Goal: Information Seeking & Learning: Learn about a topic

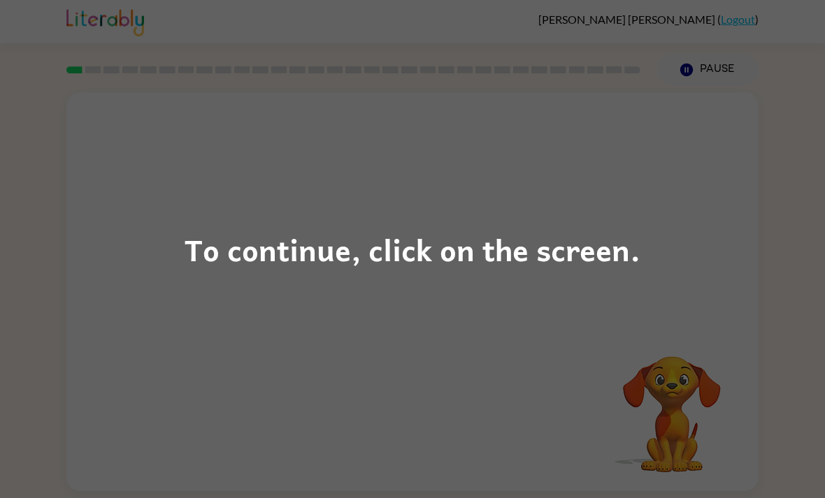
click at [691, 287] on div "To continue, click on the screen." at bounding box center [412, 249] width 825 height 498
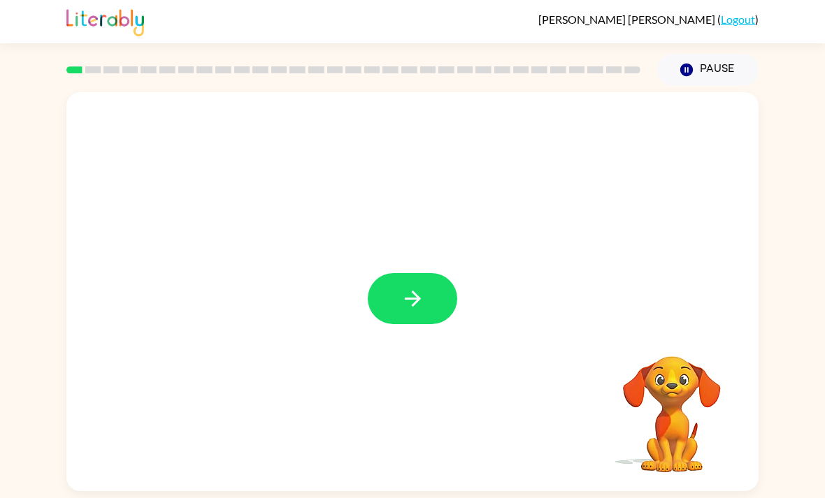
click at [437, 284] on button "button" at bounding box center [412, 298] width 89 height 51
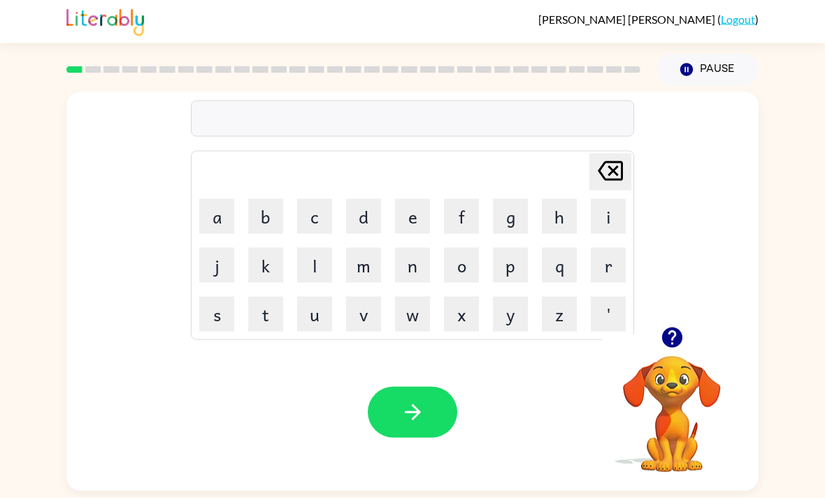
scroll to position [25, 0]
click at [434, 387] on button "button" at bounding box center [412, 412] width 89 height 51
click at [428, 389] on button "button" at bounding box center [412, 412] width 89 height 51
click at [428, 421] on button "button" at bounding box center [412, 412] width 89 height 51
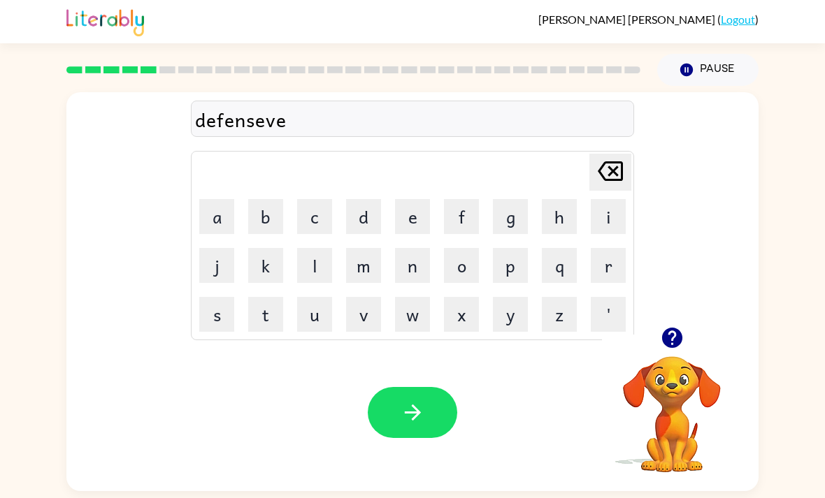
click at [435, 419] on button "button" at bounding box center [412, 412] width 89 height 51
click at [428, 419] on button "button" at bounding box center [412, 412] width 89 height 51
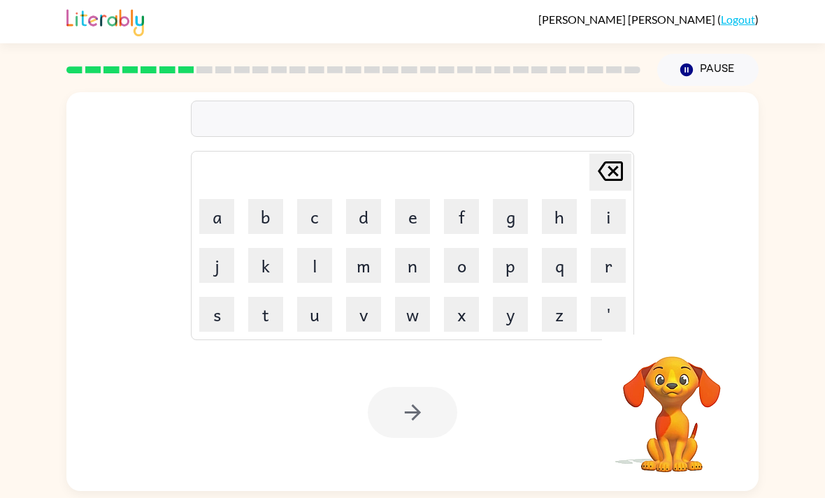
click at [735, 290] on div "Delete Delete last character input a b c d e f g h i j k l m n o p q r s t u v …" at bounding box center [412, 209] width 692 height 235
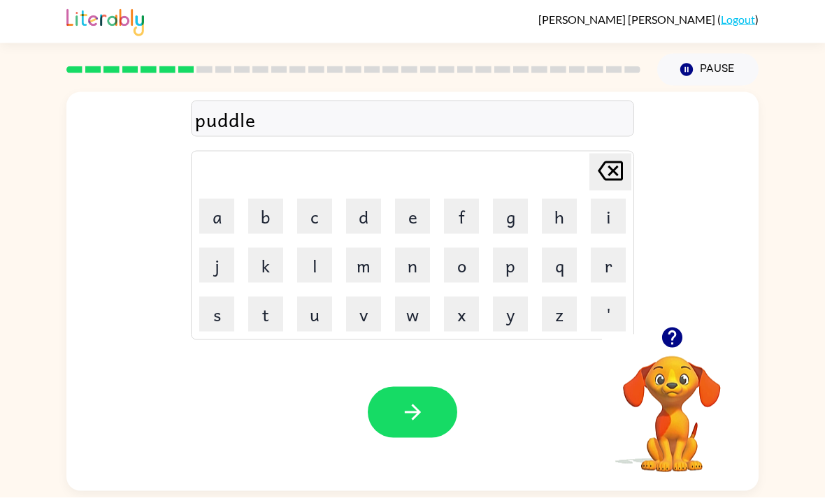
click at [465, 430] on div "Your browser must support playing .mp4 files to use Literably. Please try using…" at bounding box center [412, 412] width 692 height 157
click at [424, 424] on icon "button" at bounding box center [412, 412] width 24 height 24
click at [433, 426] on button "button" at bounding box center [412, 412] width 89 height 51
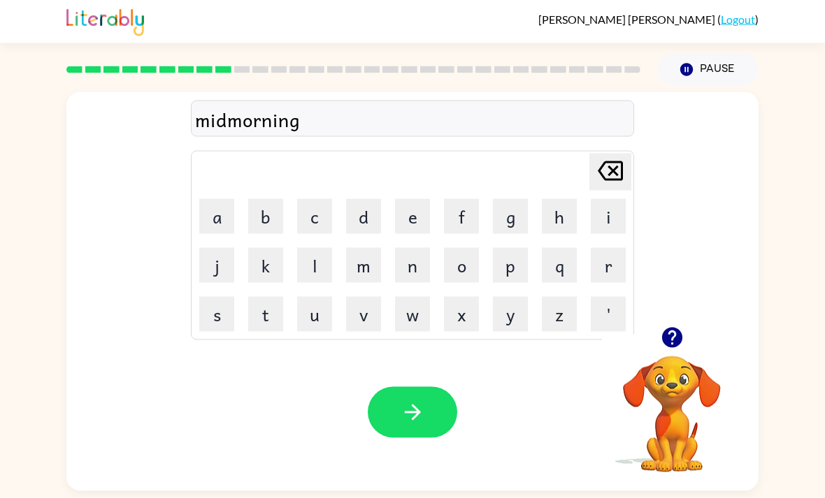
click at [431, 387] on button "button" at bounding box center [412, 412] width 89 height 51
click at [442, 391] on button "button" at bounding box center [412, 412] width 89 height 51
click at [422, 437] on div "Your browser must support playing .mp4 files to use Literably. Please try using…" at bounding box center [412, 412] width 692 height 157
click at [421, 400] on button "button" at bounding box center [412, 412] width 89 height 51
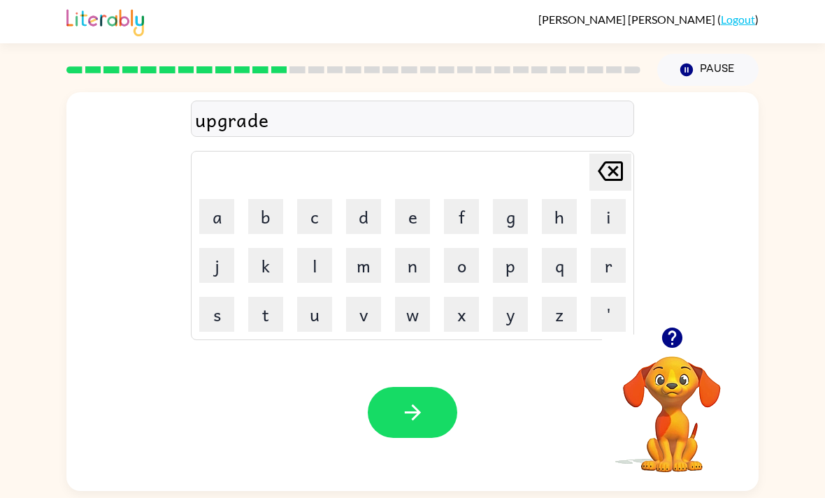
click at [445, 387] on button "button" at bounding box center [412, 412] width 89 height 51
click at [407, 400] on icon "button" at bounding box center [412, 412] width 24 height 24
click at [431, 387] on button "button" at bounding box center [412, 412] width 89 height 51
click at [423, 387] on button "button" at bounding box center [412, 412] width 89 height 51
click at [385, 387] on button "button" at bounding box center [412, 412] width 89 height 51
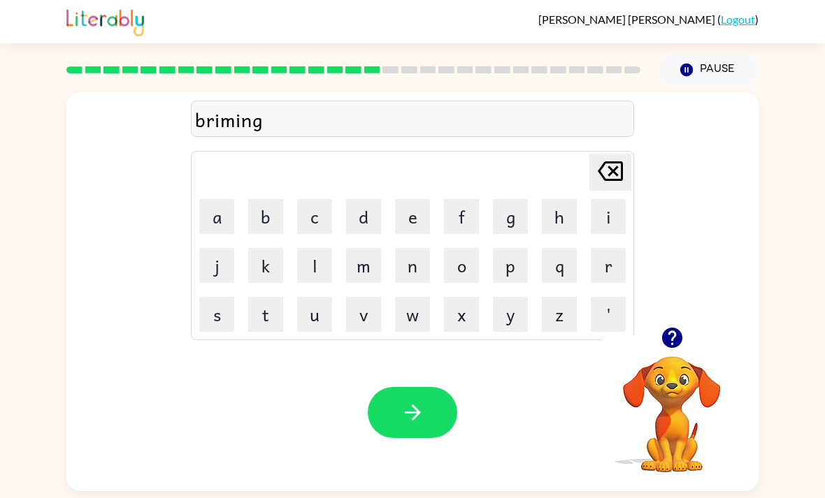
click at [435, 387] on button "button" at bounding box center [412, 412] width 89 height 51
click at [409, 400] on icon "button" at bounding box center [412, 412] width 24 height 24
click at [435, 389] on button "button" at bounding box center [412, 412] width 89 height 51
click at [417, 387] on button "button" at bounding box center [412, 412] width 89 height 51
click at [441, 387] on button "button" at bounding box center [412, 412] width 89 height 51
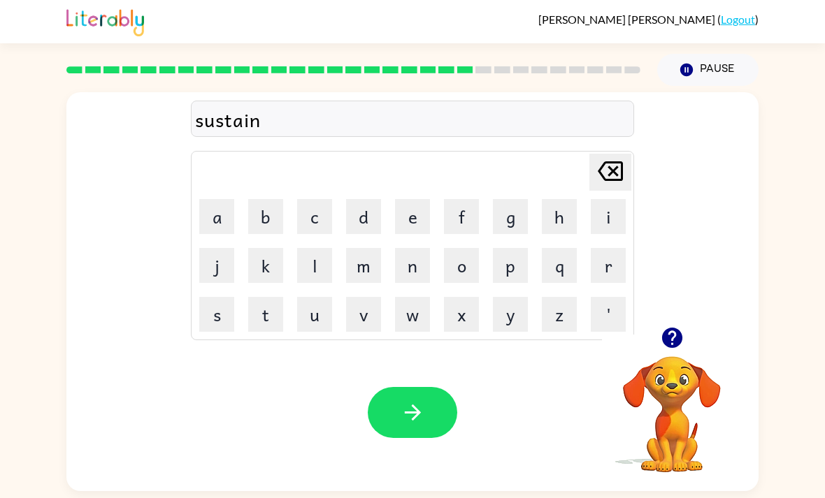
click at [430, 393] on button "button" at bounding box center [412, 412] width 89 height 51
click at [440, 387] on button "button" at bounding box center [412, 412] width 89 height 51
click at [410, 400] on icon "button" at bounding box center [412, 412] width 24 height 24
click at [419, 396] on button "button" at bounding box center [412, 412] width 89 height 51
click at [431, 387] on button "button" at bounding box center [412, 412] width 89 height 51
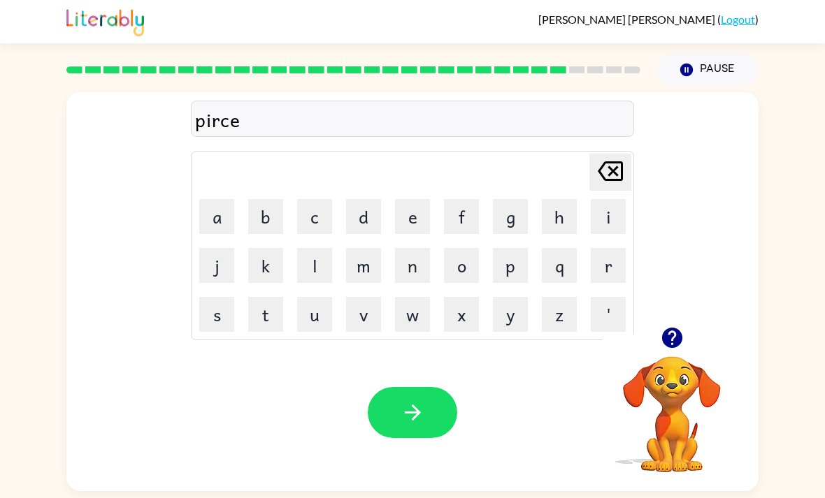
click at [445, 394] on button "button" at bounding box center [412, 412] width 89 height 51
click at [445, 387] on button "button" at bounding box center [412, 412] width 89 height 51
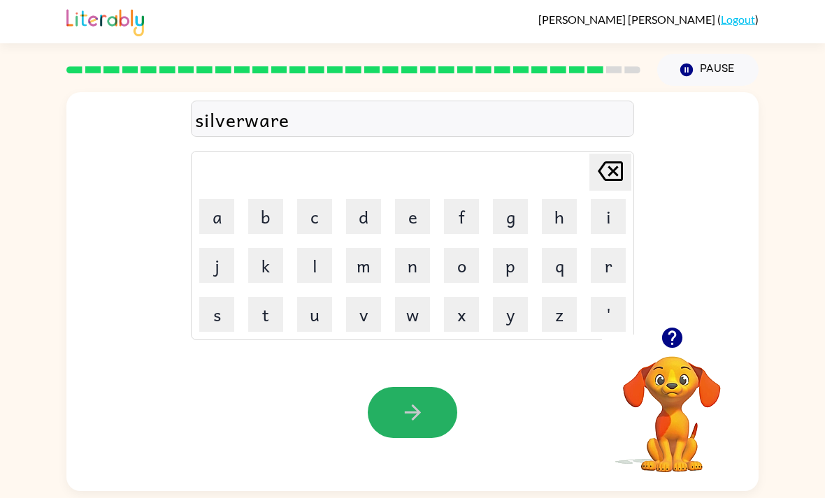
click at [430, 387] on button "button" at bounding box center [412, 412] width 89 height 51
click at [438, 387] on button "button" at bounding box center [412, 412] width 89 height 51
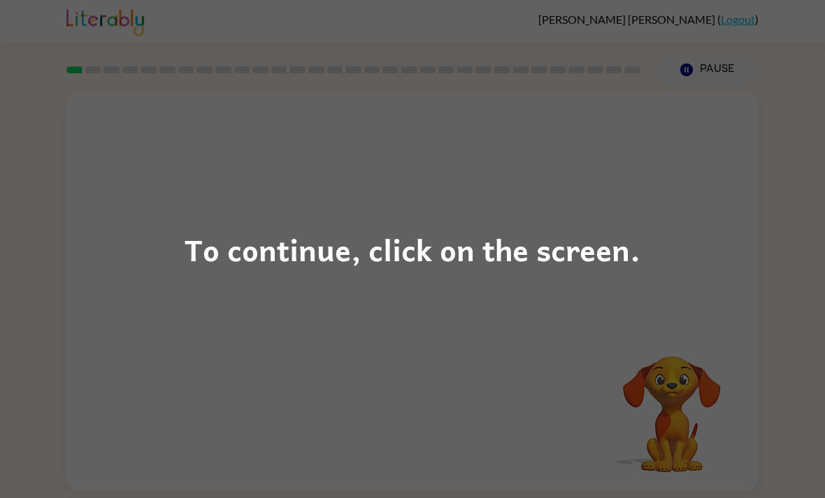
click at [621, 217] on div "To continue, click on the screen." at bounding box center [412, 249] width 825 height 498
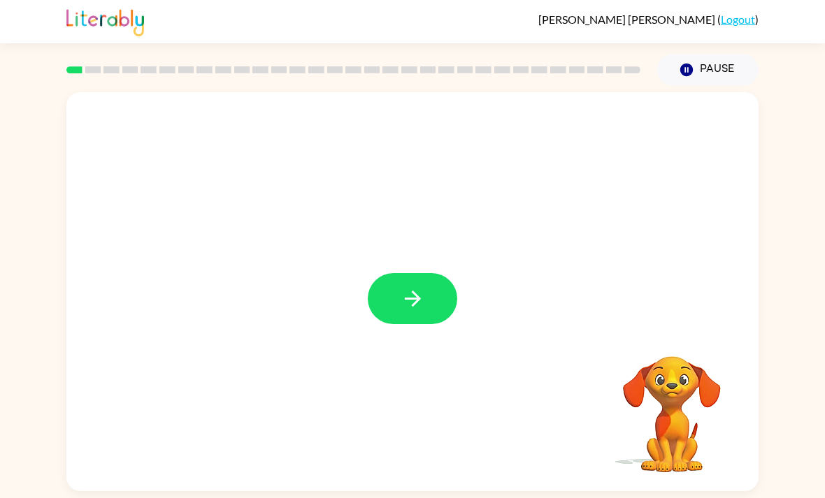
click at [446, 301] on button "button" at bounding box center [412, 298] width 89 height 51
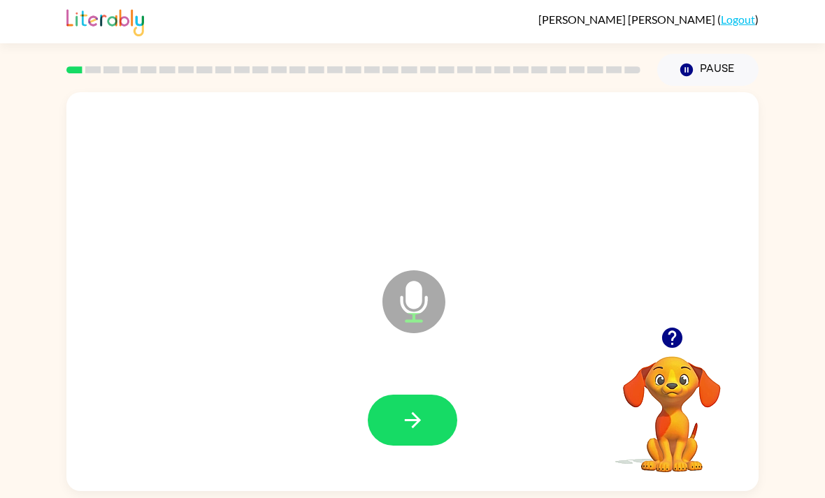
scroll to position [6, 0]
click at [439, 428] on button "button" at bounding box center [412, 420] width 89 height 51
click at [431, 429] on button "button" at bounding box center [412, 420] width 89 height 51
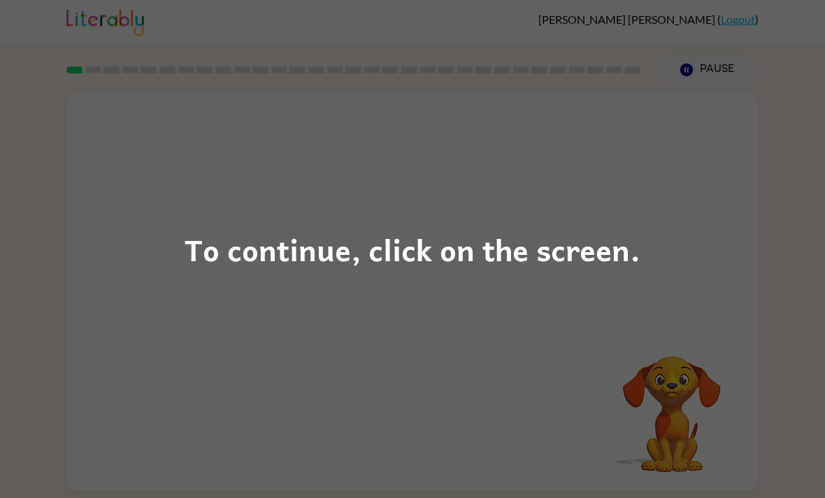
click at [612, 231] on div "To continue, click on the screen." at bounding box center [413, 250] width 456 height 48
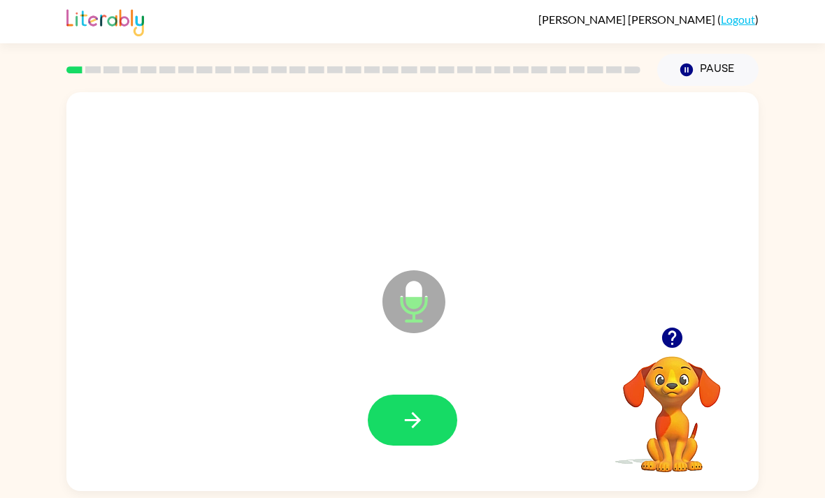
click at [398, 426] on button "button" at bounding box center [412, 420] width 89 height 51
click at [423, 412] on icon "button" at bounding box center [412, 420] width 24 height 24
click at [404, 374] on div at bounding box center [412, 420] width 664 height 115
click at [431, 403] on button "button" at bounding box center [412, 420] width 89 height 51
click at [413, 412] on icon "button" at bounding box center [412, 420] width 16 height 16
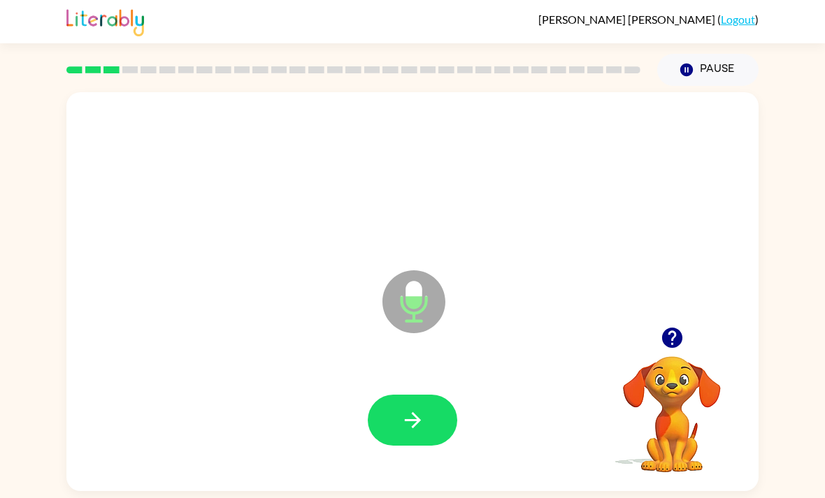
click at [433, 442] on button "button" at bounding box center [412, 420] width 89 height 51
click at [405, 420] on icon "button" at bounding box center [412, 420] width 16 height 16
click at [441, 414] on button "button" at bounding box center [412, 420] width 89 height 51
click at [414, 428] on icon "button" at bounding box center [412, 420] width 24 height 24
click at [431, 419] on button "button" at bounding box center [412, 420] width 89 height 51
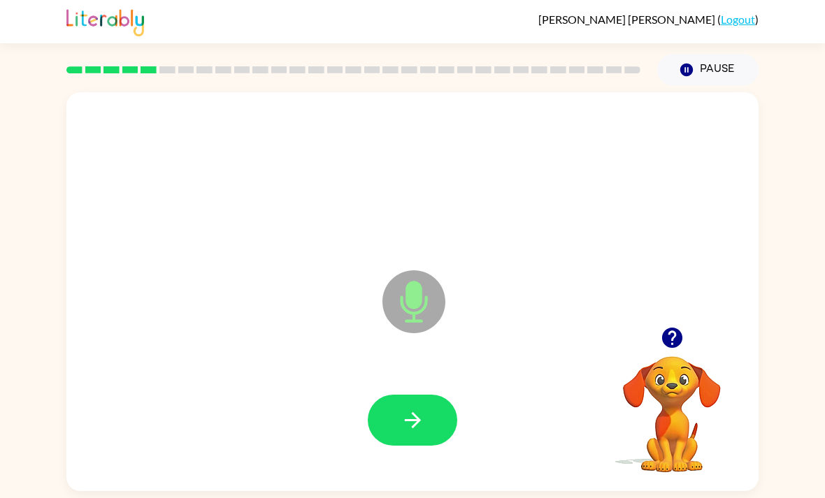
click at [435, 411] on button "button" at bounding box center [412, 420] width 89 height 51
click at [682, 333] on icon "button" at bounding box center [672, 338] width 24 height 24
click at [470, 398] on div at bounding box center [412, 420] width 664 height 115
click at [448, 425] on button "button" at bounding box center [412, 420] width 89 height 51
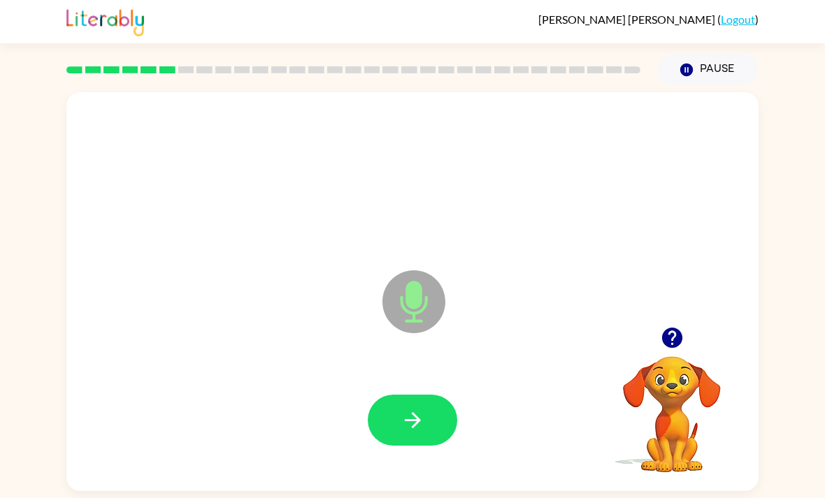
click at [420, 404] on button "button" at bounding box center [412, 420] width 89 height 51
click at [683, 344] on icon "button" at bounding box center [672, 338] width 24 height 24
click at [437, 418] on button "button" at bounding box center [412, 420] width 89 height 51
click at [684, 335] on icon "button" at bounding box center [672, 338] width 24 height 24
click at [449, 412] on button "button" at bounding box center [412, 420] width 89 height 51
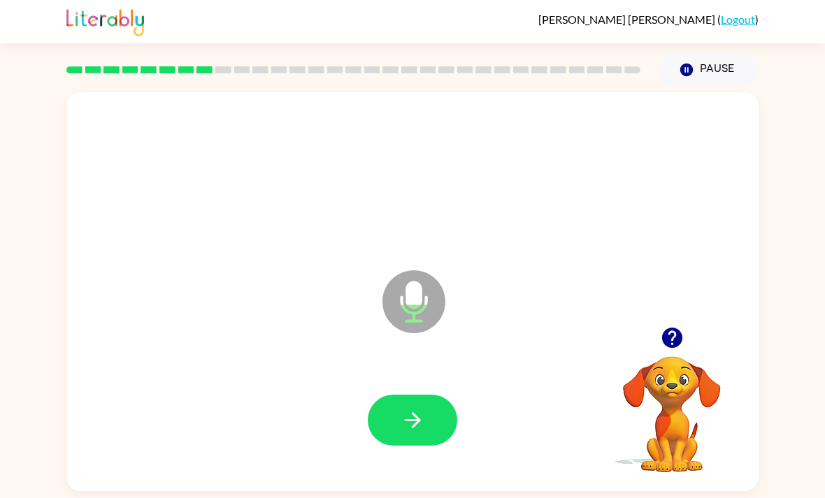
click at [413, 424] on icon "button" at bounding box center [412, 420] width 24 height 24
click at [437, 442] on button "button" at bounding box center [412, 420] width 89 height 51
click at [434, 445] on button "button" at bounding box center [412, 420] width 89 height 51
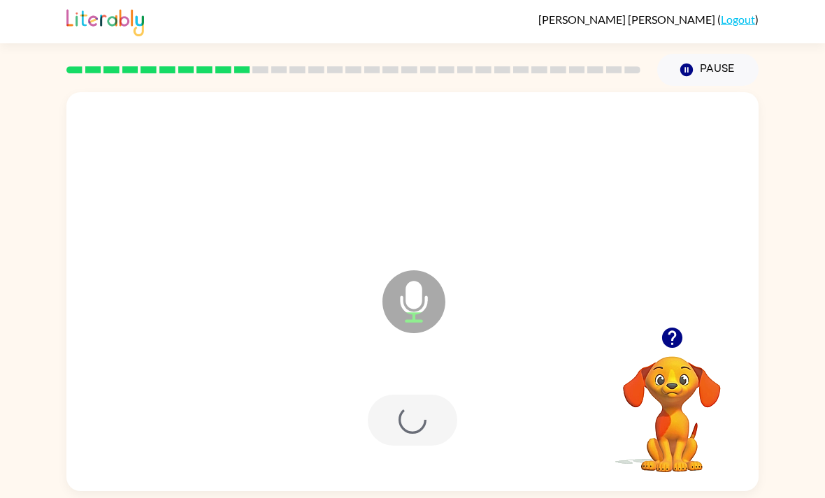
click at [441, 403] on div at bounding box center [412, 420] width 89 height 51
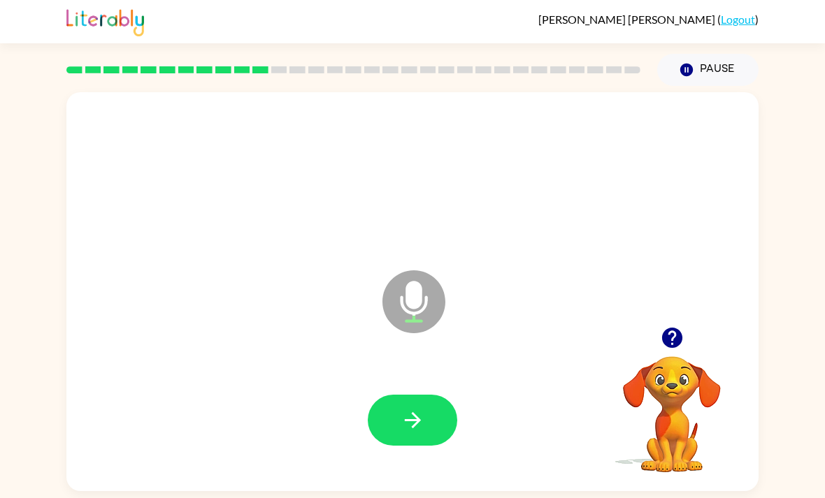
click at [397, 400] on button "button" at bounding box center [412, 420] width 89 height 51
click at [460, 363] on icon "Microphone The Microphone is here when it is your turn to talk" at bounding box center [484, 319] width 210 height 105
click at [438, 400] on button "button" at bounding box center [412, 420] width 89 height 51
click at [429, 414] on button "button" at bounding box center [412, 420] width 89 height 51
click at [685, 337] on button "button" at bounding box center [672, 338] width 36 height 36
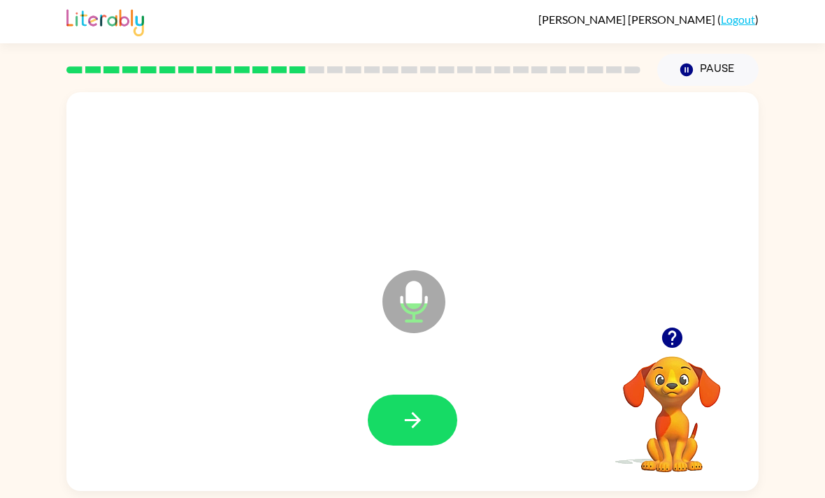
click at [394, 415] on button "button" at bounding box center [412, 420] width 89 height 51
click at [433, 432] on button "button" at bounding box center [412, 420] width 89 height 51
click at [437, 416] on button "button" at bounding box center [412, 420] width 89 height 51
click at [422, 424] on icon "button" at bounding box center [412, 420] width 24 height 24
click at [421, 398] on button "button" at bounding box center [412, 420] width 89 height 51
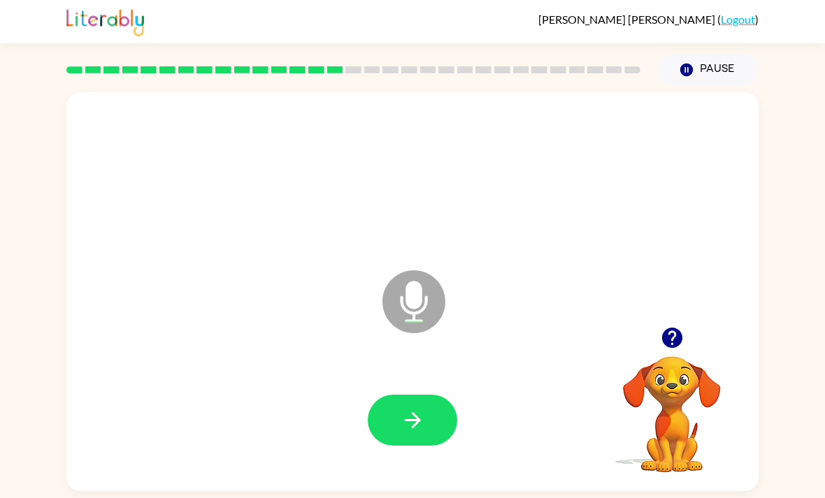
click at [424, 417] on icon "button" at bounding box center [412, 420] width 24 height 24
click at [442, 456] on div at bounding box center [412, 420] width 664 height 115
click at [423, 414] on icon "button" at bounding box center [412, 420] width 24 height 24
click at [433, 401] on button "button" at bounding box center [412, 420] width 89 height 51
click at [681, 331] on icon "button" at bounding box center [672, 338] width 24 height 24
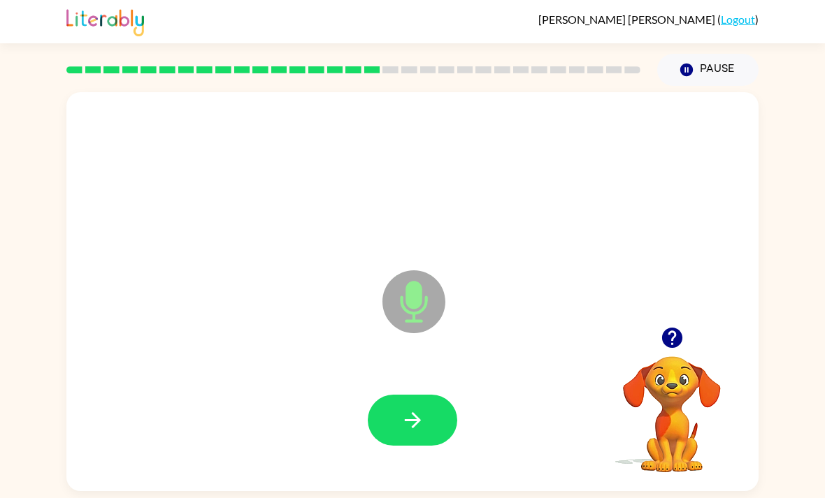
click at [688, 331] on button "button" at bounding box center [672, 338] width 36 height 36
click at [451, 432] on button "button" at bounding box center [412, 420] width 89 height 51
click at [419, 395] on div at bounding box center [412, 420] width 664 height 115
click at [424, 413] on button "button" at bounding box center [412, 420] width 89 height 51
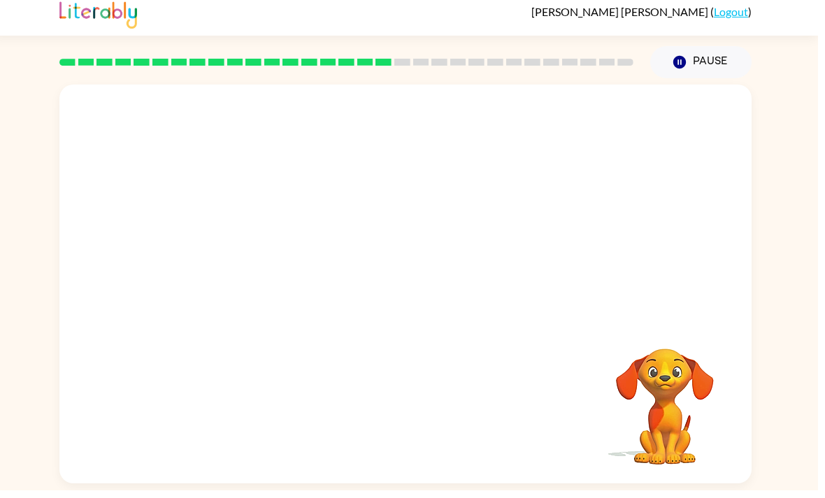
scroll to position [45, 0]
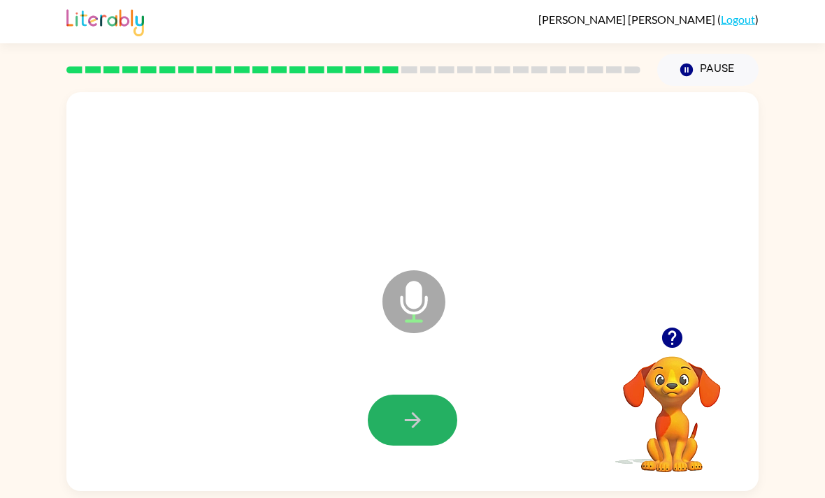
click at [423, 408] on icon "button" at bounding box center [412, 420] width 24 height 24
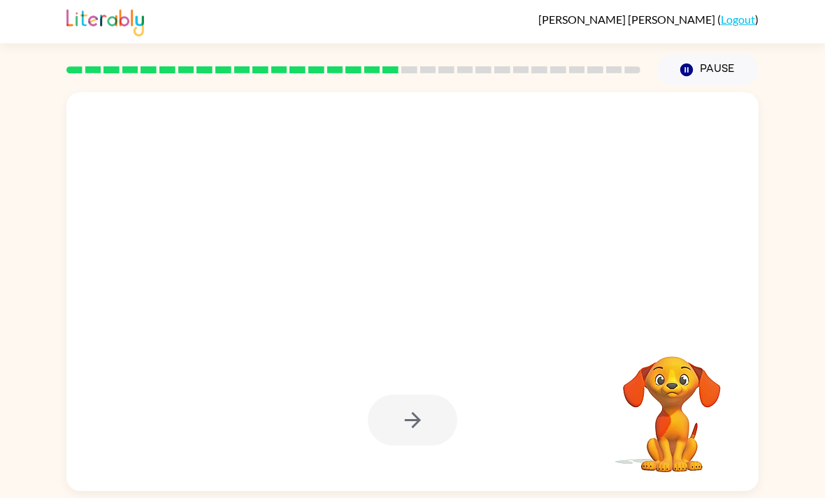
click at [196, 276] on div at bounding box center [412, 291] width 692 height 399
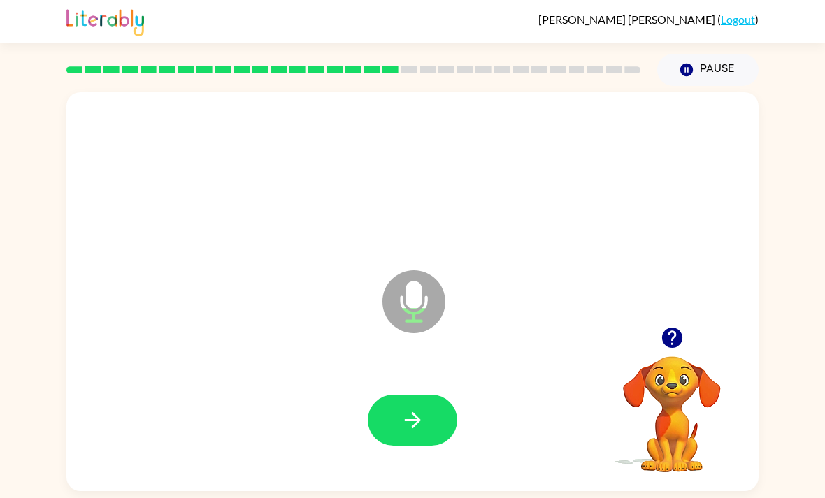
click at [424, 408] on icon "button" at bounding box center [412, 420] width 24 height 24
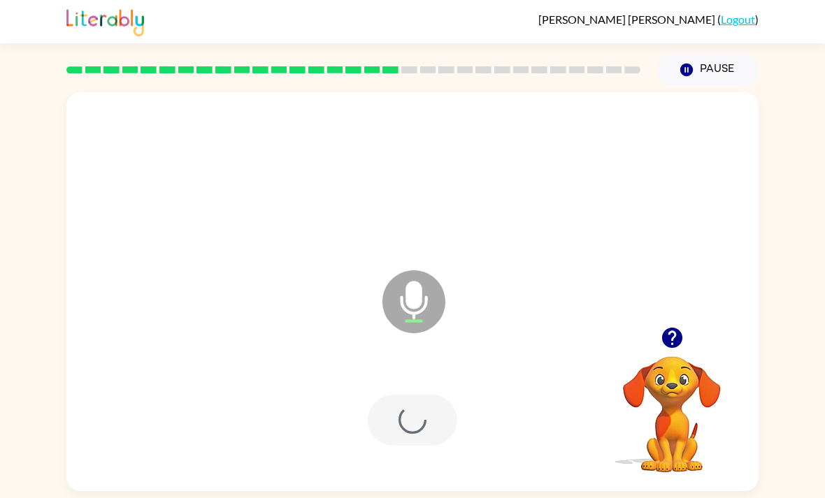
click at [423, 395] on div at bounding box center [412, 420] width 89 height 51
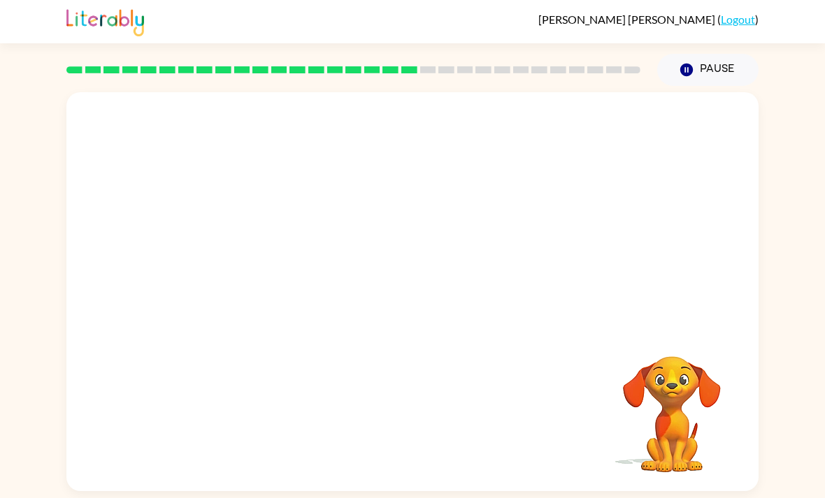
click at [424, 282] on div at bounding box center [412, 209] width 692 height 235
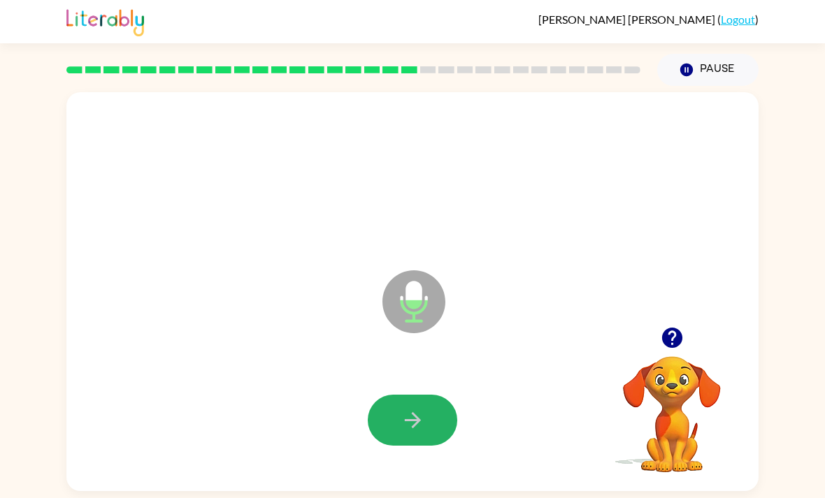
click at [422, 408] on icon "button" at bounding box center [412, 420] width 24 height 24
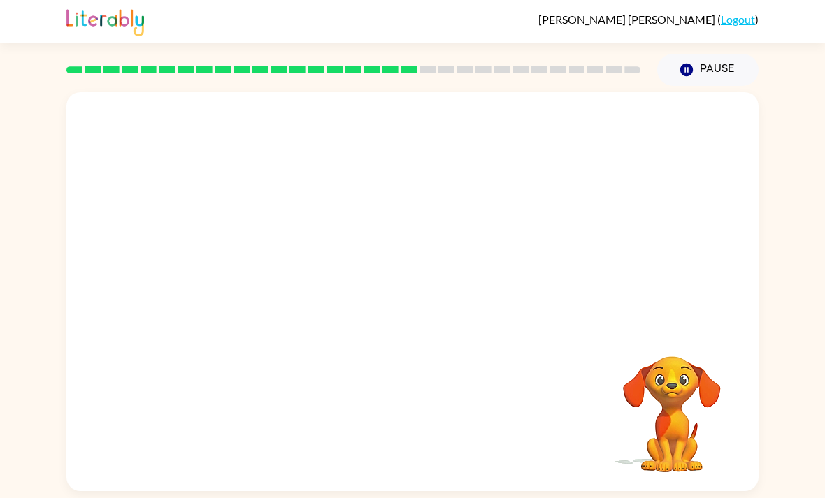
click at [508, 353] on div "Your browser must support playing .mp4 files to use Literably. Please try using…" at bounding box center [412, 291] width 692 height 399
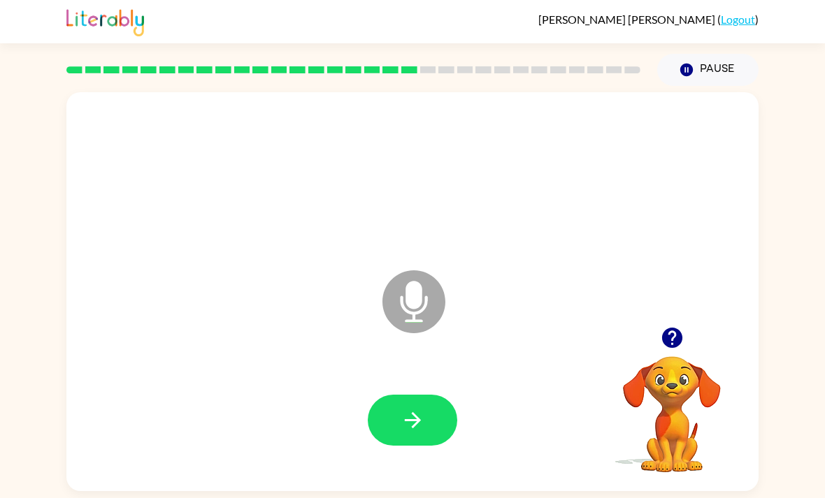
click at [420, 395] on button "button" at bounding box center [412, 420] width 89 height 51
click at [390, 395] on button "button" at bounding box center [412, 420] width 89 height 51
click at [440, 363] on div at bounding box center [412, 420] width 664 height 115
click at [414, 408] on icon "button" at bounding box center [412, 420] width 24 height 24
click at [397, 363] on div at bounding box center [412, 420] width 664 height 115
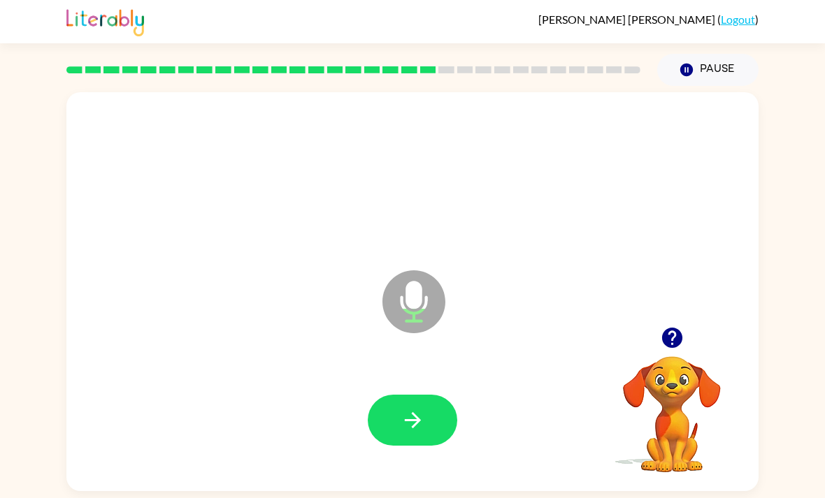
click at [413, 398] on button "button" at bounding box center [412, 420] width 89 height 51
click at [453, 395] on button "button" at bounding box center [412, 420] width 89 height 51
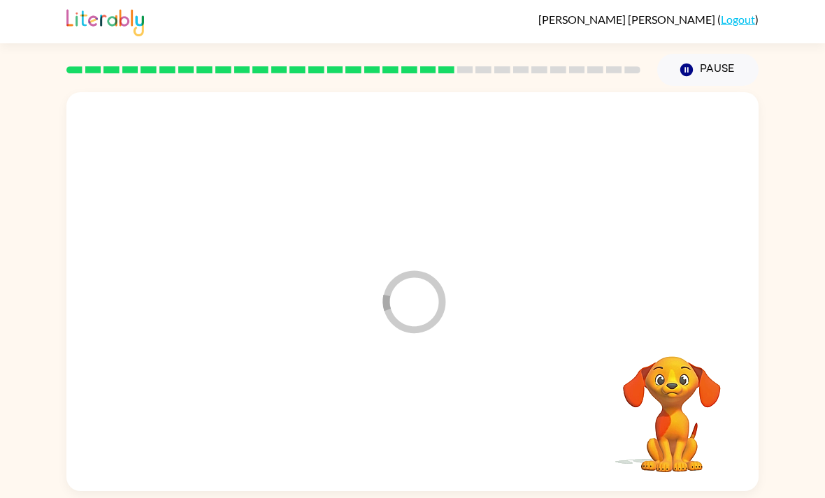
click at [452, 391] on div at bounding box center [412, 420] width 664 height 115
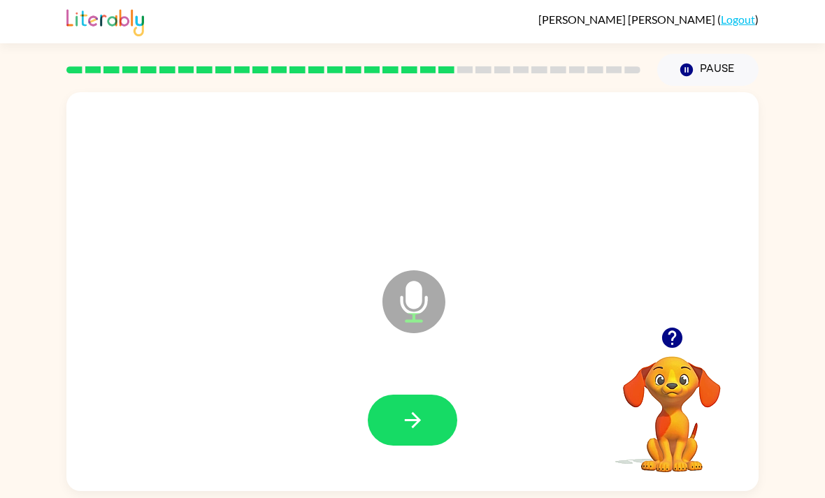
click at [427, 363] on div at bounding box center [412, 420] width 664 height 115
click at [429, 395] on button "button" at bounding box center [412, 420] width 89 height 51
click at [429, 395] on div at bounding box center [412, 420] width 89 height 51
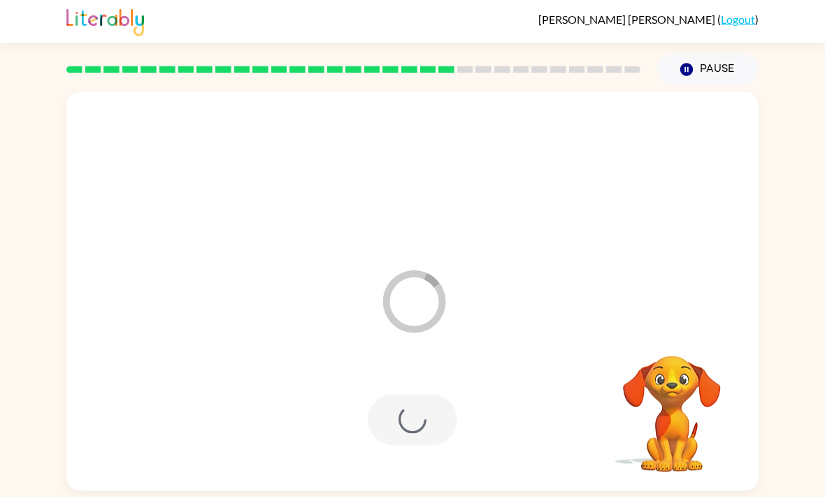
scroll to position [16, 0]
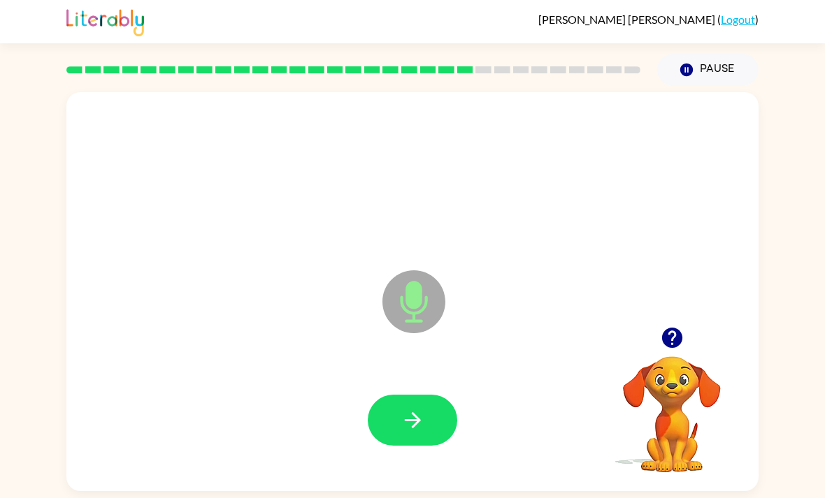
click at [409, 408] on icon "button" at bounding box center [412, 420] width 24 height 24
click at [418, 397] on button "button" at bounding box center [412, 420] width 89 height 51
click at [414, 412] on icon "button" at bounding box center [412, 420] width 16 height 16
click at [429, 395] on button "button" at bounding box center [412, 420] width 89 height 51
click at [420, 427] on button "button" at bounding box center [412, 420] width 89 height 51
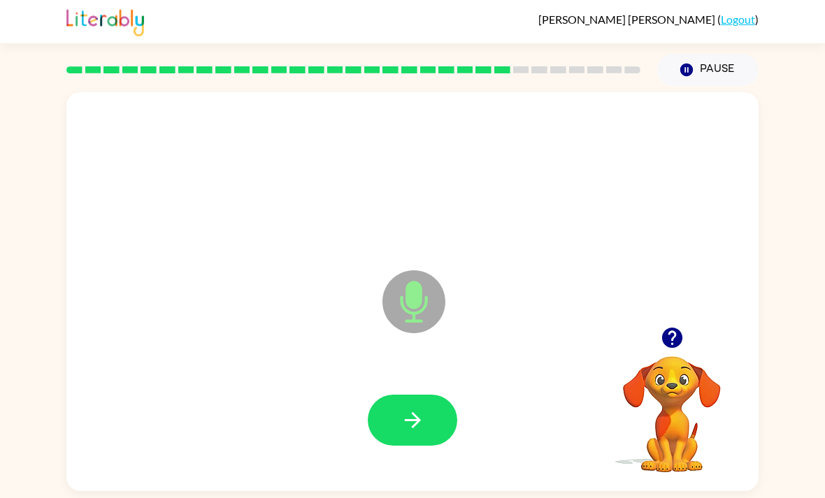
click at [426, 402] on button "button" at bounding box center [412, 420] width 89 height 51
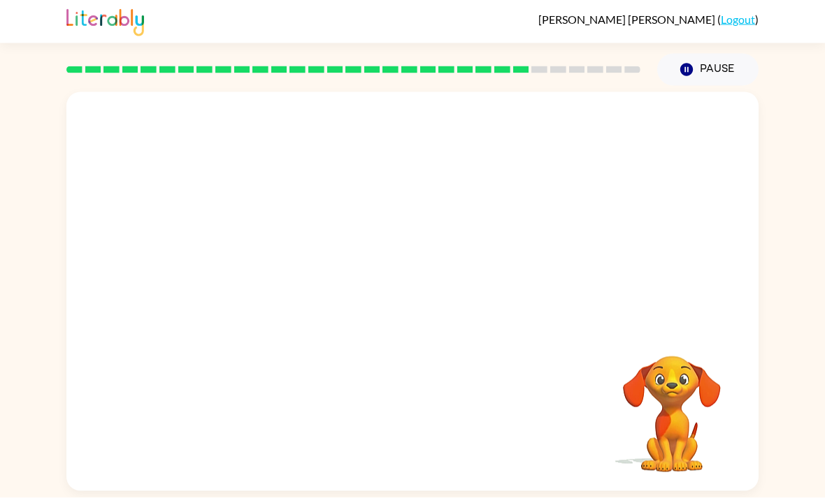
scroll to position [45, 0]
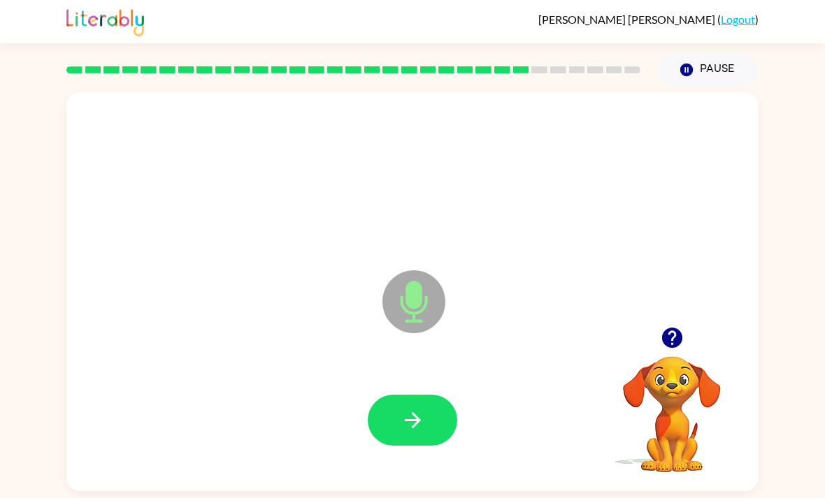
click at [433, 395] on button "button" at bounding box center [412, 420] width 89 height 51
click at [377, 395] on button "button" at bounding box center [412, 420] width 89 height 51
click at [431, 395] on button "button" at bounding box center [412, 420] width 89 height 51
click at [476, 375] on div at bounding box center [412, 420] width 664 height 115
click at [427, 395] on button "button" at bounding box center [412, 420] width 89 height 51
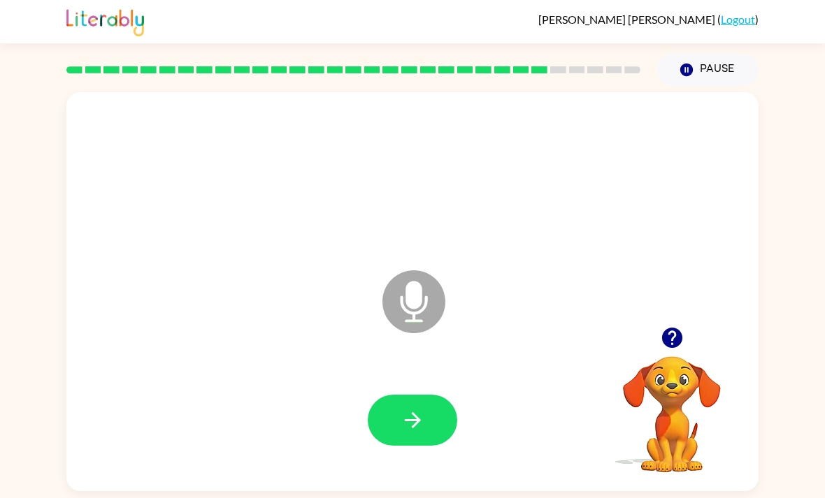
click at [400, 408] on icon "button" at bounding box center [412, 420] width 24 height 24
click at [416, 395] on button "button" at bounding box center [412, 420] width 89 height 51
click at [394, 395] on button "button" at bounding box center [412, 420] width 89 height 51
click at [421, 408] on icon "button" at bounding box center [412, 420] width 24 height 24
click at [428, 395] on button "button" at bounding box center [412, 420] width 89 height 51
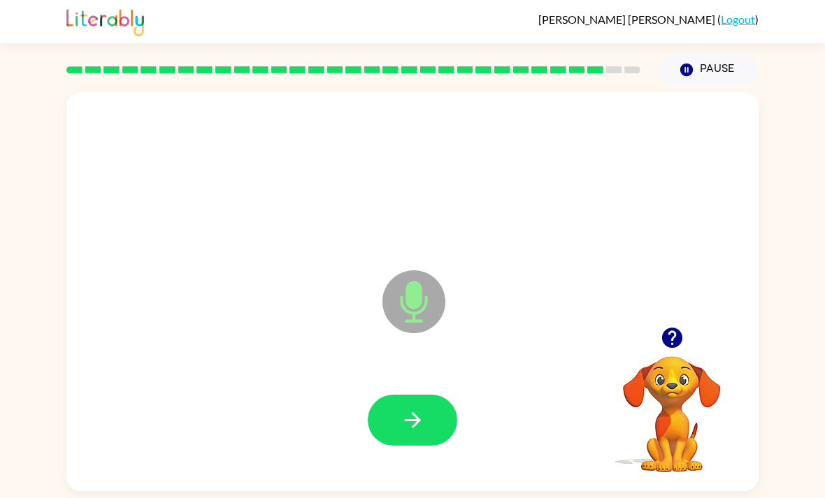
click at [424, 408] on icon "button" at bounding box center [412, 420] width 24 height 24
click at [393, 395] on button "button" at bounding box center [412, 420] width 89 height 51
click at [428, 424] on div at bounding box center [412, 420] width 664 height 115
click at [414, 412] on icon "button" at bounding box center [412, 420] width 16 height 16
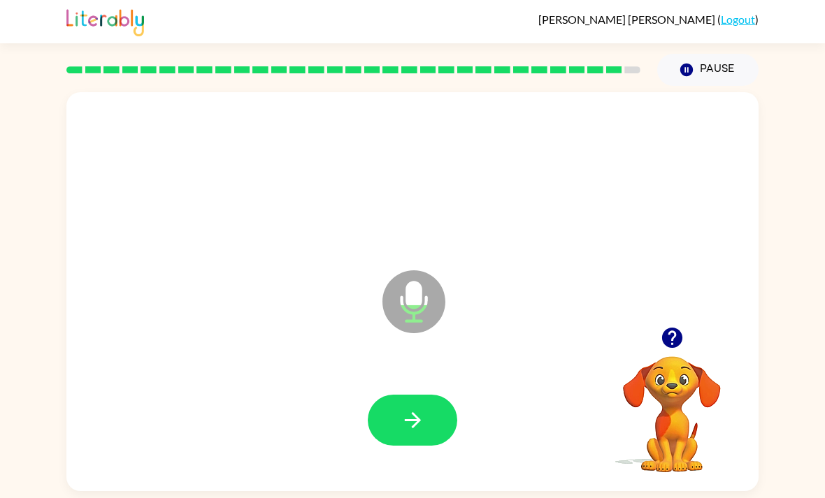
click at [437, 395] on button "button" at bounding box center [412, 420] width 89 height 51
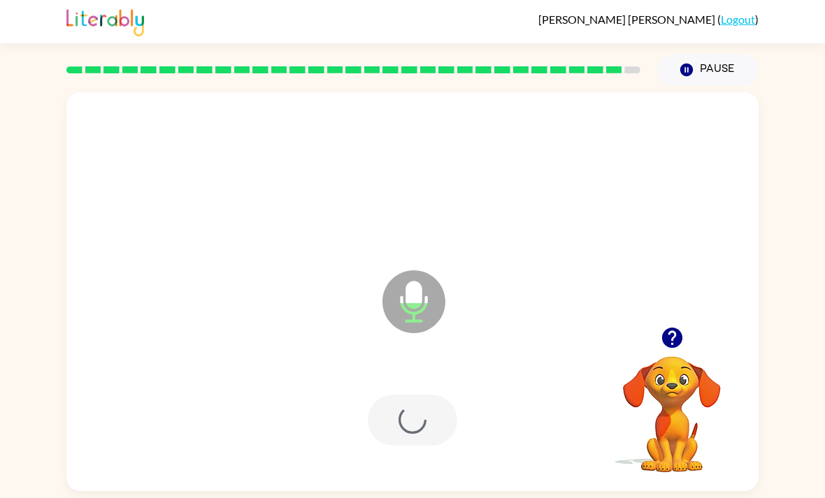
click at [437, 395] on div at bounding box center [412, 420] width 89 height 51
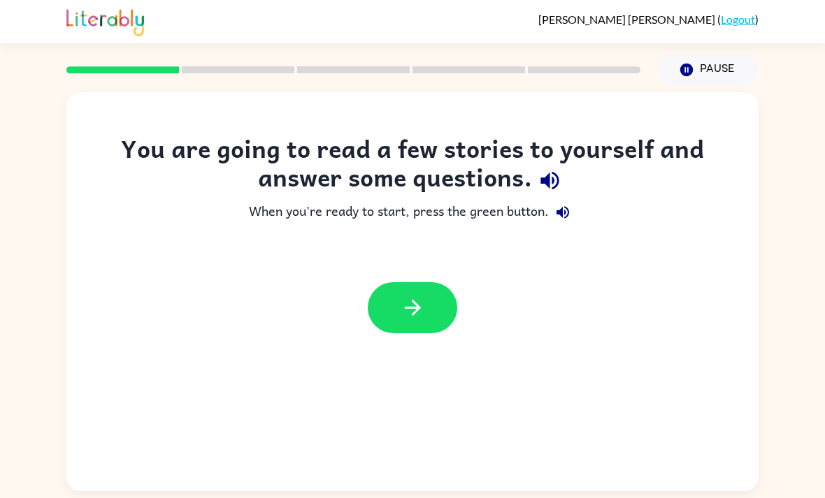
click at [407, 317] on icon "button" at bounding box center [412, 308] width 24 height 24
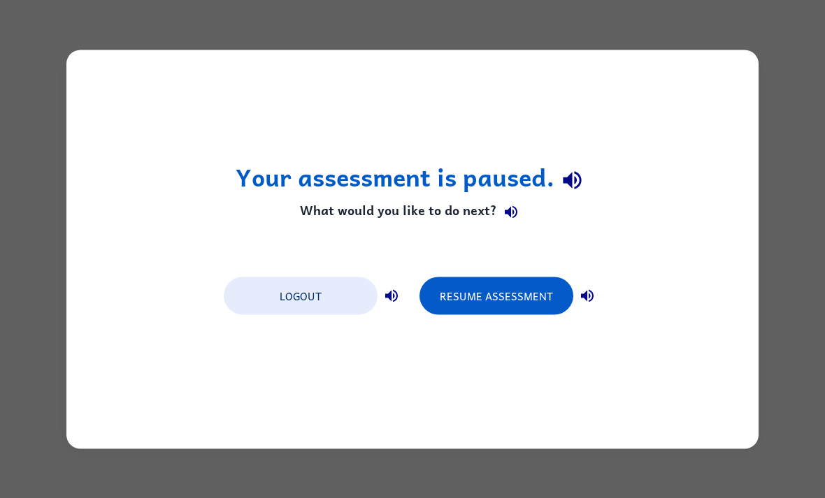
click at [556, 299] on button "Resume Assessment" at bounding box center [496, 296] width 154 height 38
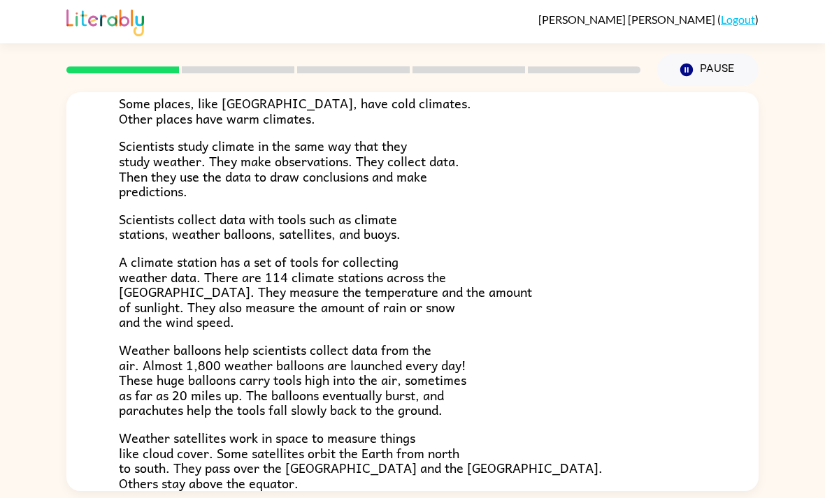
scroll to position [152, 0]
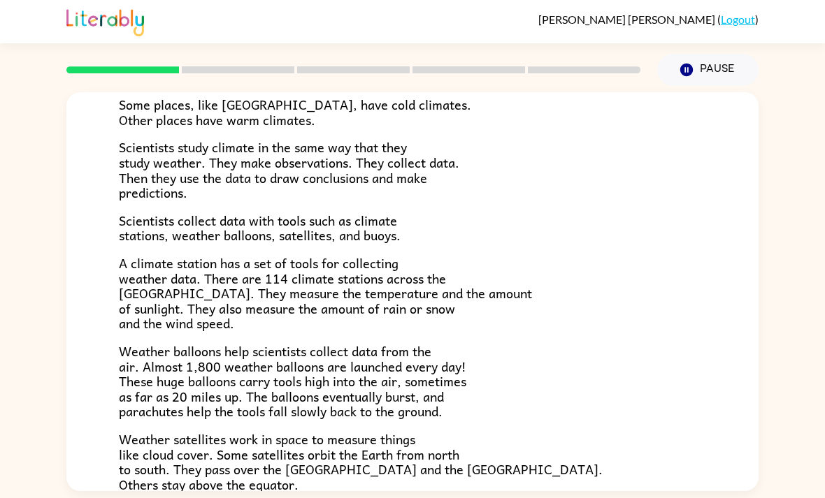
click at [261, 45] on div at bounding box center [353, 69] width 591 height 49
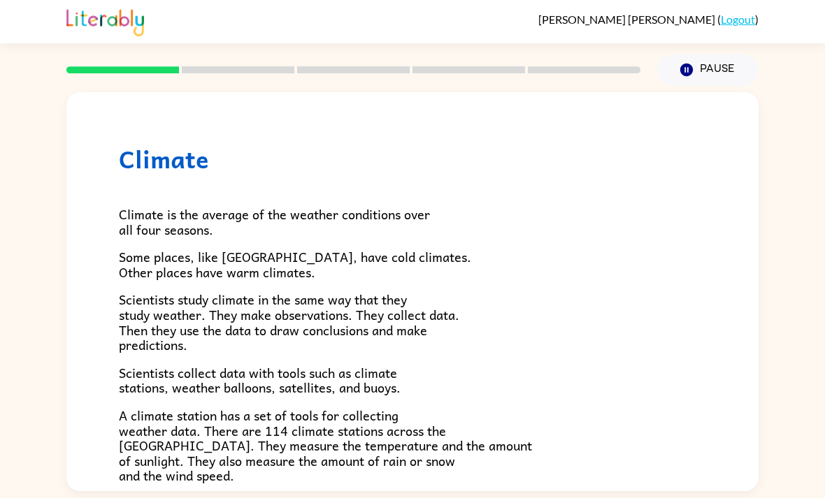
scroll to position [0, 0]
click at [693, 62] on icon "Pause" at bounding box center [686, 69] width 15 height 15
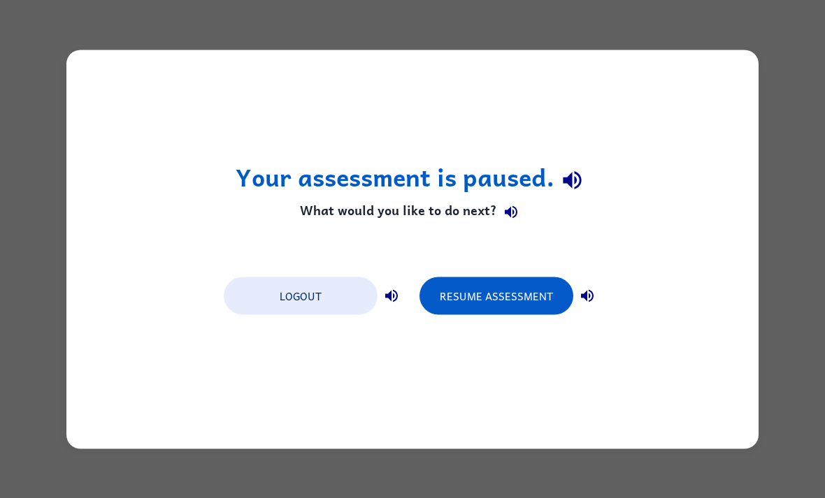
click at [525, 291] on button "Resume Assessment" at bounding box center [496, 296] width 154 height 38
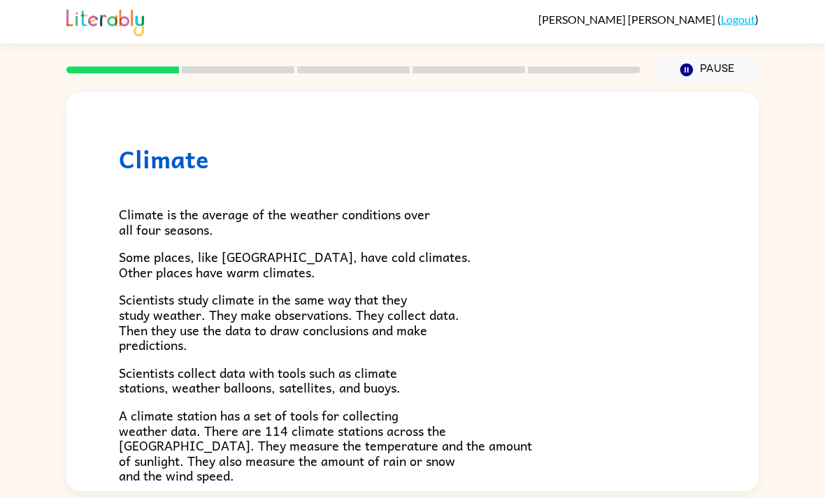
click at [229, 72] on rect at bounding box center [238, 69] width 113 height 7
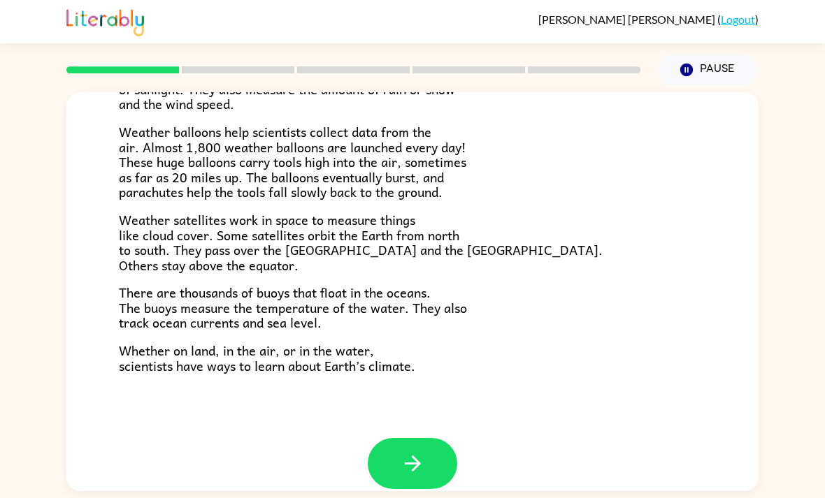
scroll to position [372, 0]
click at [438, 441] on button "button" at bounding box center [412, 463] width 89 height 51
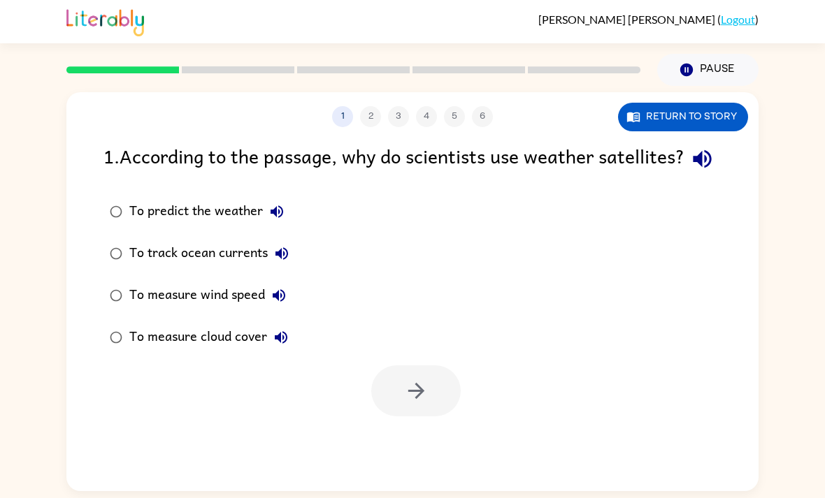
click at [140, 352] on div "To measure cloud cover" at bounding box center [212, 338] width 166 height 28
click at [471, 395] on div at bounding box center [412, 388] width 692 height 58
click at [437, 417] on button "button" at bounding box center [415, 391] width 89 height 51
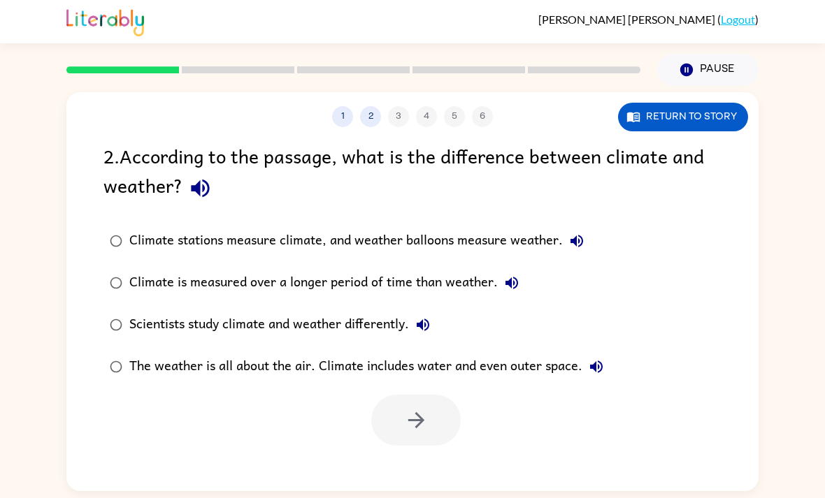
click at [505, 232] on div "Climate stations measure climate, and weather balloons measure weather." at bounding box center [359, 241] width 461 height 28
click at [374, 317] on div "Scientists study climate and weather differently." at bounding box center [283, 325] width 308 height 28
click at [429, 410] on button "button" at bounding box center [415, 420] width 89 height 51
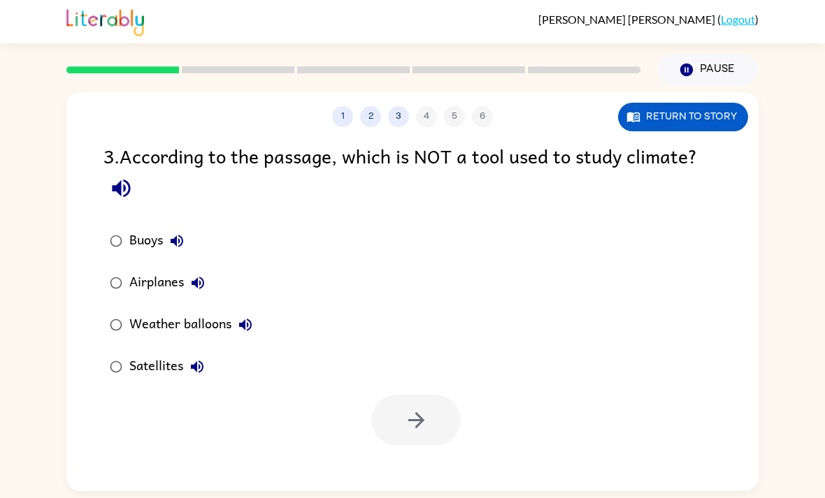
click at [124, 187] on icon "button" at bounding box center [121, 189] width 18 height 18
click at [138, 196] on button "button" at bounding box center [121, 189] width 36 height 36
click at [129, 200] on icon "button" at bounding box center [121, 188] width 24 height 24
click at [113, 182] on icon "button" at bounding box center [121, 188] width 24 height 24
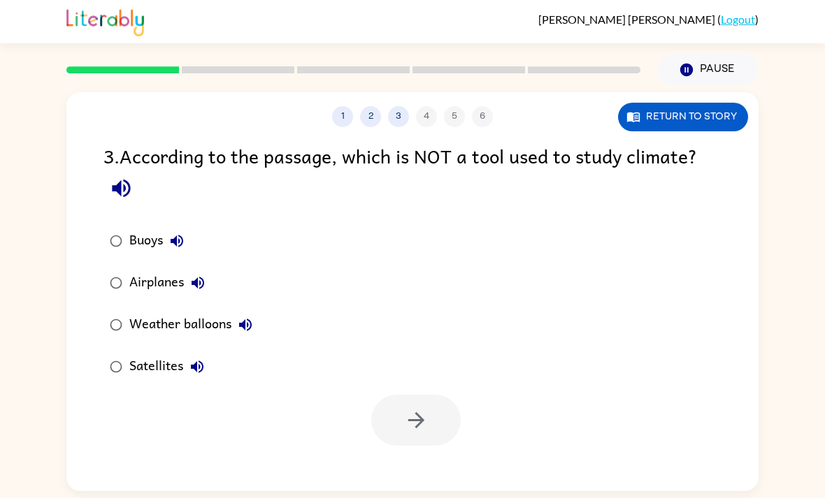
click at [133, 282] on div "Airplanes" at bounding box center [170, 283] width 82 height 28
click at [402, 424] on button "button" at bounding box center [415, 420] width 89 height 51
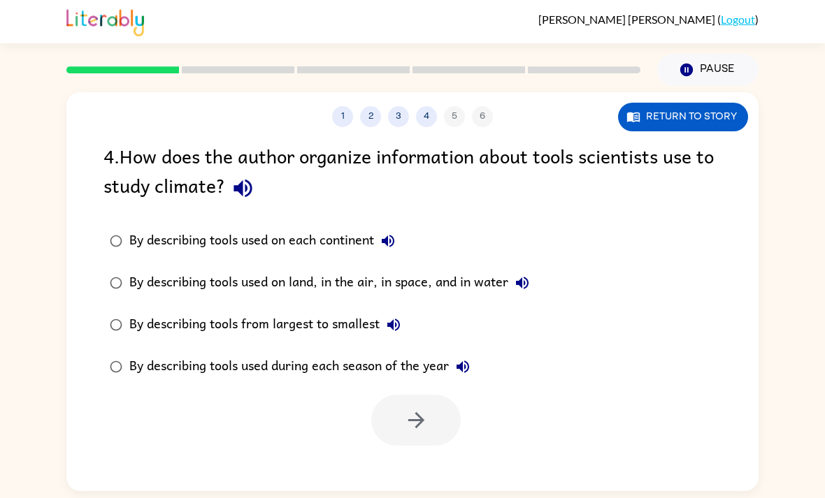
click at [247, 193] on icon "button" at bounding box center [243, 188] width 24 height 24
click at [246, 192] on icon "button" at bounding box center [242, 189] width 18 height 18
click at [455, 293] on div "By describing tools used on land, in the air, in space, and in water" at bounding box center [332, 283] width 407 height 28
click at [407, 422] on icon "button" at bounding box center [416, 420] width 24 height 24
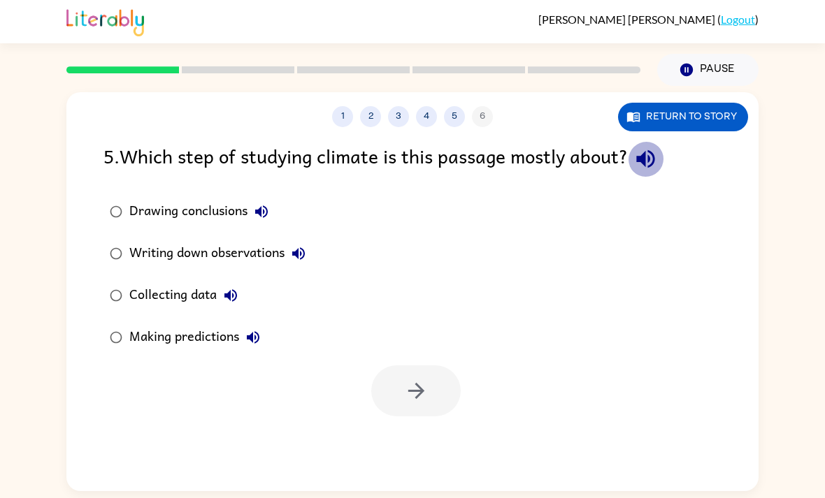
click at [654, 159] on icon "button" at bounding box center [645, 159] width 18 height 18
click at [183, 299] on div "Collecting data" at bounding box center [186, 296] width 115 height 28
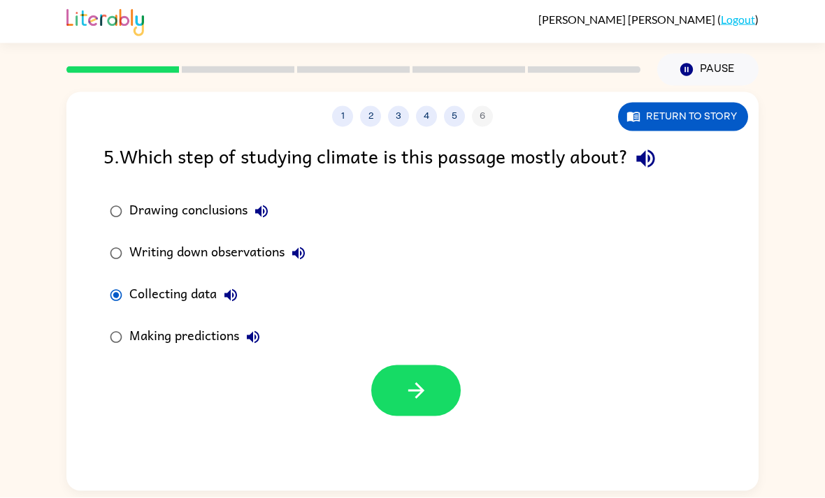
scroll to position [45, 0]
click at [407, 379] on icon "button" at bounding box center [416, 391] width 24 height 24
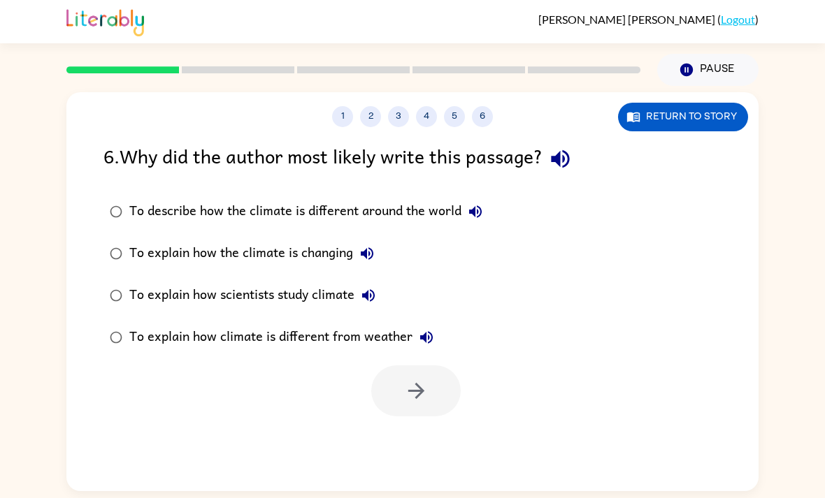
click at [549, 141] on button "button" at bounding box center [560, 159] width 36 height 36
click at [572, 147] on icon "button" at bounding box center [560, 159] width 24 height 24
click at [586, 141] on div "6 . Why did the author most likely write this passage?" at bounding box center [412, 159] width 618 height 36
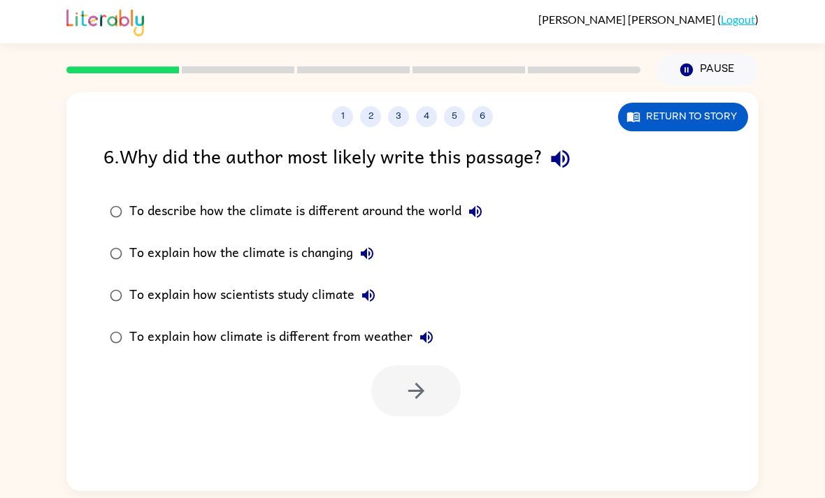
click at [572, 147] on icon "button" at bounding box center [560, 159] width 24 height 24
click at [436, 198] on div "To describe how the climate is different around the world" at bounding box center [309, 212] width 360 height 28
click at [326, 240] on div "To explain how the climate is changing" at bounding box center [255, 254] width 252 height 28
click at [303, 282] on div "To explain how scientists study climate" at bounding box center [255, 296] width 253 height 28
click at [417, 366] on button "button" at bounding box center [415, 391] width 89 height 51
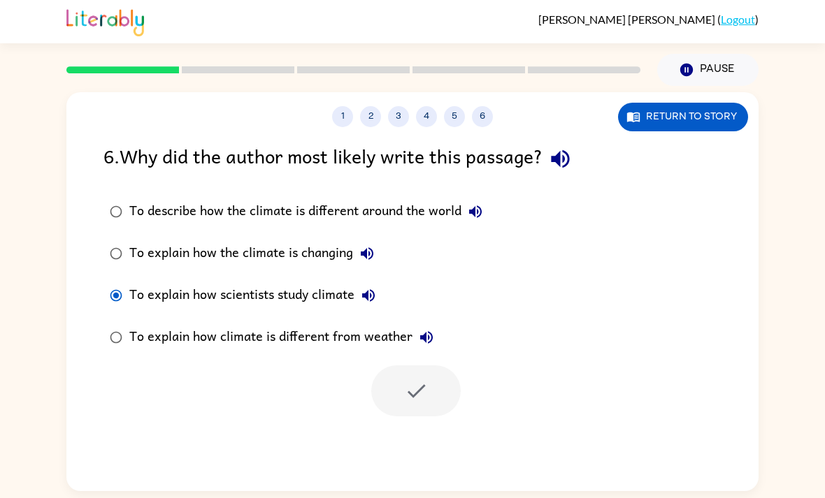
click at [432, 366] on div at bounding box center [415, 391] width 89 height 51
click at [687, 103] on button "Return to story" at bounding box center [683, 117] width 130 height 29
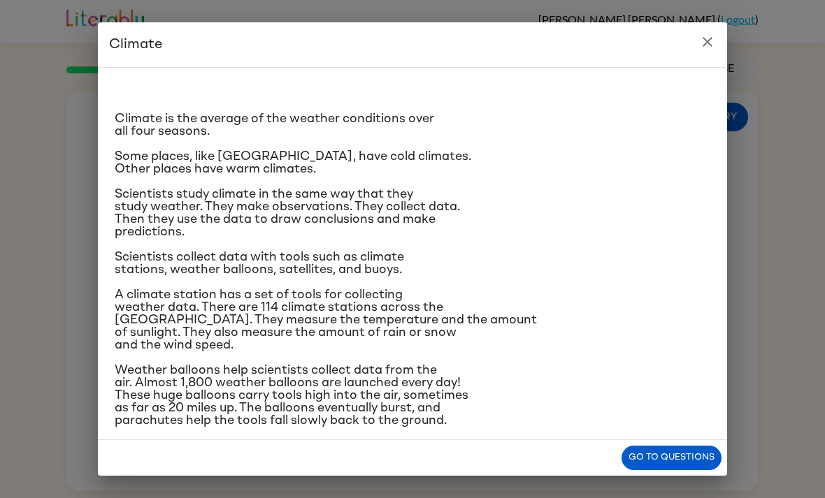
click at [672, 453] on button "Go to questions" at bounding box center [671, 458] width 100 height 24
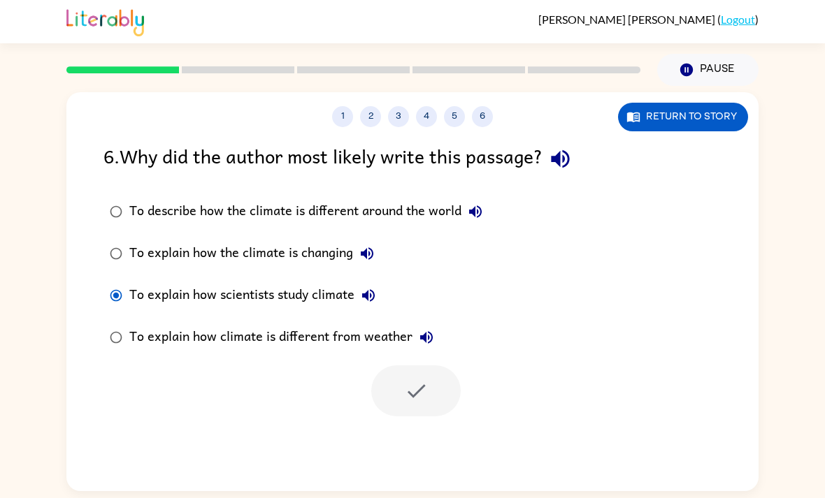
click at [267, 45] on div at bounding box center [353, 69] width 591 height 49
click at [175, 92] on div "1 2 3 4 5 6 Return to story" at bounding box center [412, 109] width 692 height 35
click at [407, 366] on div at bounding box center [415, 391] width 89 height 51
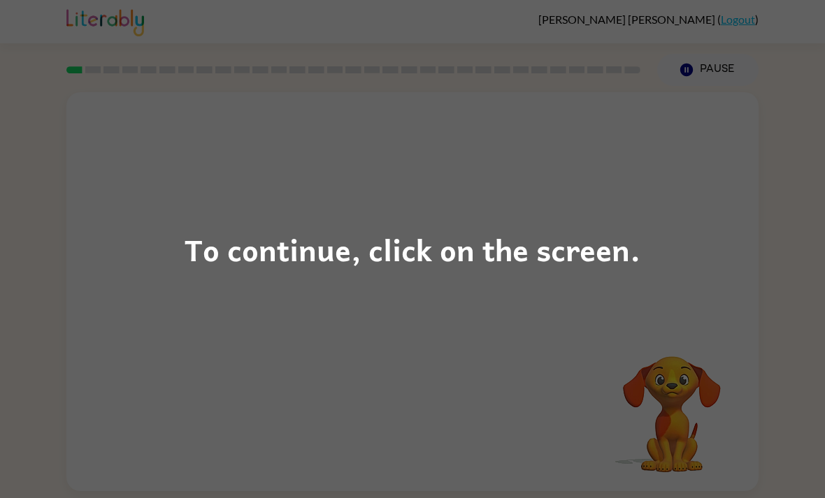
click at [503, 253] on div "To continue, click on the screen." at bounding box center [413, 250] width 456 height 48
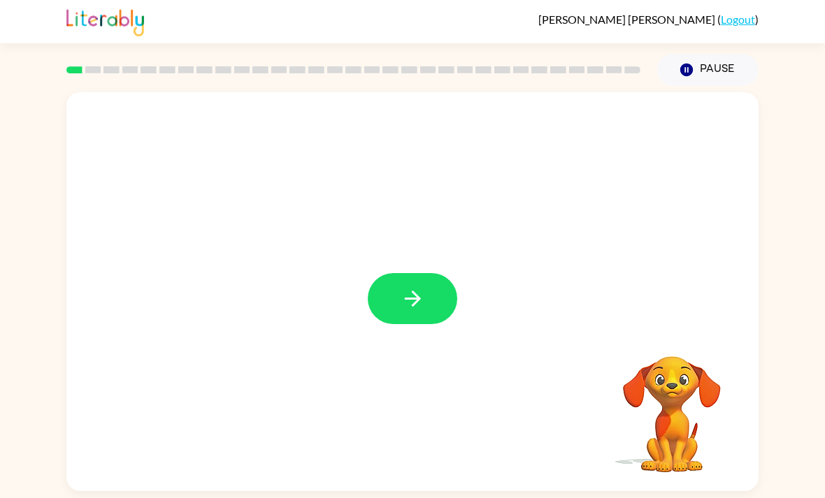
click at [447, 303] on button "button" at bounding box center [412, 298] width 89 height 51
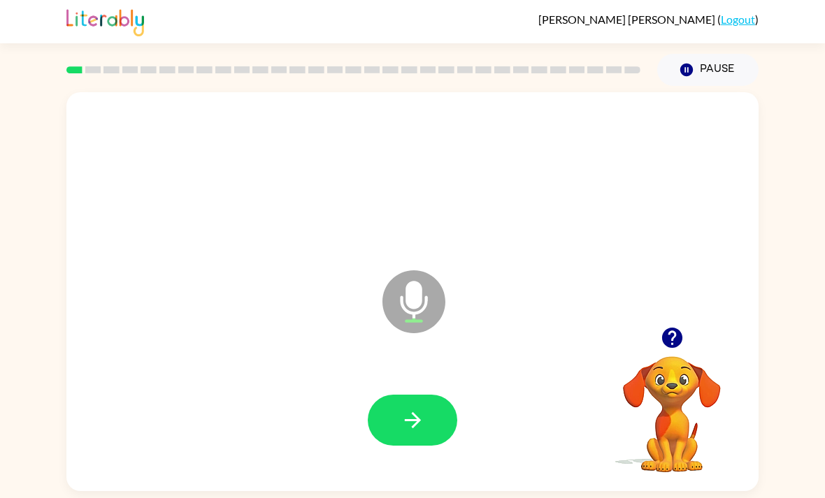
click at [418, 410] on button "button" at bounding box center [412, 420] width 89 height 51
click at [409, 414] on icon "button" at bounding box center [412, 420] width 24 height 24
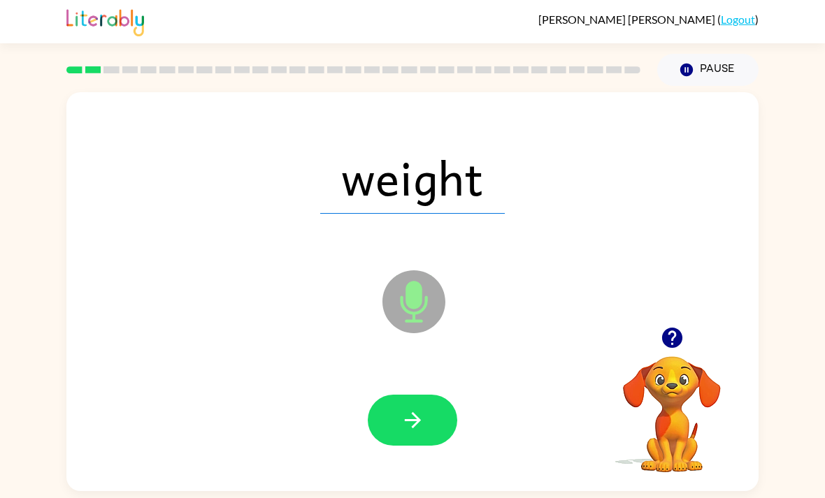
click at [441, 421] on button "button" at bounding box center [412, 420] width 89 height 51
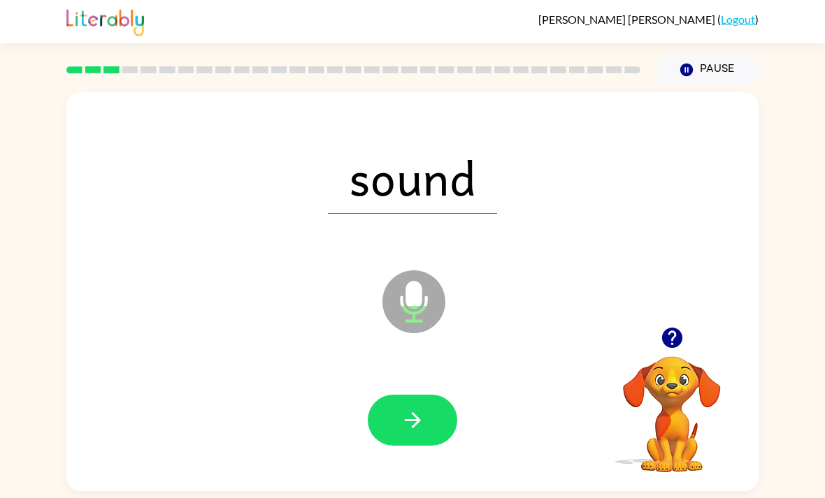
click at [424, 421] on icon "button" at bounding box center [412, 420] width 24 height 24
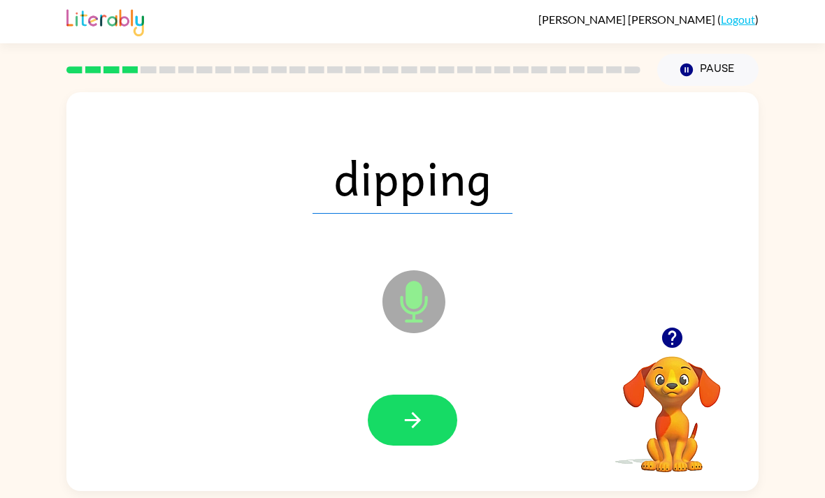
click at [429, 418] on button "button" at bounding box center [412, 420] width 89 height 51
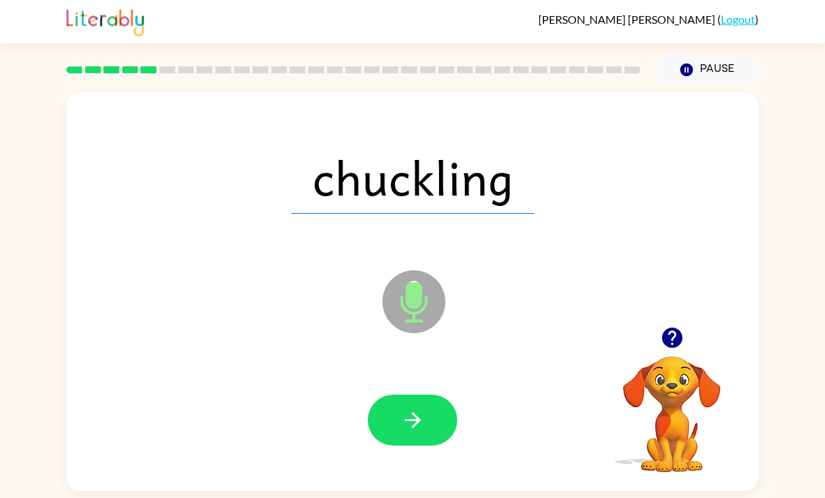
click at [434, 410] on button "button" at bounding box center [412, 420] width 89 height 51
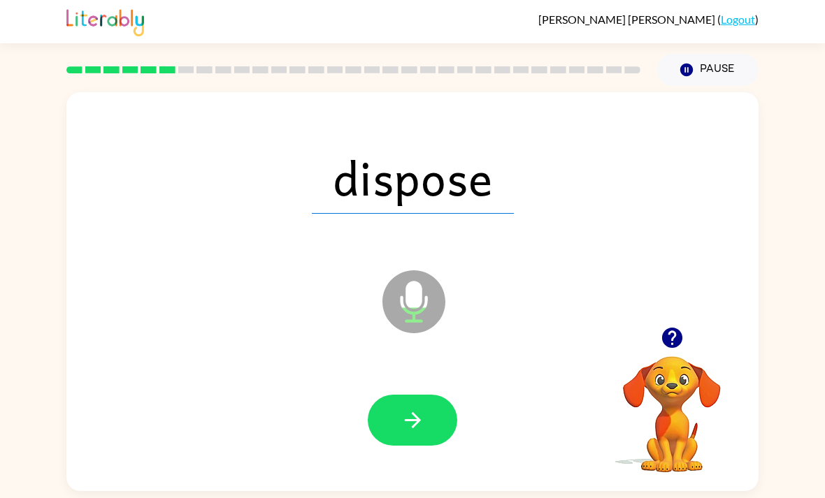
click at [428, 426] on button "button" at bounding box center [412, 420] width 89 height 51
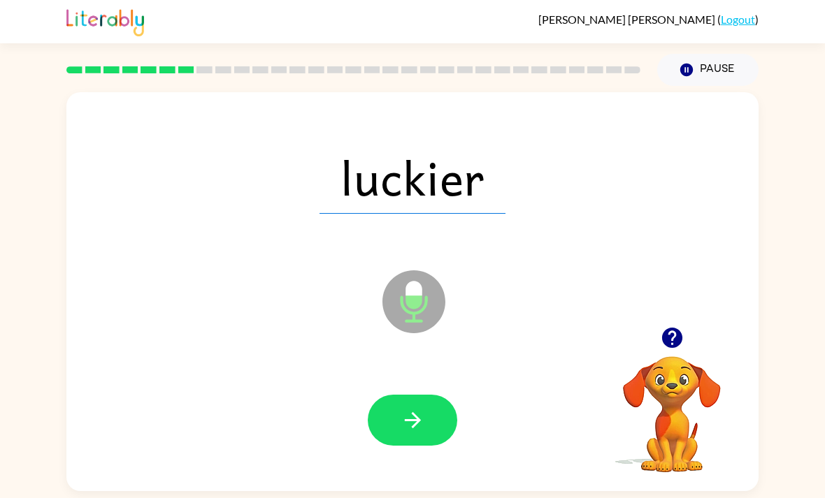
click at [417, 433] on icon "button" at bounding box center [412, 420] width 24 height 24
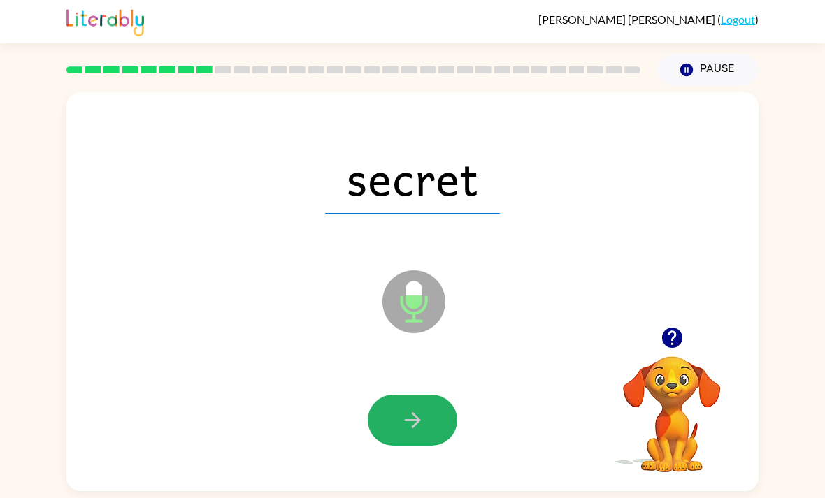
click at [434, 414] on button "button" at bounding box center [412, 420] width 89 height 51
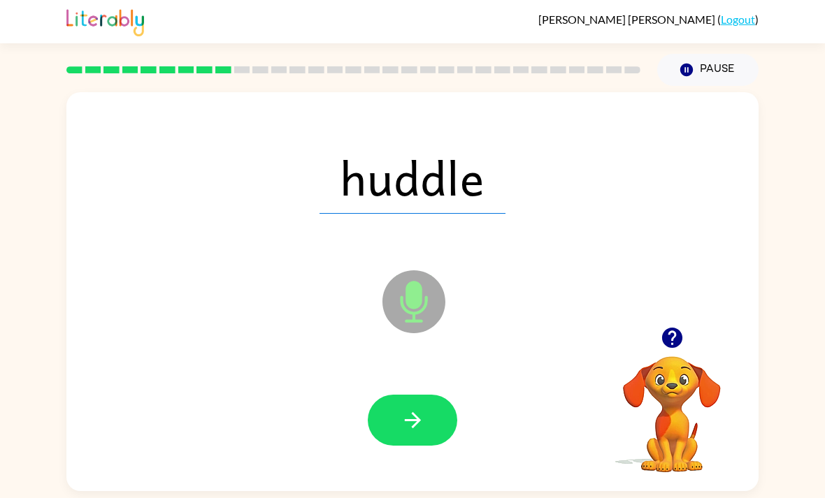
click at [410, 433] on icon "button" at bounding box center [412, 420] width 24 height 24
click at [443, 401] on div at bounding box center [412, 420] width 89 height 51
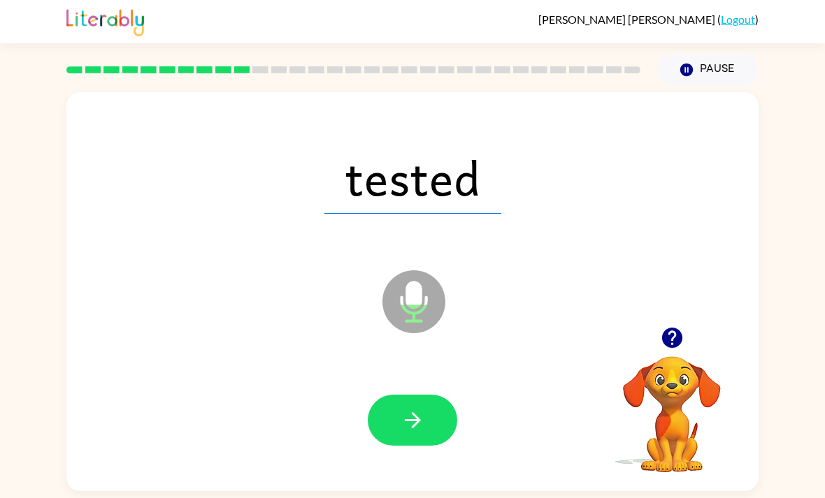
click at [436, 406] on button "button" at bounding box center [412, 420] width 89 height 51
click at [456, 434] on button "button" at bounding box center [412, 420] width 89 height 51
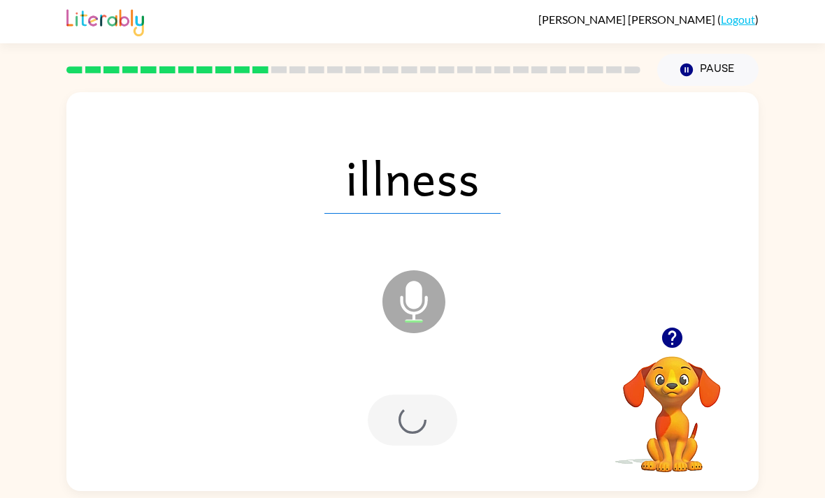
click at [456, 433] on div at bounding box center [412, 420] width 89 height 51
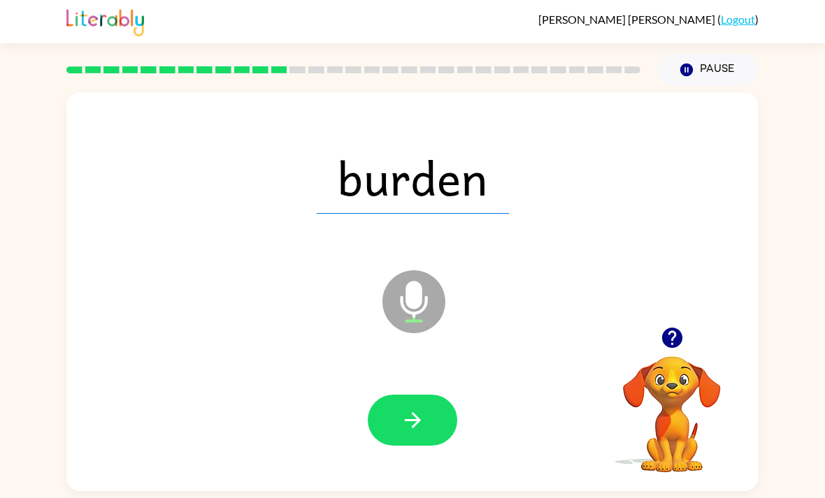
click at [420, 421] on icon "button" at bounding box center [412, 420] width 24 height 24
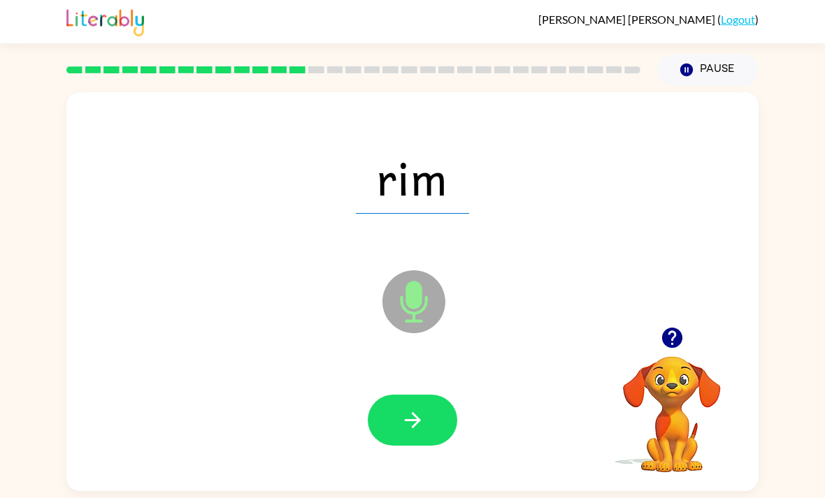
click at [412, 419] on icon "button" at bounding box center [412, 420] width 16 height 16
click at [428, 414] on button "button" at bounding box center [412, 420] width 89 height 51
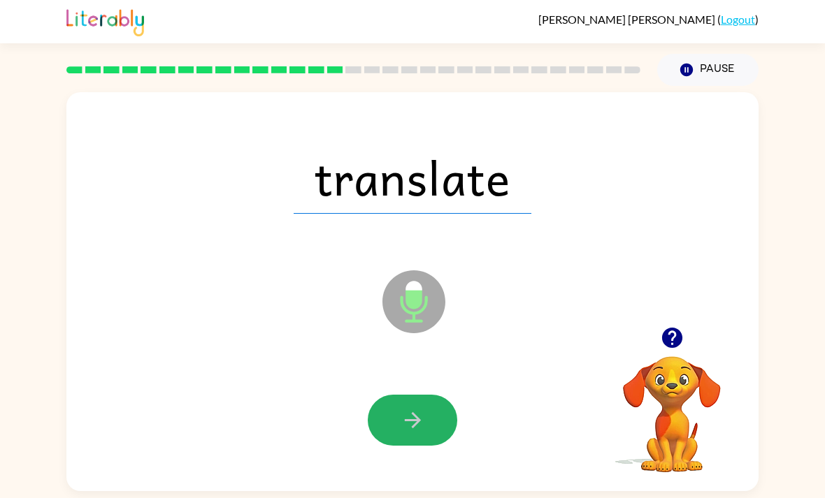
click at [421, 421] on icon "button" at bounding box center [412, 420] width 24 height 24
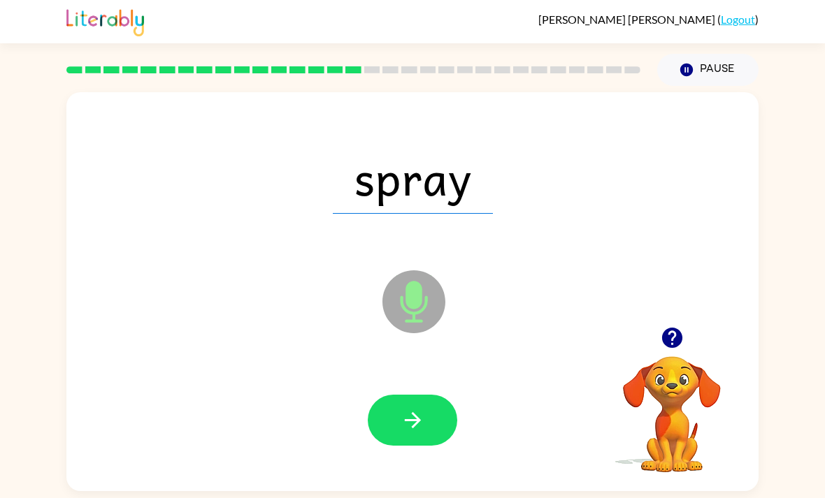
click at [422, 409] on button "button" at bounding box center [412, 420] width 89 height 51
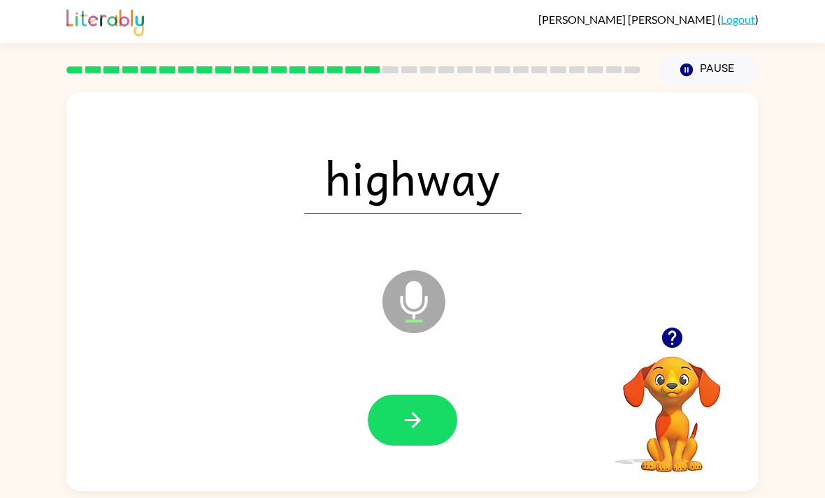
click at [456, 412] on div at bounding box center [412, 420] width 89 height 51
click at [436, 426] on button "button" at bounding box center [412, 420] width 89 height 51
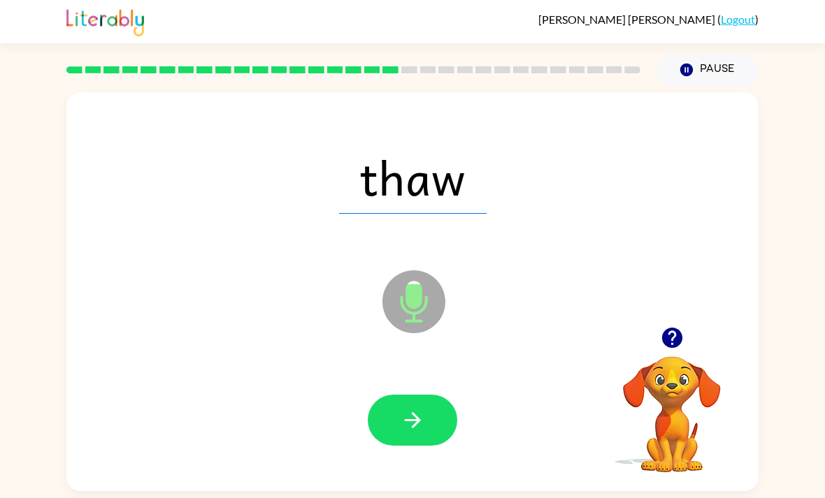
click at [401, 424] on icon "button" at bounding box center [412, 420] width 24 height 24
click at [440, 427] on button "button" at bounding box center [412, 420] width 89 height 51
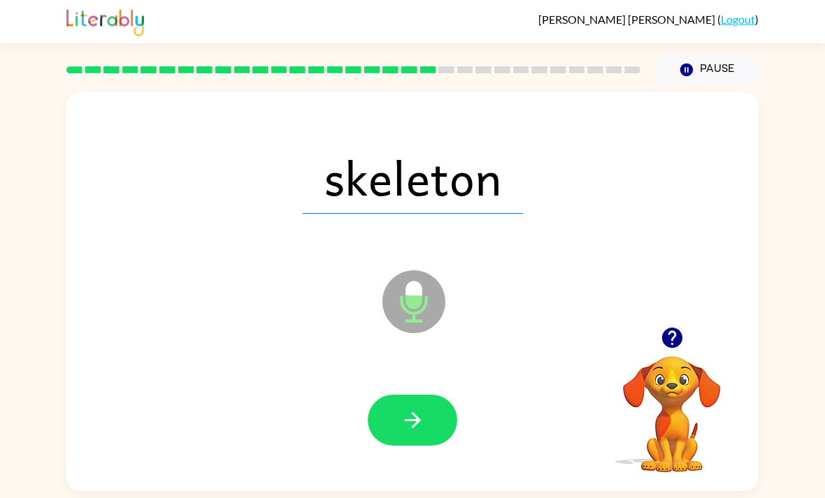
click at [429, 421] on button "button" at bounding box center [412, 420] width 89 height 51
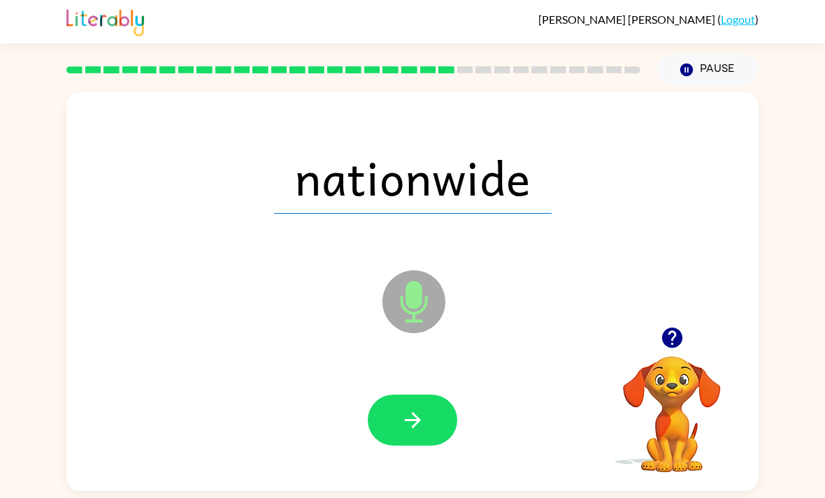
click at [433, 422] on button "button" at bounding box center [412, 420] width 89 height 51
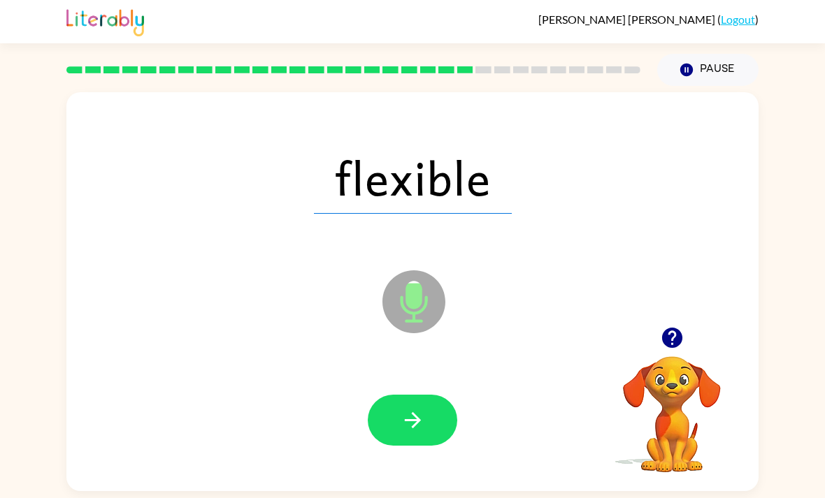
click at [421, 433] on icon "button" at bounding box center [412, 420] width 24 height 24
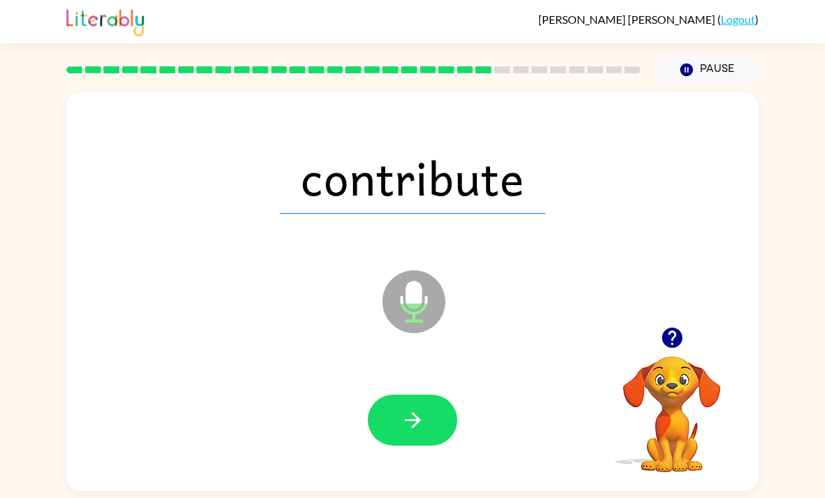
click at [421, 433] on icon "button" at bounding box center [412, 420] width 24 height 24
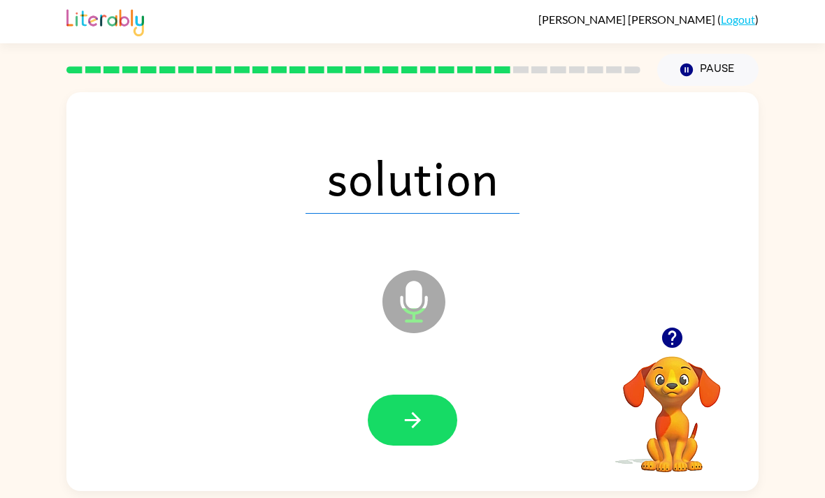
click at [449, 423] on button "button" at bounding box center [412, 420] width 89 height 51
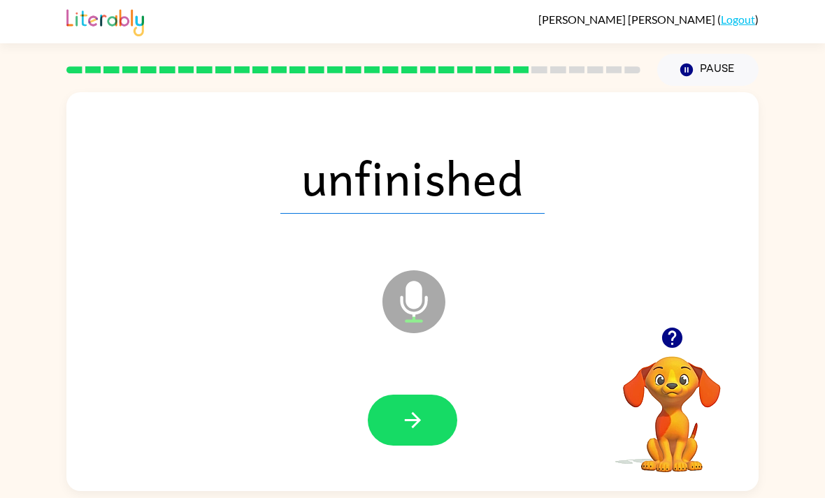
click at [425, 418] on button "button" at bounding box center [412, 420] width 89 height 51
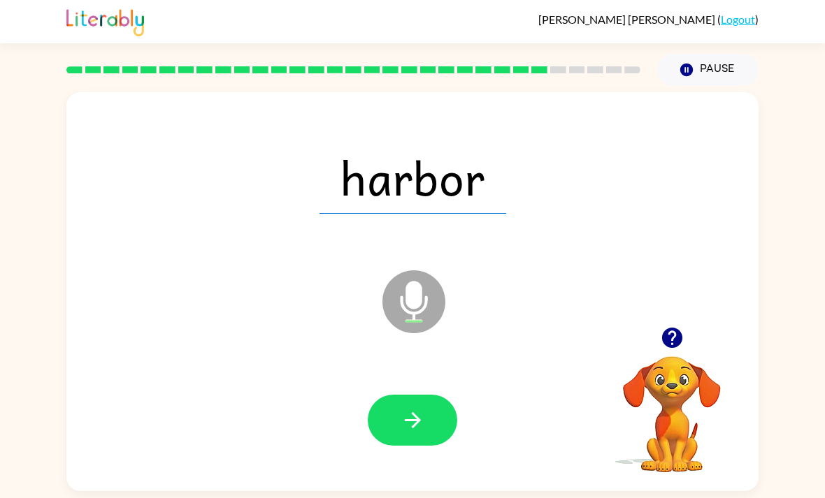
scroll to position [10, 0]
click at [445, 411] on button "button" at bounding box center [412, 420] width 89 height 51
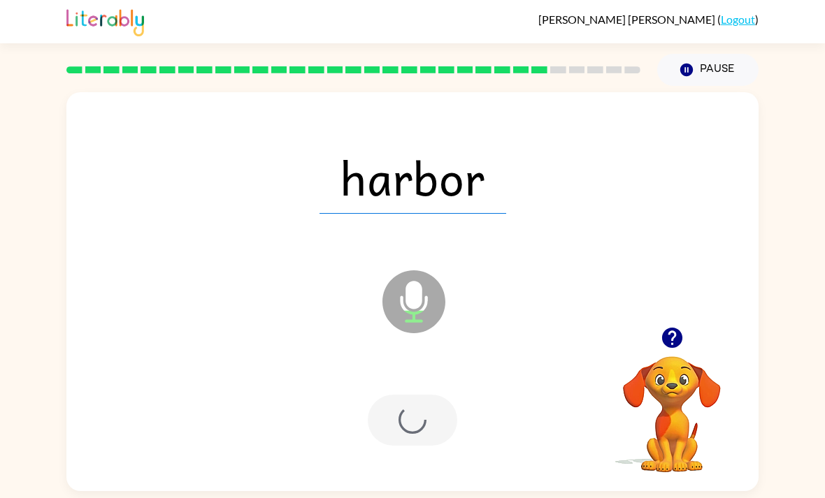
click at [445, 410] on div at bounding box center [412, 420] width 89 height 51
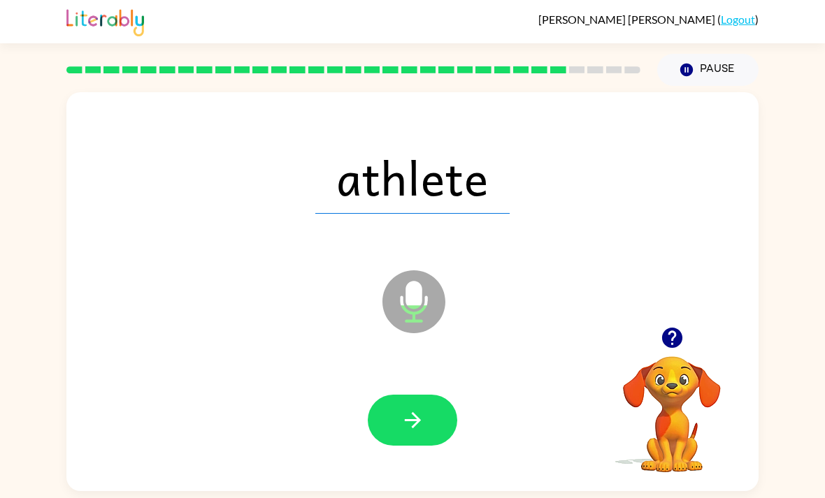
click at [445, 424] on button "button" at bounding box center [412, 420] width 89 height 51
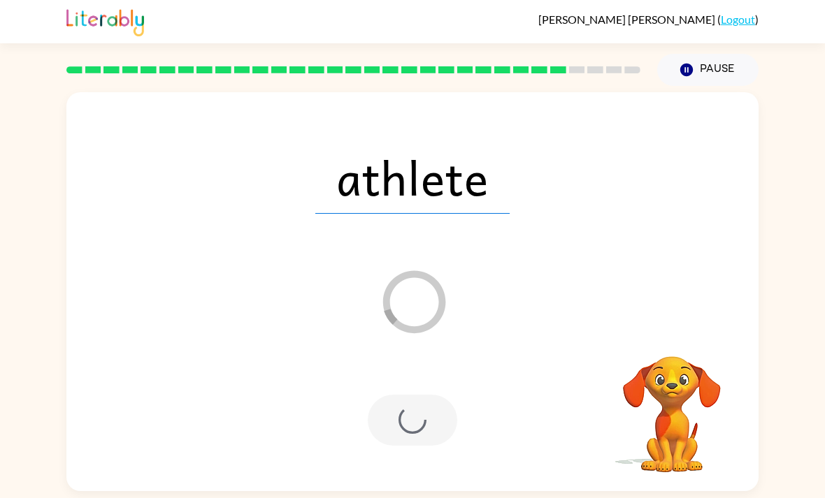
click at [448, 424] on div at bounding box center [412, 420] width 89 height 51
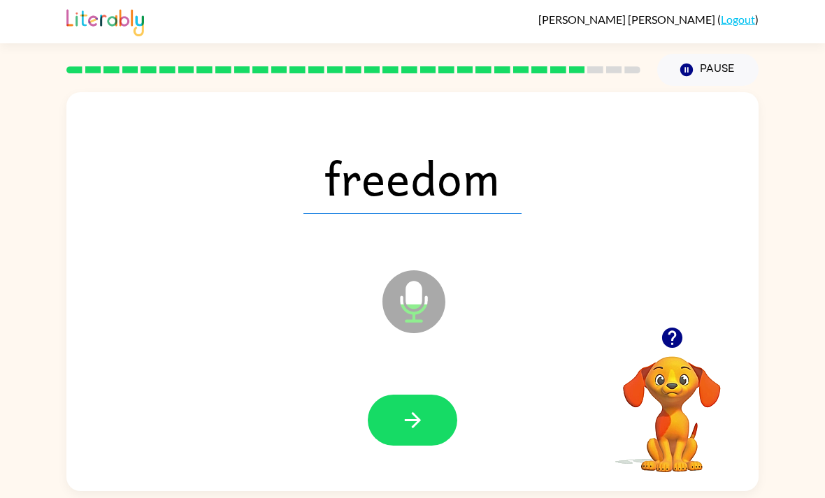
click at [442, 410] on button "button" at bounding box center [412, 420] width 89 height 51
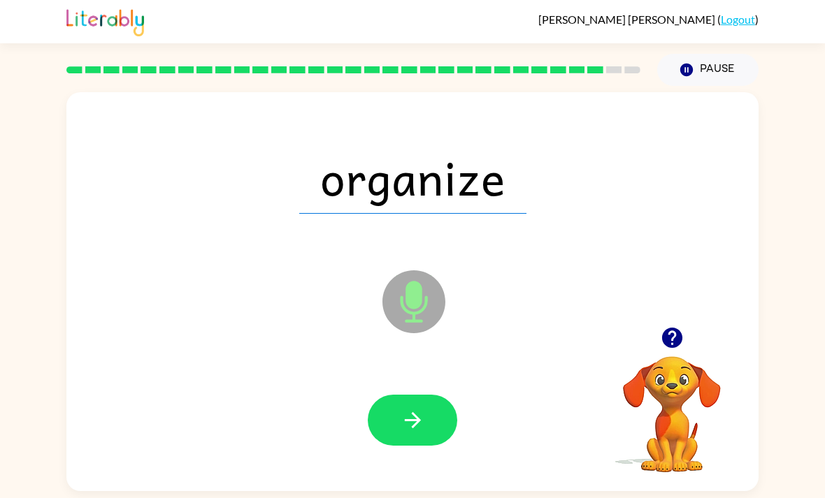
scroll to position [12, 0]
click at [435, 423] on button "button" at bounding box center [412, 420] width 89 height 51
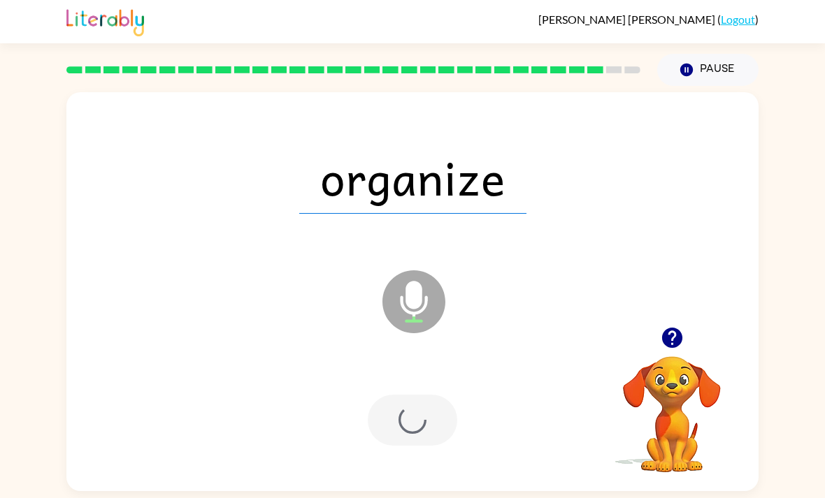
click at [435, 423] on div at bounding box center [412, 420] width 89 height 51
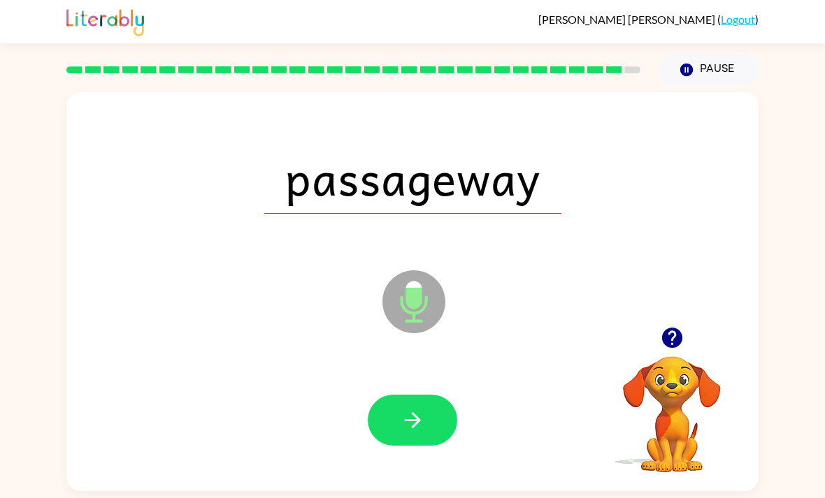
click at [442, 396] on button "button" at bounding box center [412, 420] width 89 height 51
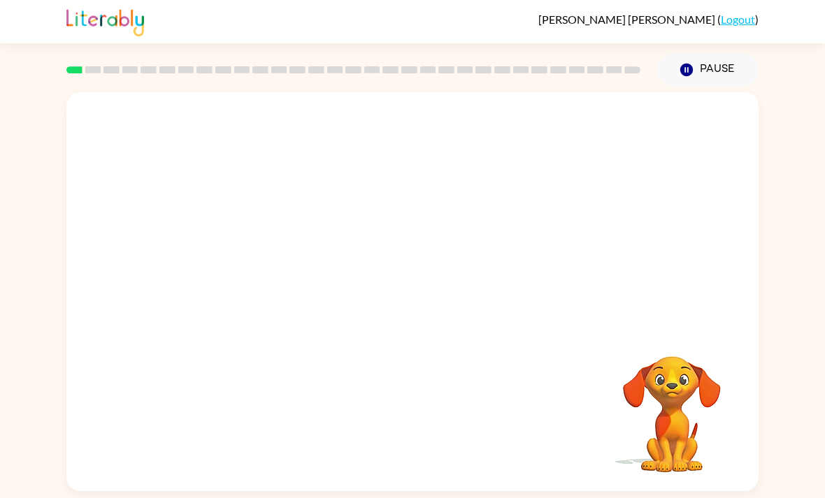
click at [241, 254] on video "Your browser must support playing .mp4 files to use Literably. Please try using…" at bounding box center [412, 209] width 692 height 235
click at [259, 270] on video "Your browser must support playing .mp4 files to use Literably. Please try using…" at bounding box center [412, 209] width 692 height 235
click at [248, 260] on video "Your browser must support playing .mp4 files to use Literably. Please try using…" at bounding box center [412, 209] width 692 height 235
click at [424, 291] on icon "button" at bounding box center [412, 299] width 24 height 24
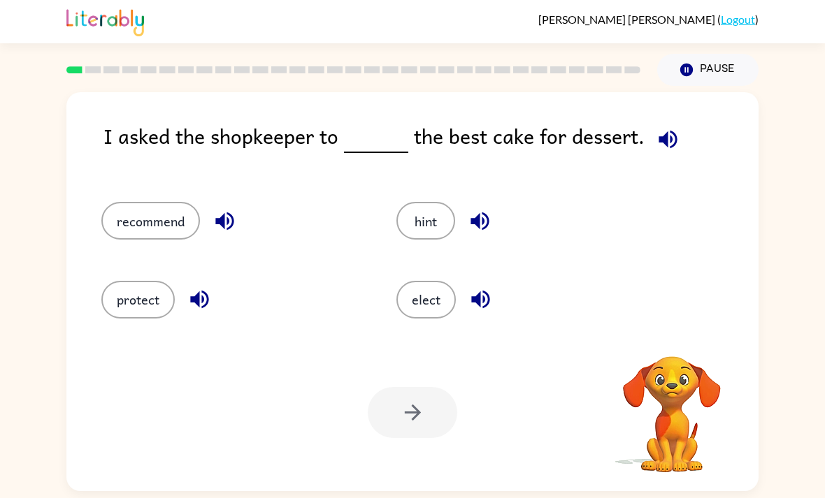
click at [423, 290] on button "elect" at bounding box center [425, 300] width 59 height 38
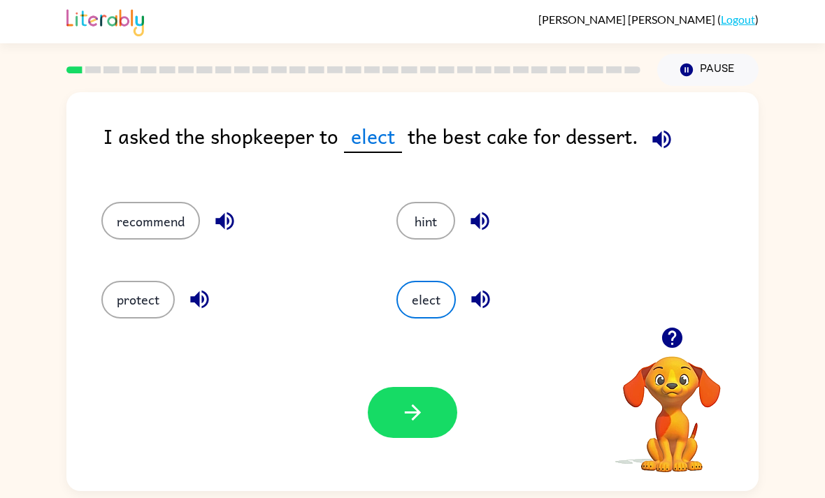
click at [167, 224] on button "recommend" at bounding box center [150, 221] width 99 height 38
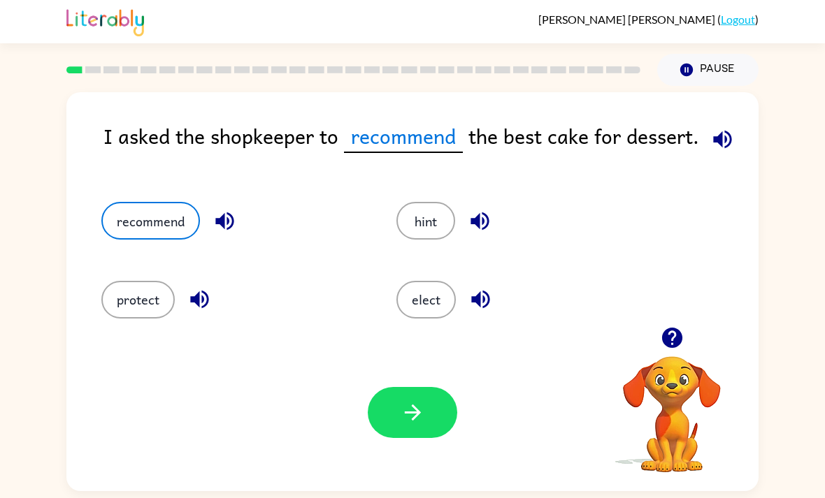
click at [388, 410] on button "button" at bounding box center [412, 412] width 89 height 51
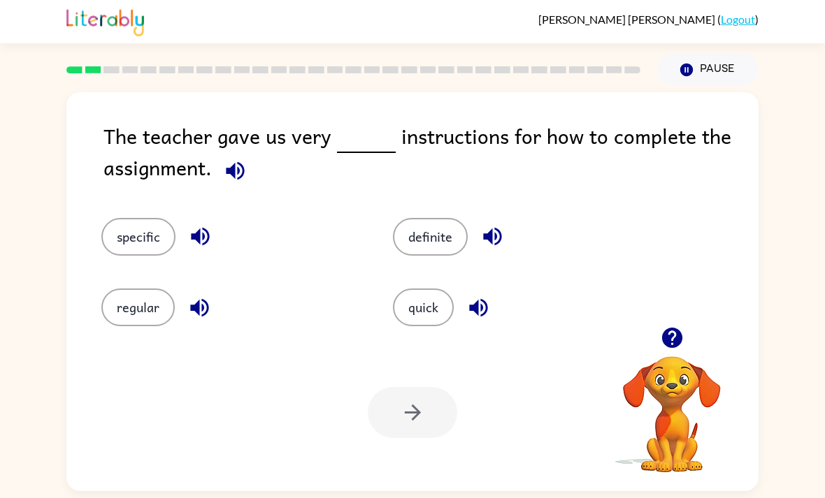
click at [139, 234] on button "specific" at bounding box center [138, 237] width 74 height 38
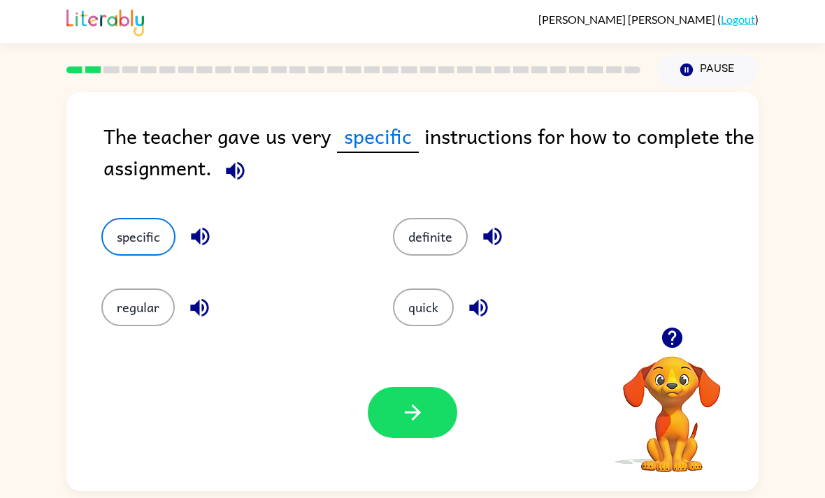
click at [393, 419] on button "button" at bounding box center [412, 412] width 89 height 51
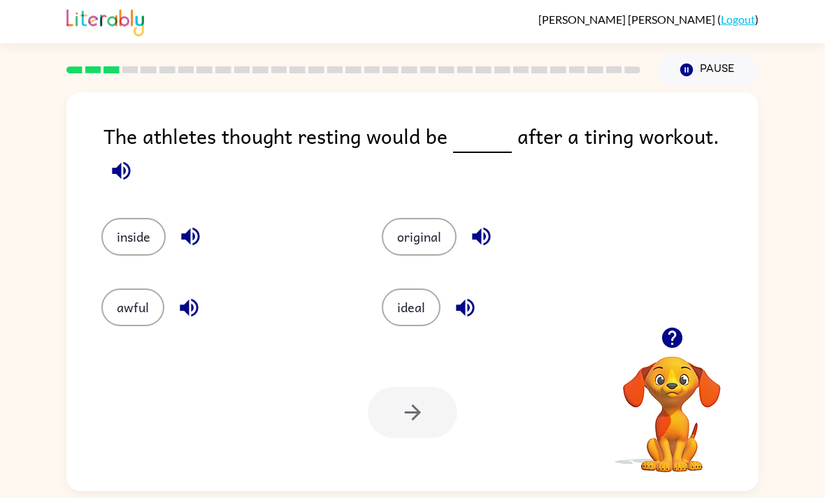
click at [104, 323] on div "awful" at bounding box center [225, 308] width 248 height 38
click at [407, 290] on button "ideal" at bounding box center [411, 308] width 59 height 38
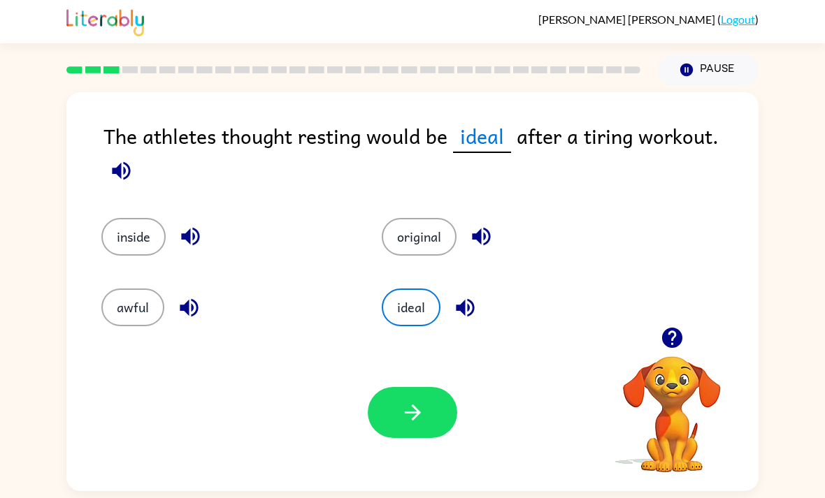
click at [407, 396] on button "button" at bounding box center [412, 412] width 89 height 51
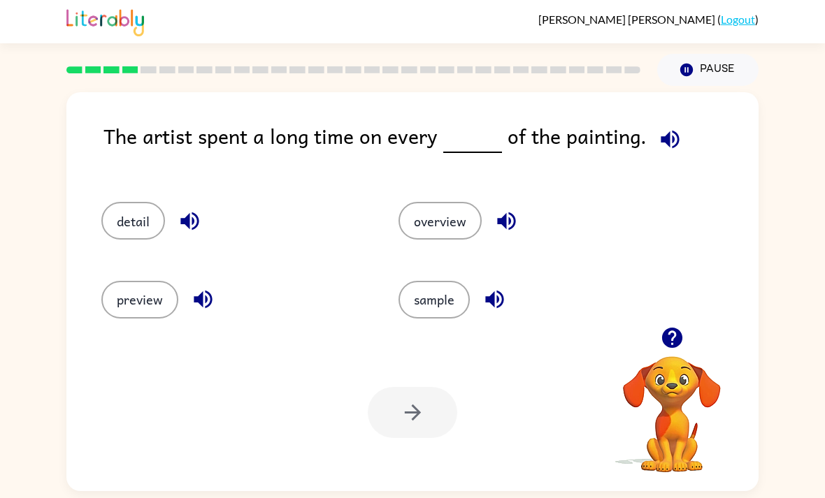
click at [671, 140] on icon "button" at bounding box center [670, 139] width 24 height 24
click at [433, 289] on button "sample" at bounding box center [433, 300] width 71 height 38
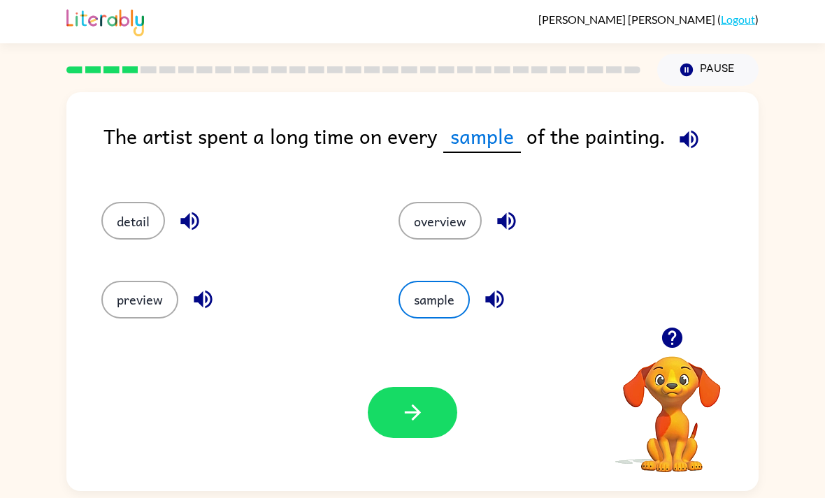
click at [425, 424] on button "button" at bounding box center [412, 412] width 89 height 51
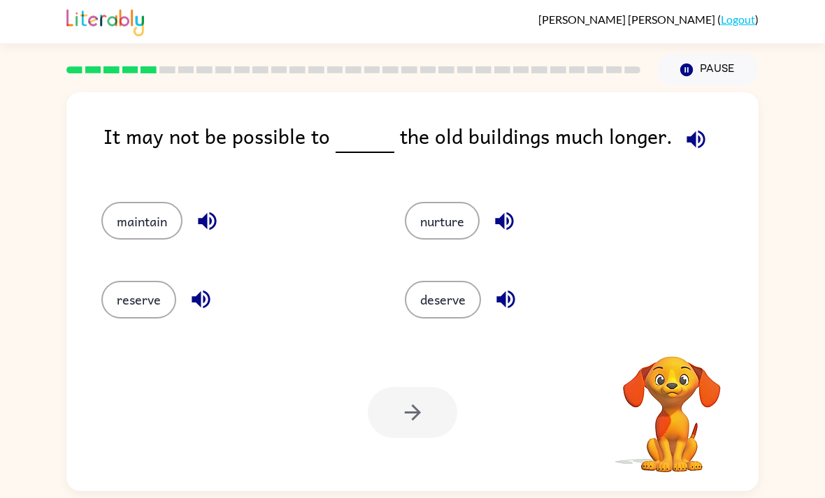
click at [709, 125] on div "It may not be possible to the old buildings much longer." at bounding box center [430, 147] width 655 height 54
click at [686, 142] on icon "button" at bounding box center [695, 139] width 18 height 18
click at [116, 305] on button "reserve" at bounding box center [138, 300] width 75 height 38
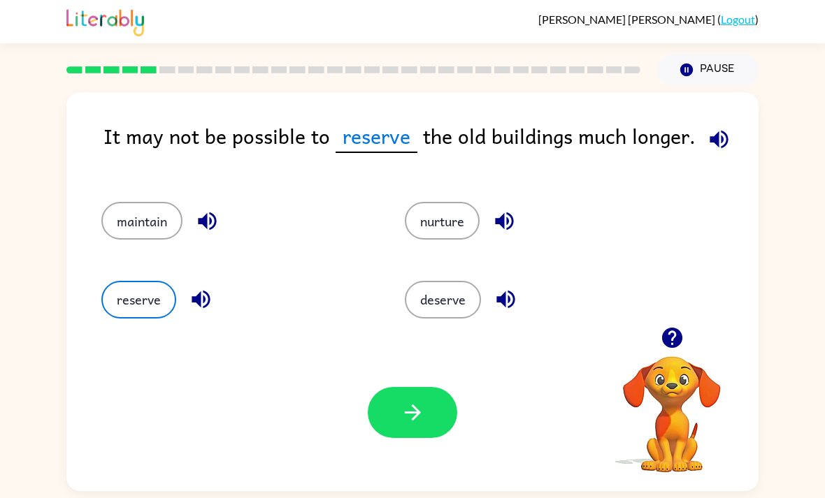
click at [353, 406] on div "Your browser must support playing .mp4 files to use Literably. Please try using…" at bounding box center [412, 412] width 692 height 157
click at [352, 406] on div "Your browser must support playing .mp4 files to use Literably. Please try using…" at bounding box center [412, 412] width 692 height 157
click at [363, 406] on div "Your browser must support playing .mp4 files to use Literably. Please try using…" at bounding box center [412, 412] width 692 height 157
click at [384, 419] on button "button" at bounding box center [412, 412] width 89 height 51
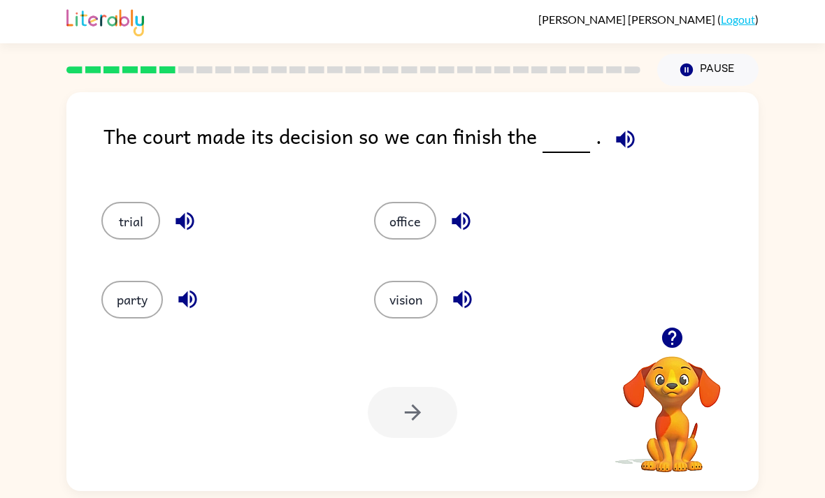
click at [146, 286] on button "party" at bounding box center [132, 300] width 62 height 38
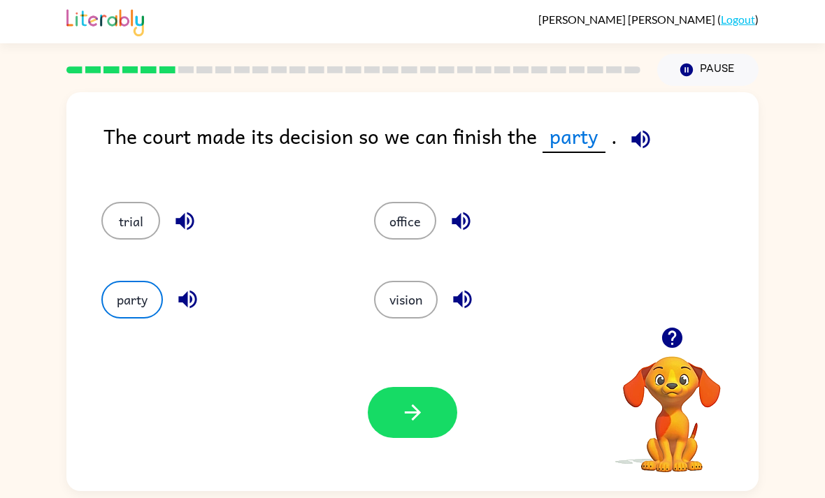
click at [397, 417] on button "button" at bounding box center [412, 412] width 89 height 51
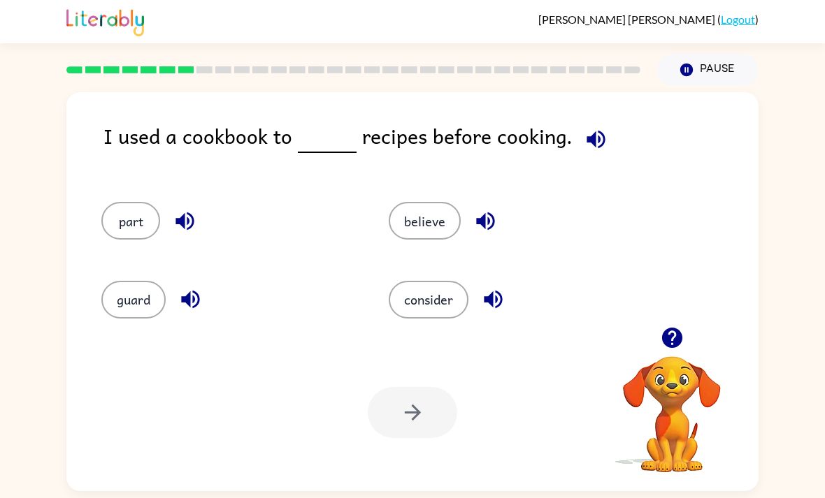
click at [426, 298] on button "consider" at bounding box center [429, 300] width 80 height 38
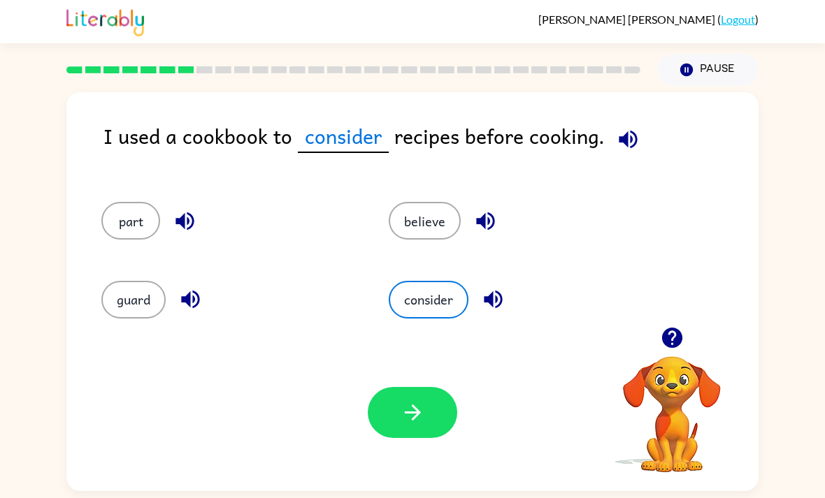
click at [404, 396] on button "button" at bounding box center [412, 412] width 89 height 51
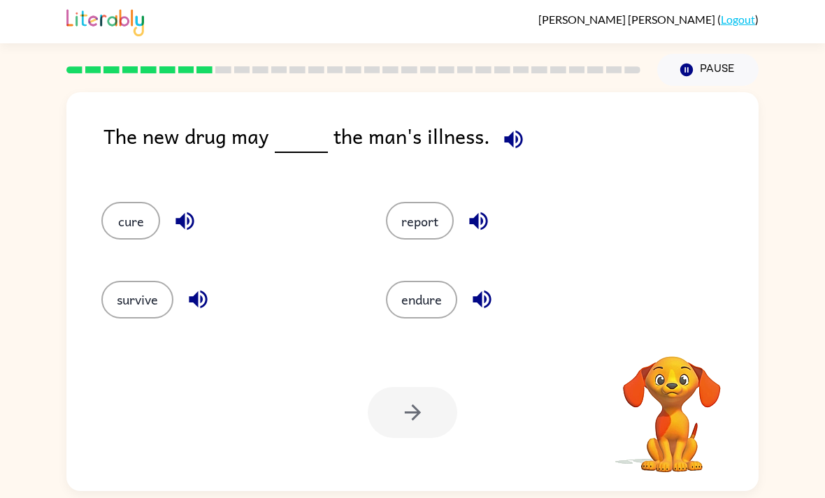
click at [404, 396] on div at bounding box center [412, 412] width 89 height 51
click at [510, 95] on div "The new drug may the man's illness. cure report survive endure Your browser mus…" at bounding box center [412, 291] width 692 height 399
click at [526, 112] on div "The new drug may the man's illness. cure report survive endure Your browser mus…" at bounding box center [412, 291] width 692 height 399
click at [510, 154] on button "button" at bounding box center [514, 140] width 36 height 36
click at [513, 145] on icon "button" at bounding box center [513, 139] width 24 height 24
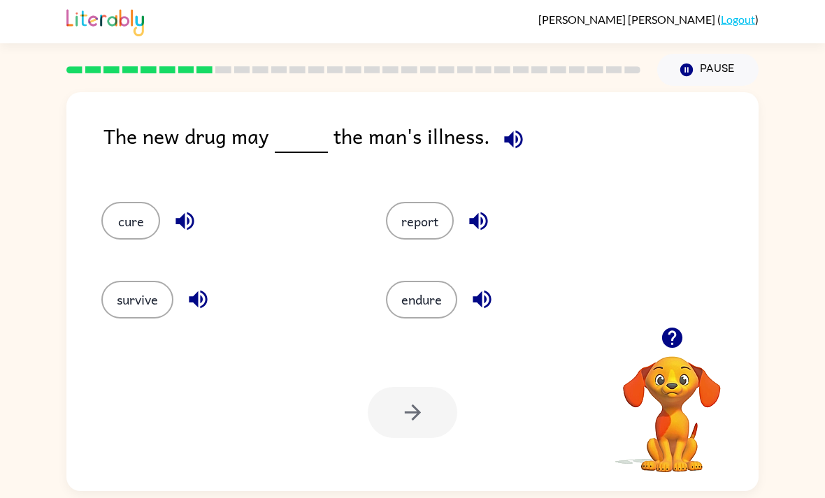
click at [512, 145] on icon "button" at bounding box center [513, 139] width 24 height 24
click at [122, 214] on button "cure" at bounding box center [130, 221] width 59 height 38
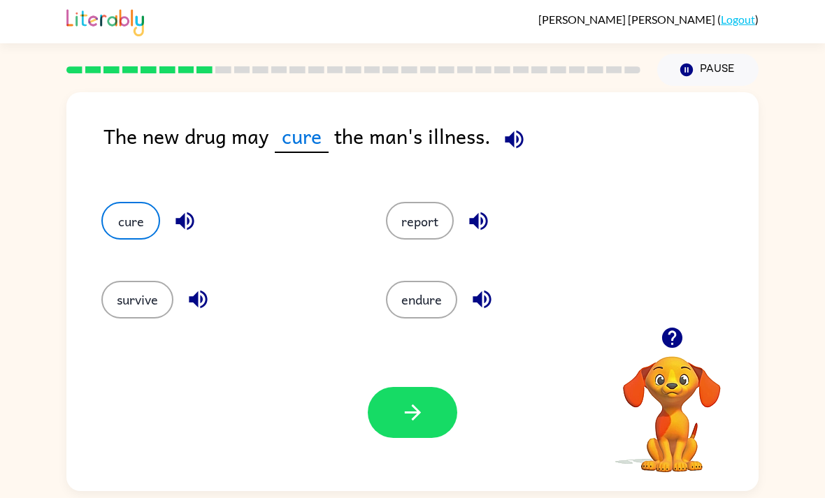
click at [415, 410] on icon "button" at bounding box center [412, 412] width 24 height 24
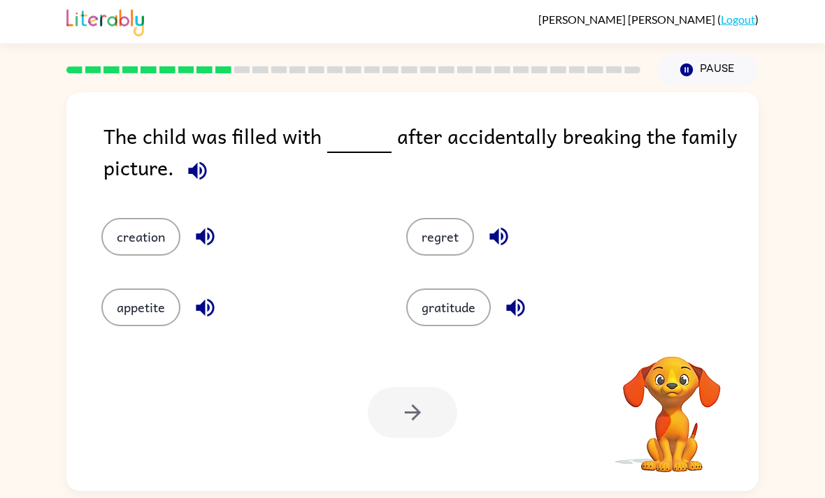
click at [181, 172] on button "button" at bounding box center [198, 171] width 36 height 36
click at [180, 171] on button "button" at bounding box center [198, 171] width 36 height 36
click at [182, 171] on button "button" at bounding box center [198, 171] width 36 height 36
click at [199, 171] on icon "button" at bounding box center [197, 171] width 24 height 24
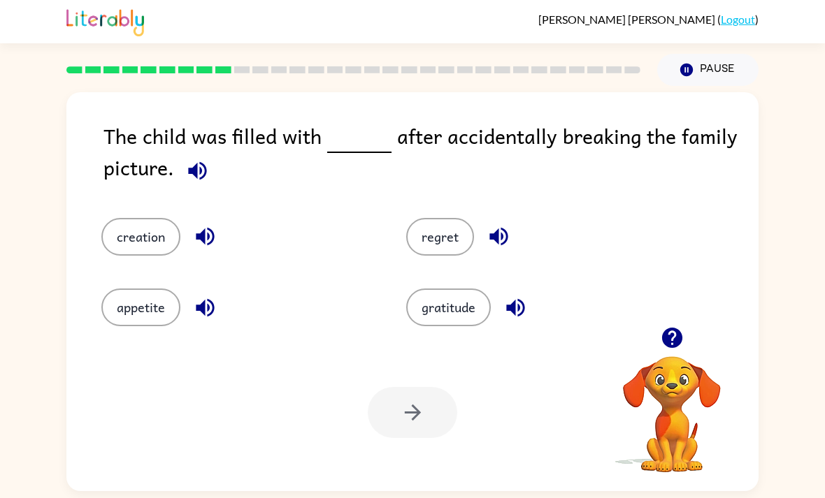
click at [426, 215] on div "regret" at bounding box center [532, 227] width 305 height 71
click at [425, 215] on div "regret" at bounding box center [532, 227] width 305 height 71
click at [428, 241] on button "regret" at bounding box center [440, 237] width 68 height 38
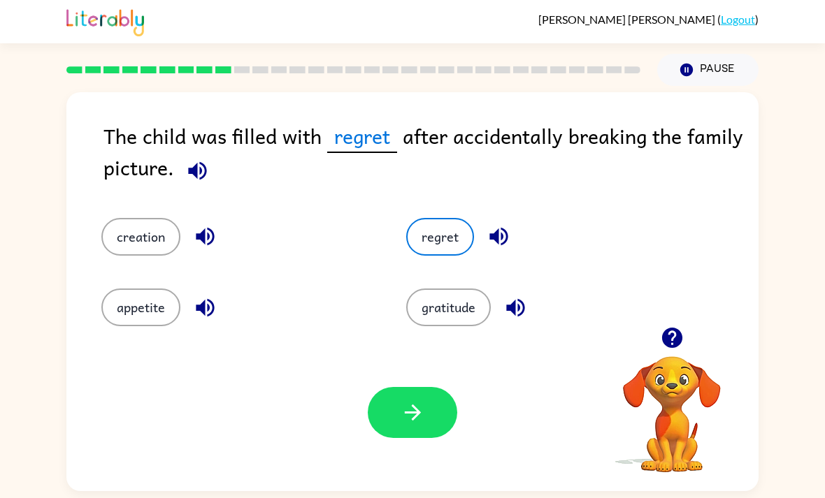
click at [424, 403] on button "button" at bounding box center [412, 412] width 89 height 51
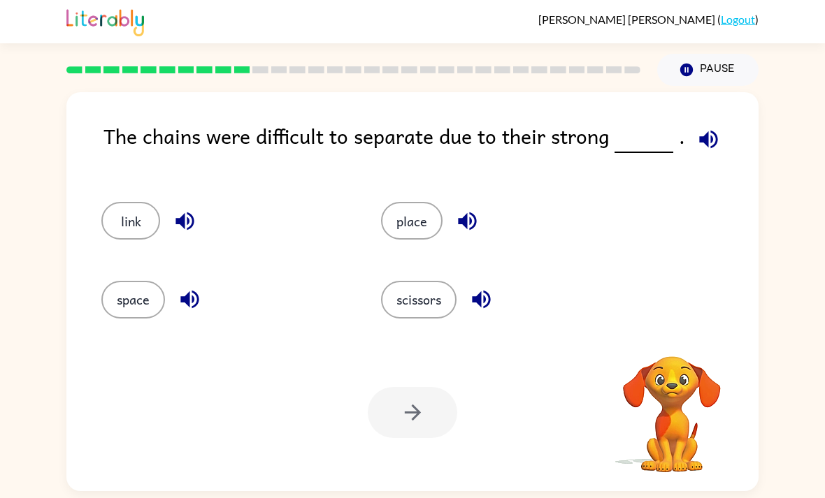
scroll to position [0, 0]
click at [122, 216] on button "link" at bounding box center [130, 221] width 59 height 38
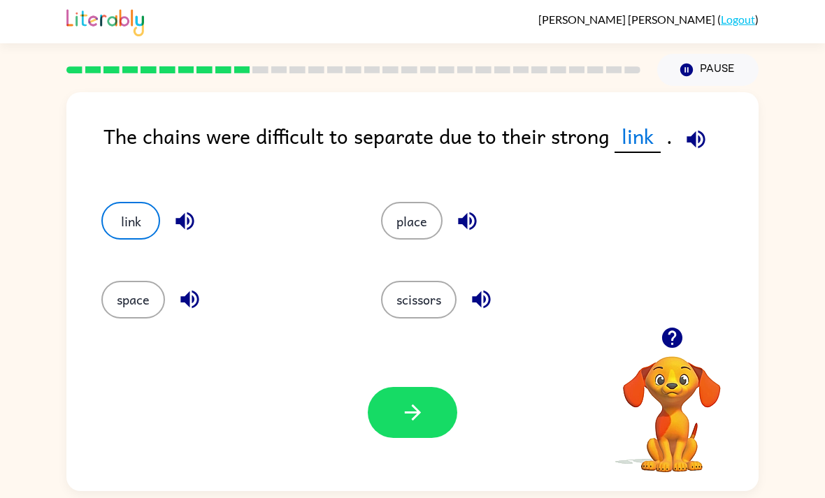
click at [374, 424] on button "button" at bounding box center [412, 412] width 89 height 51
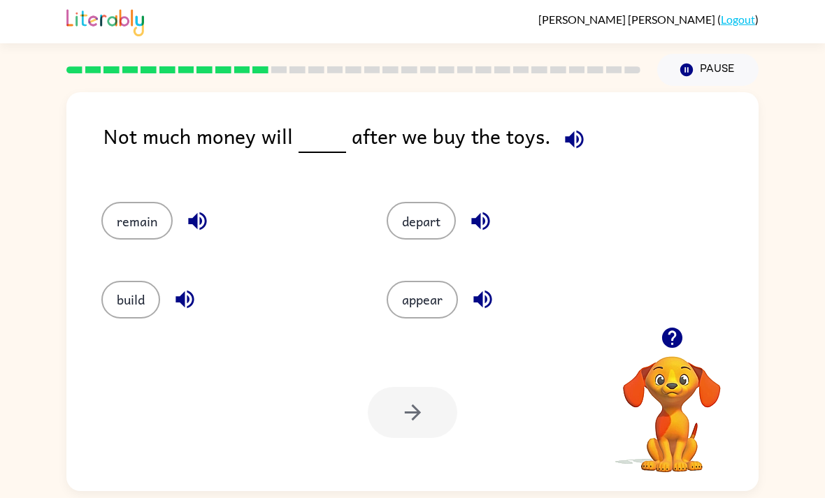
click at [563, 124] on button "button" at bounding box center [574, 140] width 36 height 36
click at [565, 131] on icon "button" at bounding box center [574, 139] width 24 height 24
click at [562, 136] on icon "button" at bounding box center [574, 139] width 24 height 24
click at [132, 207] on button "remain" at bounding box center [136, 221] width 71 height 38
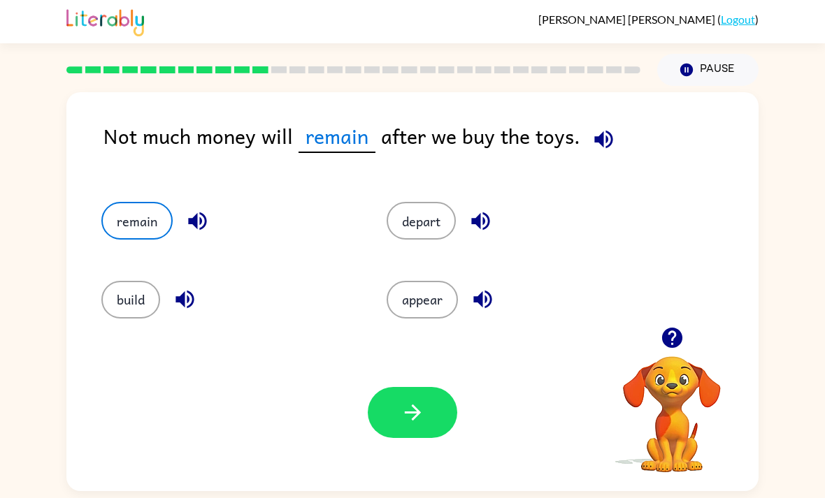
click at [381, 384] on div "Your browser must support playing .mp4 files to use Literably. Please try using…" at bounding box center [412, 412] width 692 height 157
click at [416, 402] on button "button" at bounding box center [412, 412] width 89 height 51
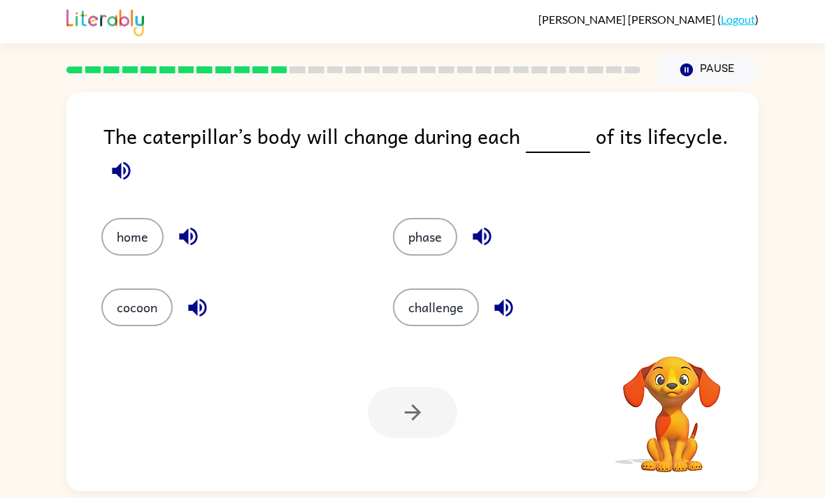
click at [131, 180] on icon "button" at bounding box center [121, 171] width 24 height 24
click at [446, 224] on button "phase" at bounding box center [425, 237] width 64 height 38
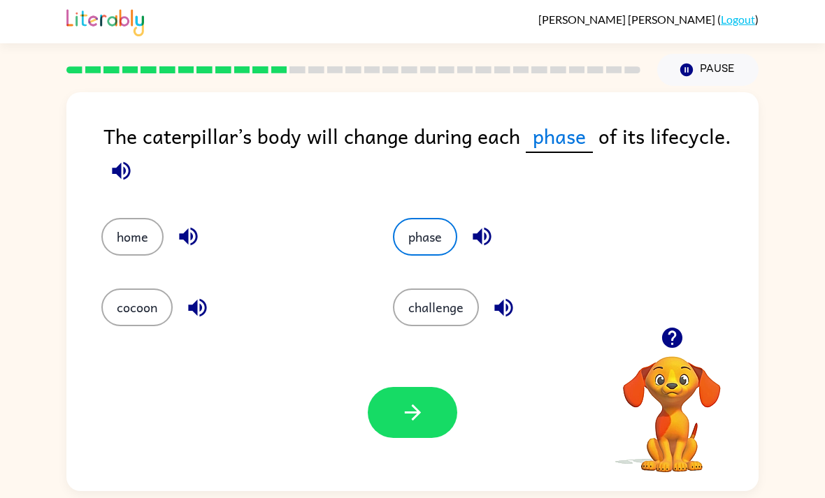
click at [414, 410] on icon "button" at bounding box center [412, 412] width 24 height 24
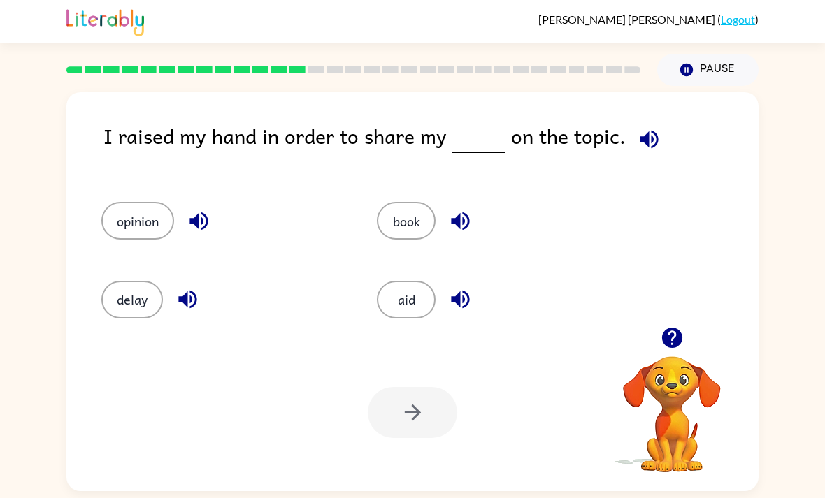
click at [125, 225] on button "opinion" at bounding box center [137, 221] width 73 height 38
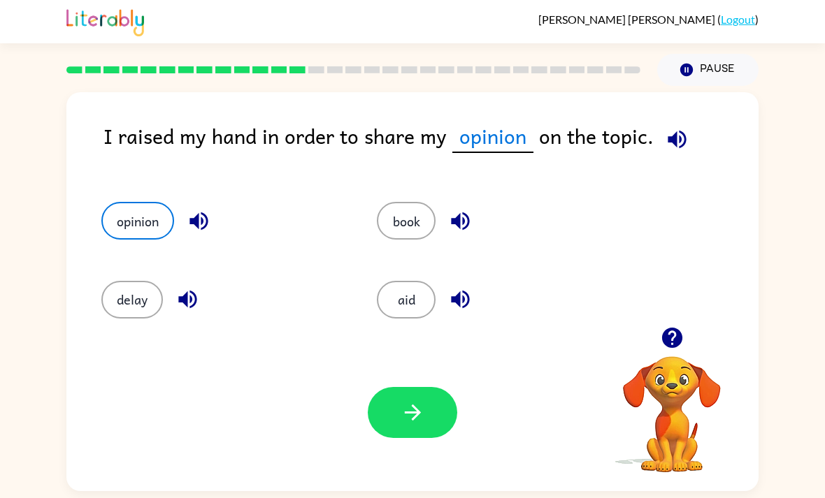
click at [412, 406] on button "button" at bounding box center [412, 412] width 89 height 51
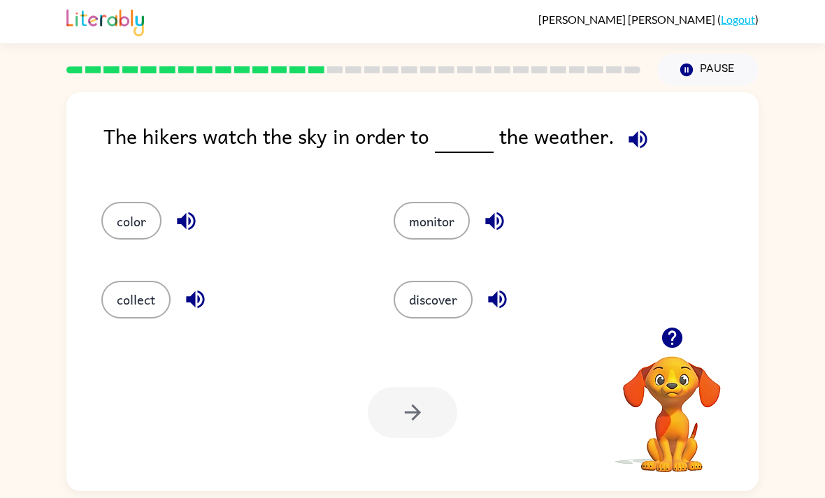
click at [448, 203] on div "monitor" at bounding box center [513, 214] width 292 height 78
click at [433, 223] on button "monitor" at bounding box center [431, 221] width 76 height 38
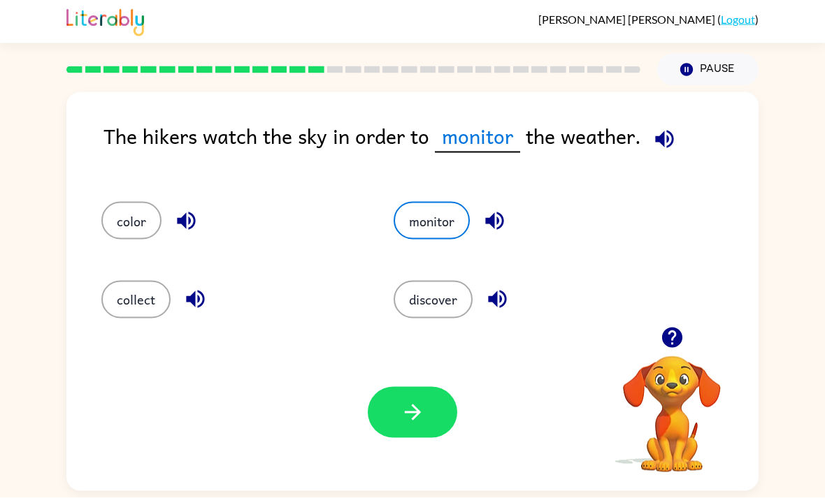
click at [438, 389] on button "button" at bounding box center [412, 412] width 89 height 51
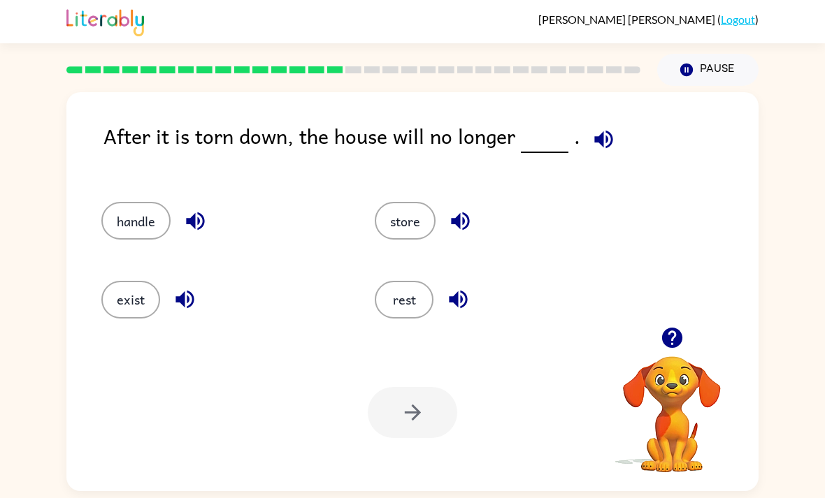
click at [123, 281] on button "exist" at bounding box center [130, 300] width 59 height 38
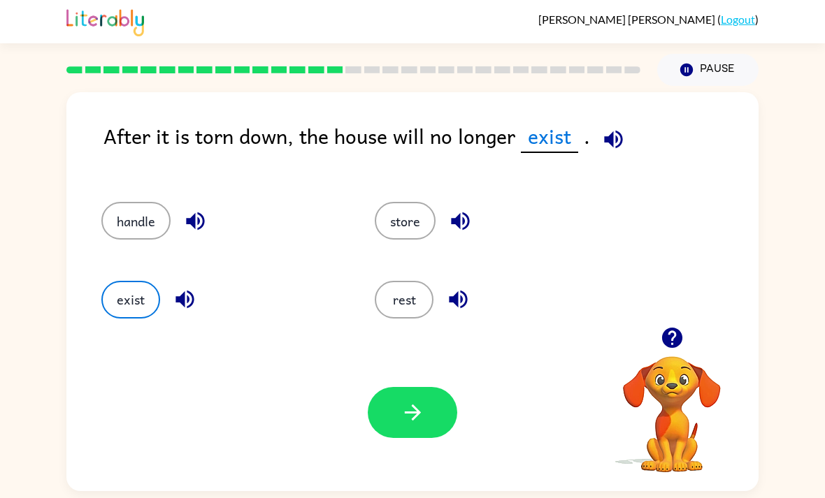
click at [429, 387] on button "button" at bounding box center [412, 412] width 89 height 51
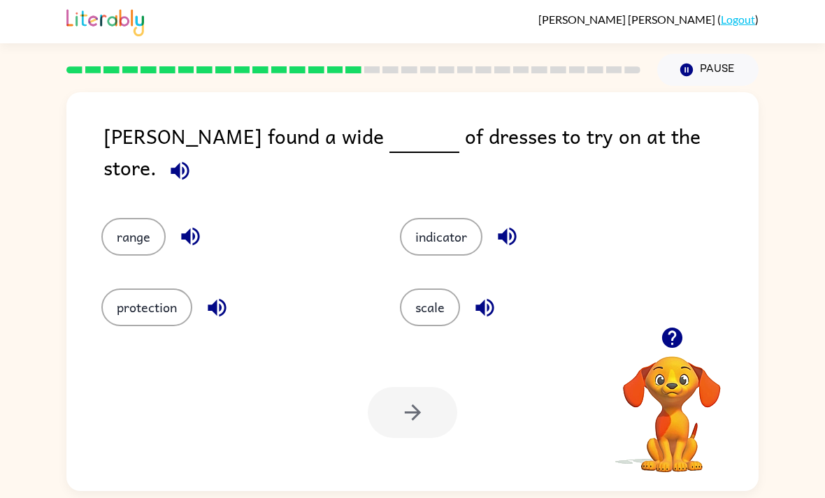
click at [447, 289] on button "scale" at bounding box center [430, 308] width 60 height 38
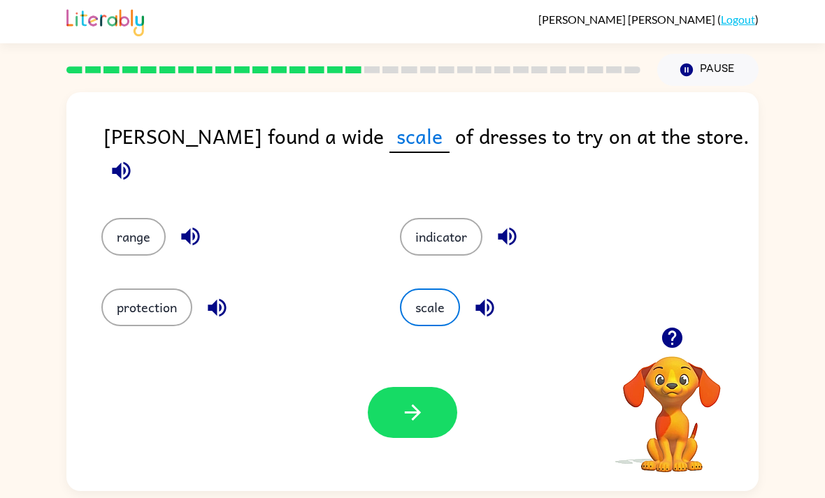
click at [430, 387] on button "button" at bounding box center [412, 412] width 89 height 51
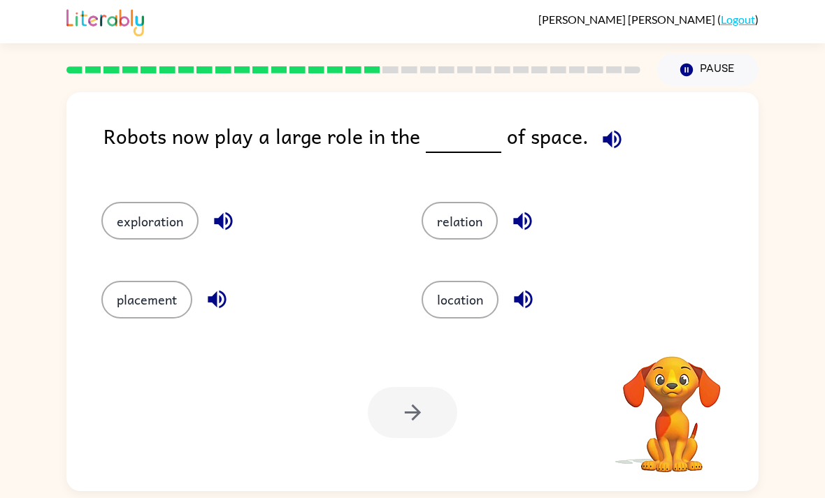
click at [397, 387] on div at bounding box center [412, 412] width 89 height 51
click at [145, 202] on button "exploration" at bounding box center [149, 221] width 97 height 38
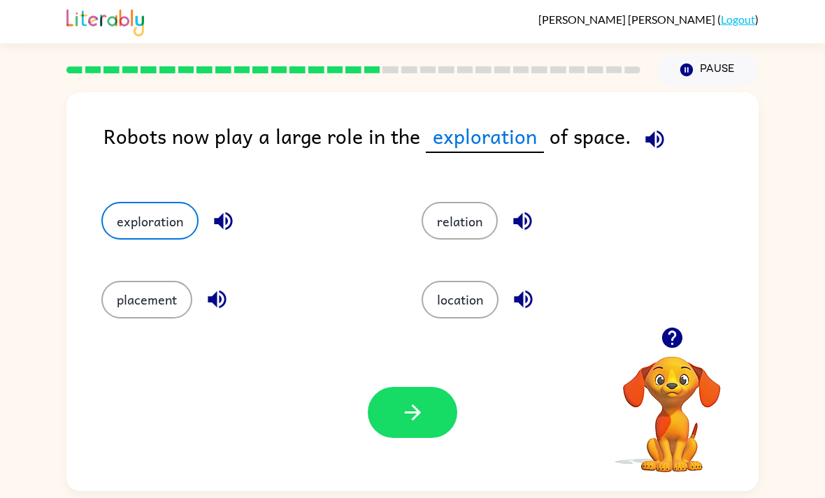
click at [408, 400] on icon "button" at bounding box center [412, 412] width 24 height 24
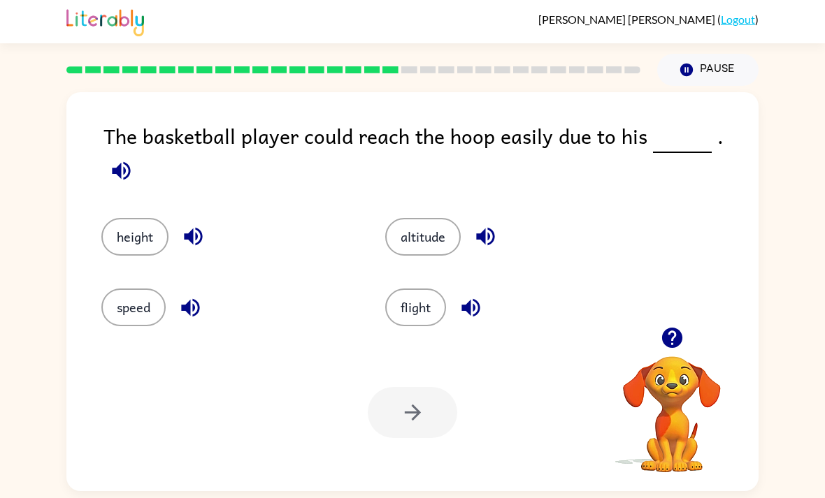
click at [120, 218] on button "height" at bounding box center [134, 237] width 67 height 38
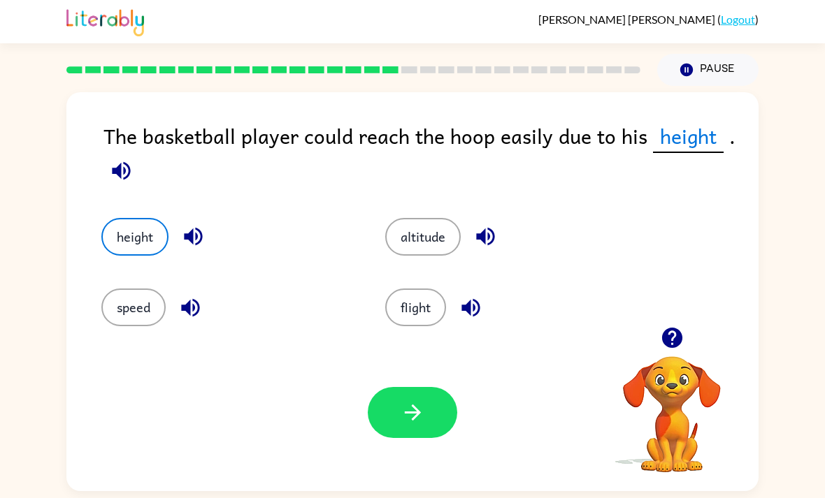
click at [374, 387] on button "button" at bounding box center [412, 412] width 89 height 51
click at [428, 389] on div at bounding box center [412, 412] width 89 height 51
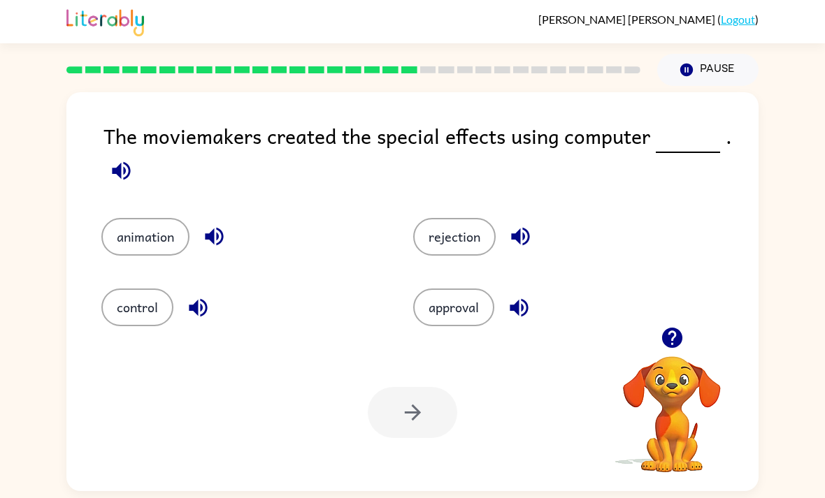
click at [138, 218] on button "animation" at bounding box center [145, 237] width 88 height 38
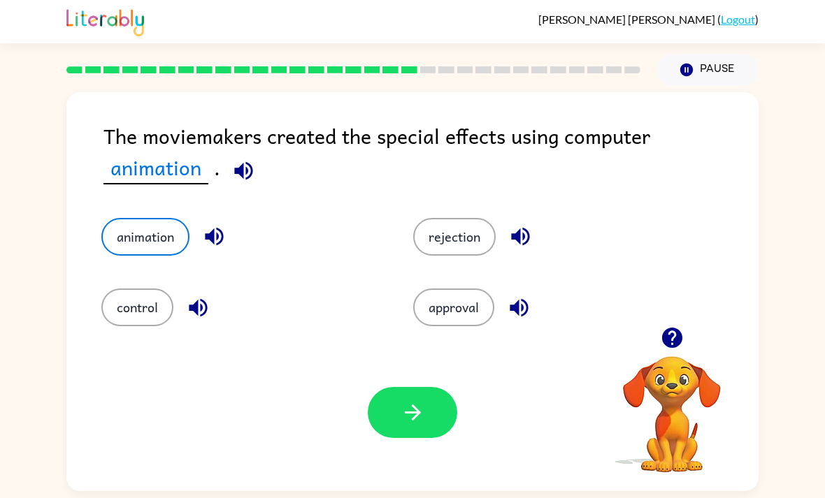
click at [409, 400] on icon "button" at bounding box center [412, 412] width 24 height 24
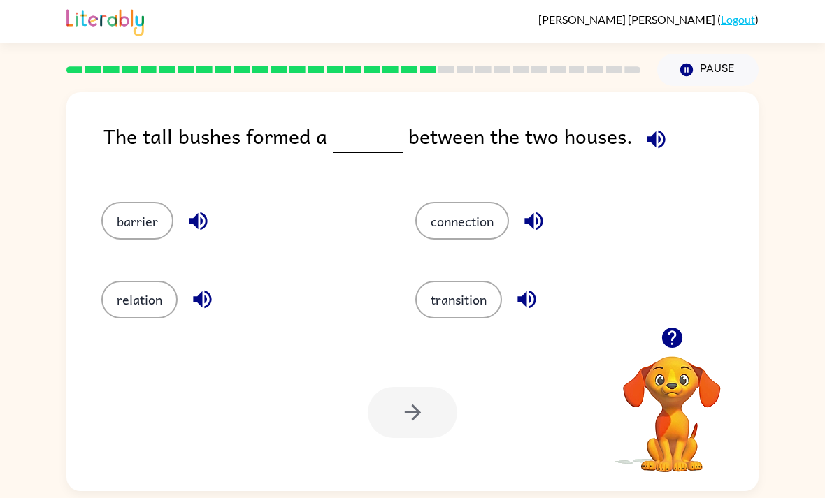
click at [411, 387] on div at bounding box center [412, 412] width 89 height 51
click at [116, 202] on button "barrier" at bounding box center [137, 221] width 72 height 38
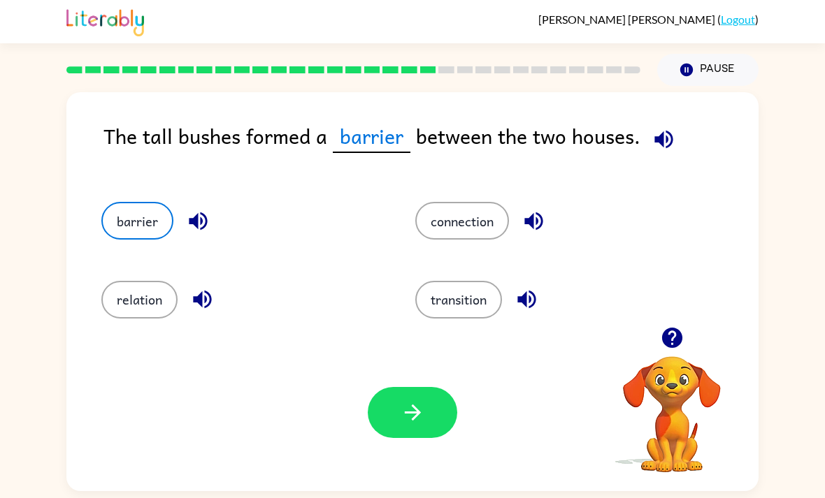
click at [435, 387] on button "button" at bounding box center [412, 412] width 89 height 51
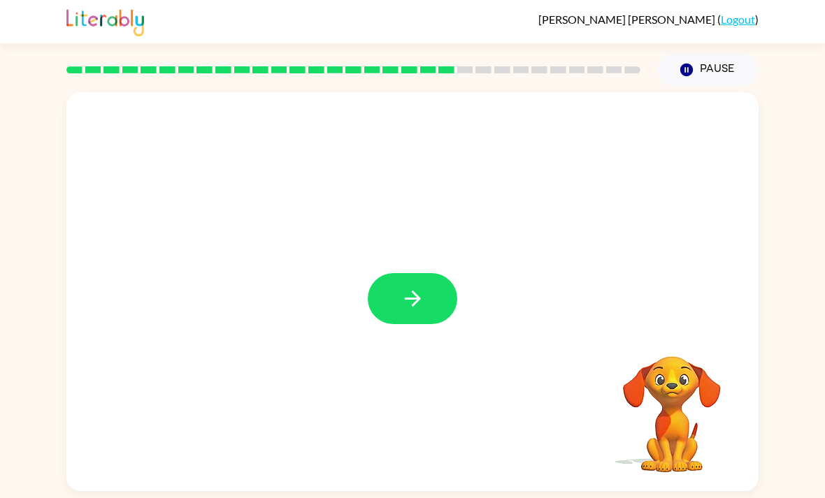
click at [421, 287] on icon "button" at bounding box center [412, 299] width 24 height 24
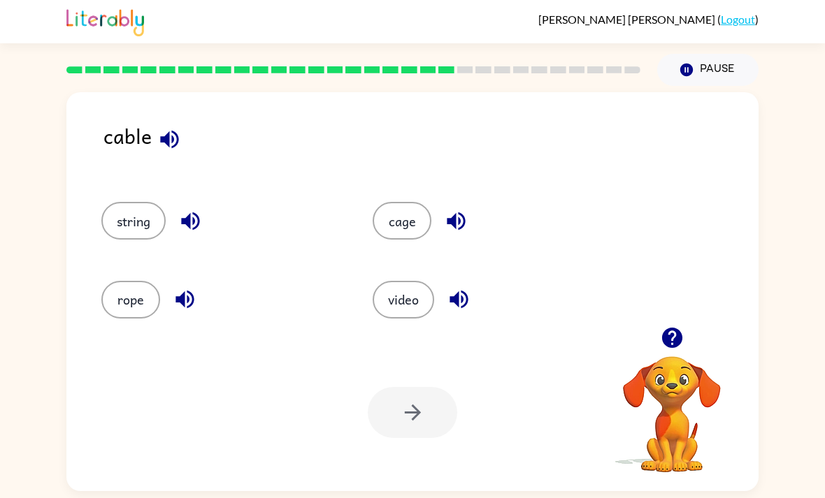
click at [128, 202] on button "string" at bounding box center [133, 221] width 64 height 38
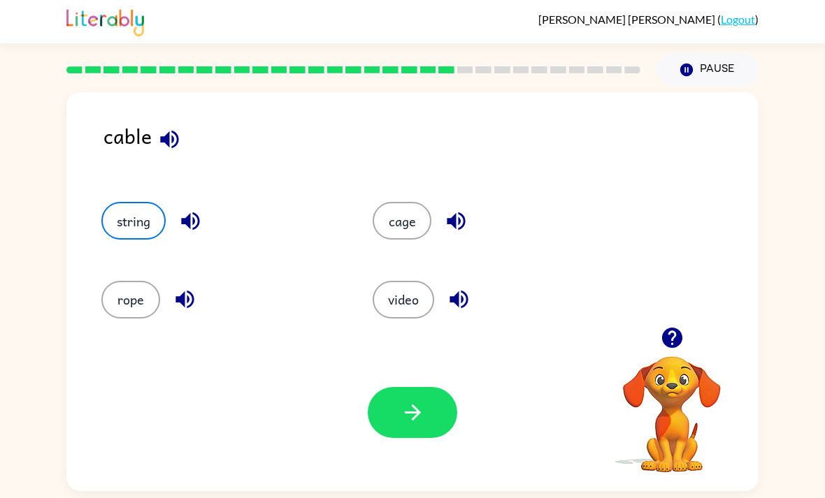
click at [398, 387] on button "button" at bounding box center [412, 412] width 89 height 51
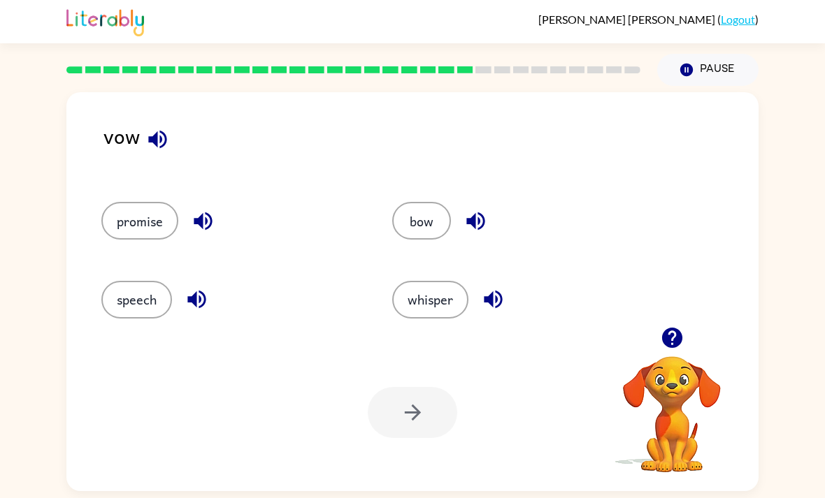
click at [432, 387] on div at bounding box center [412, 412] width 89 height 51
click at [114, 202] on button "promise" at bounding box center [139, 221] width 77 height 38
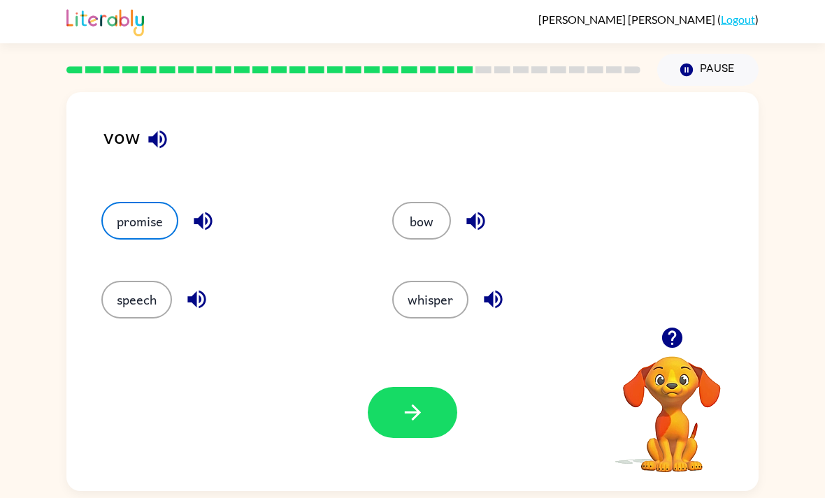
click at [421, 400] on icon "button" at bounding box center [412, 412] width 24 height 24
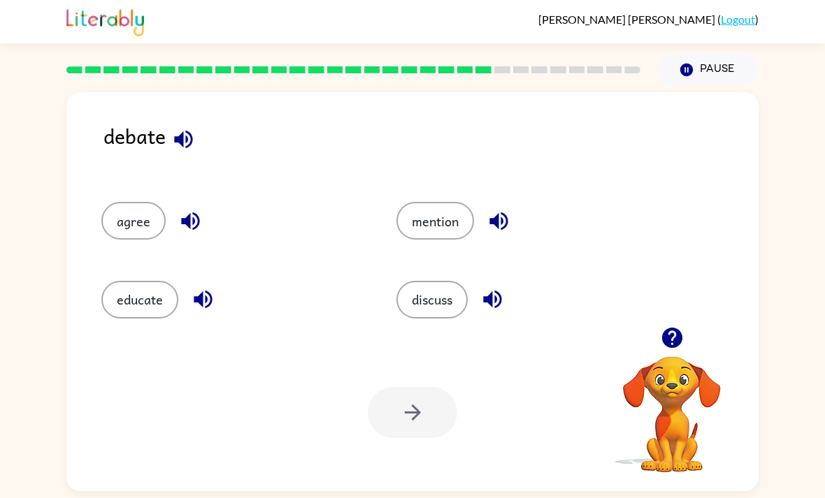
click at [440, 281] on button "discuss" at bounding box center [431, 300] width 71 height 38
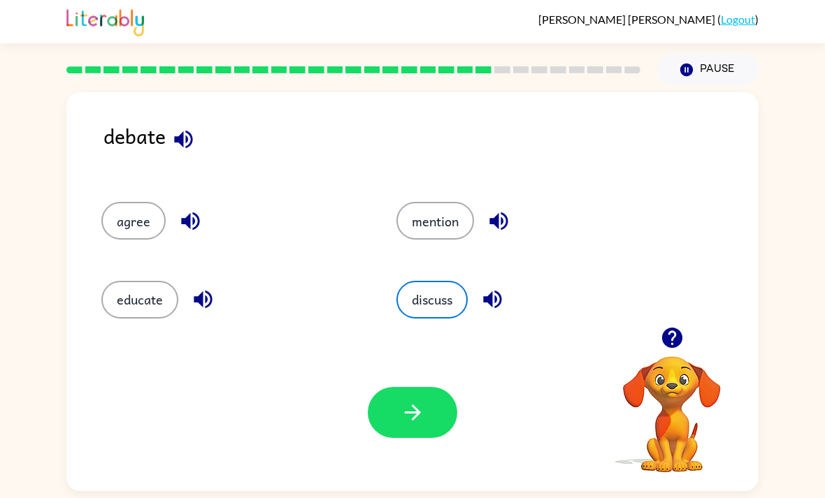
click at [402, 387] on button "button" at bounding box center [412, 412] width 89 height 51
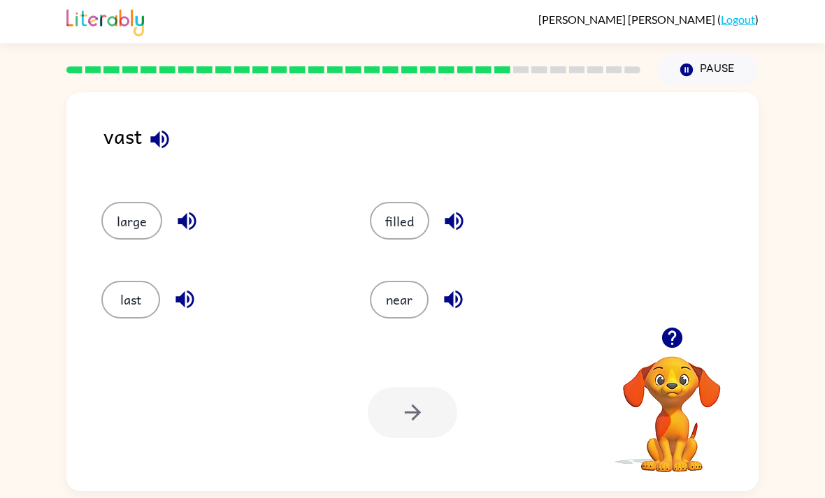
click at [134, 202] on button "large" at bounding box center [131, 221] width 61 height 38
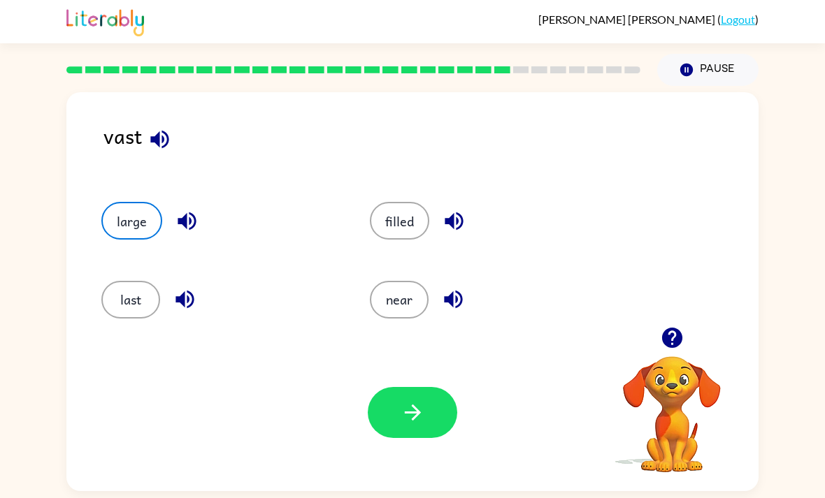
click at [392, 388] on button "button" at bounding box center [412, 412] width 89 height 51
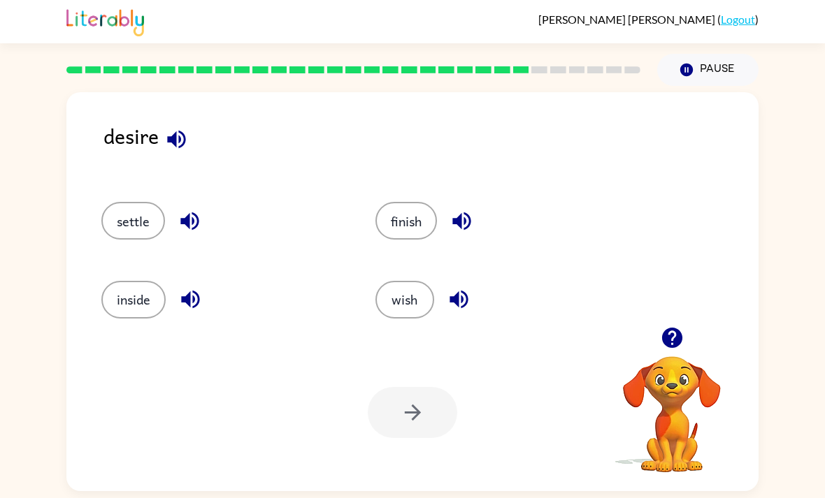
click at [390, 281] on button "wish" at bounding box center [404, 300] width 59 height 38
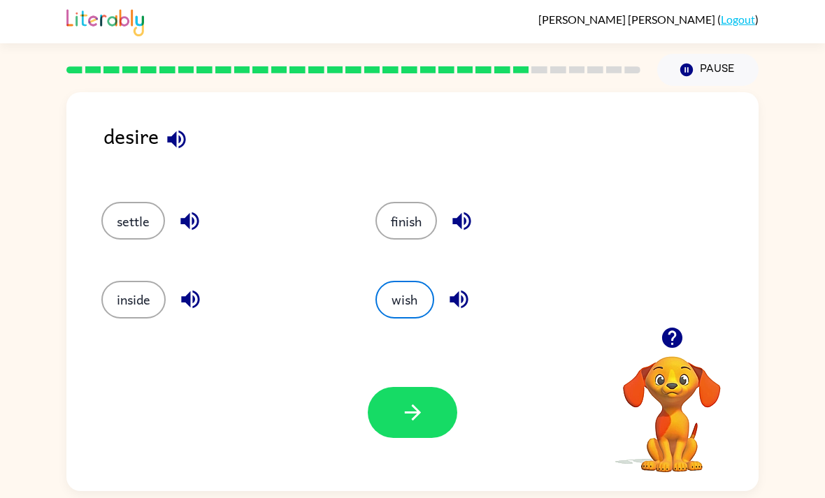
click at [429, 387] on button "button" at bounding box center [412, 412] width 89 height 51
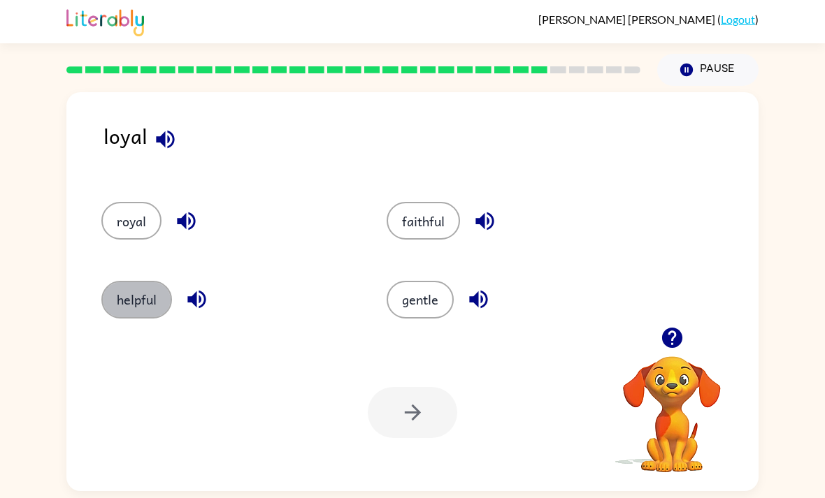
click at [127, 281] on button "helpful" at bounding box center [136, 300] width 71 height 38
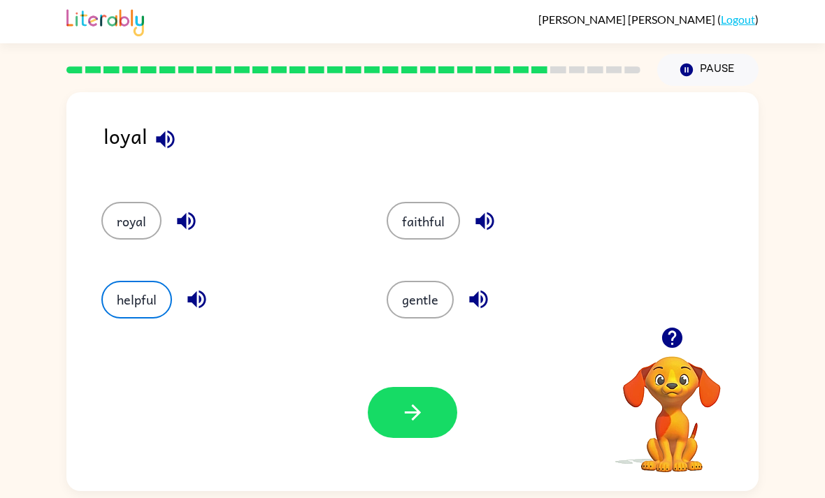
click at [427, 396] on button "button" at bounding box center [412, 412] width 89 height 51
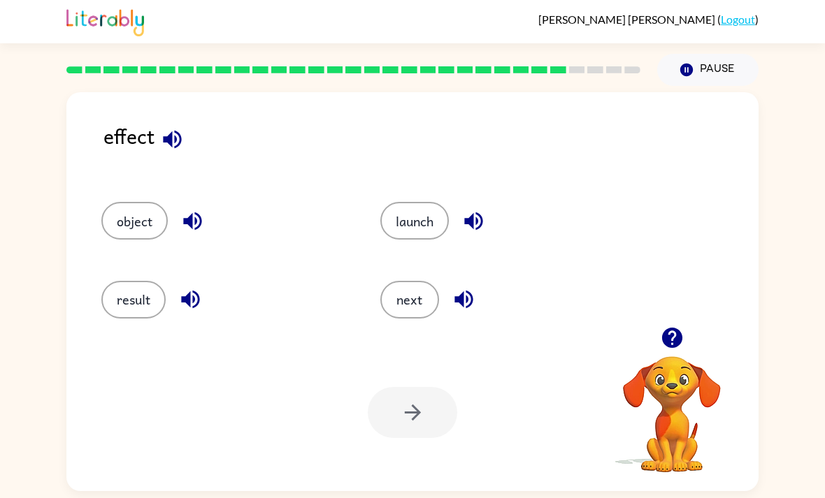
click at [138, 281] on button "result" at bounding box center [133, 300] width 64 height 38
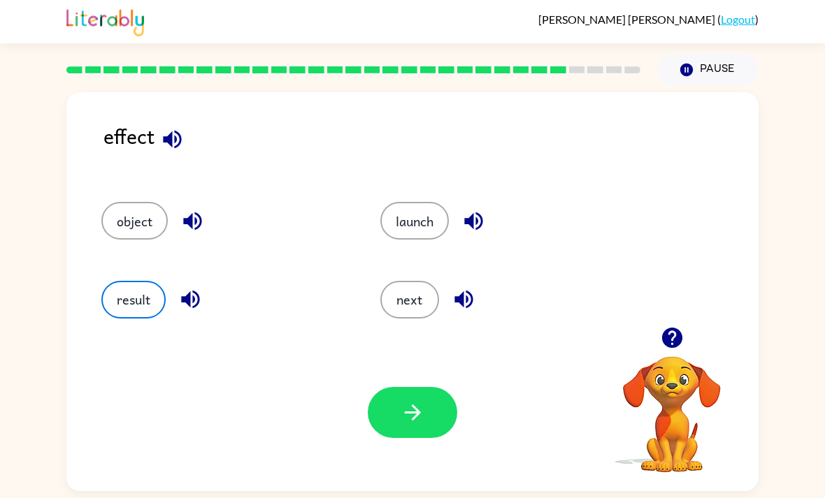
click at [433, 387] on button "button" at bounding box center [412, 412] width 89 height 51
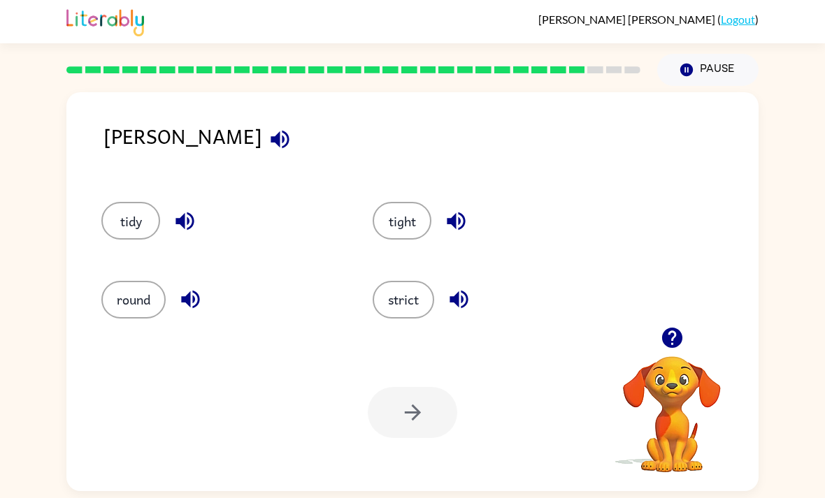
click at [390, 281] on button "strict" at bounding box center [404, 300] width 62 height 38
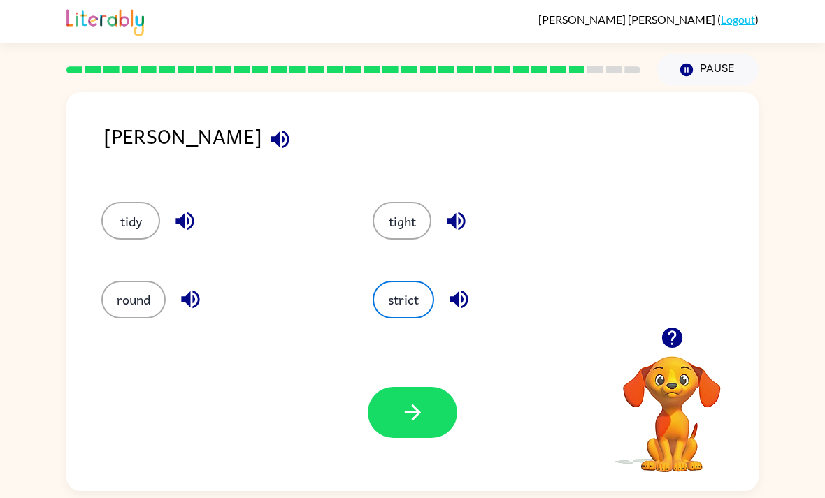
click at [427, 389] on button "button" at bounding box center [412, 412] width 89 height 51
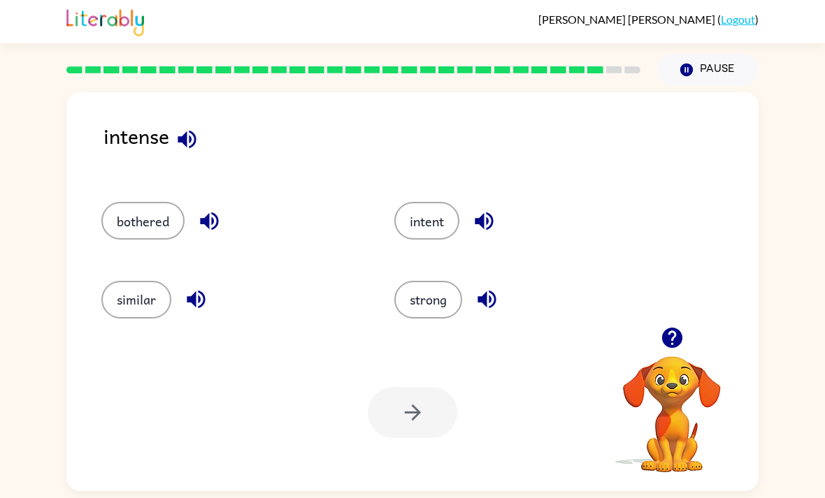
click at [419, 281] on button "strong" at bounding box center [428, 300] width 68 height 38
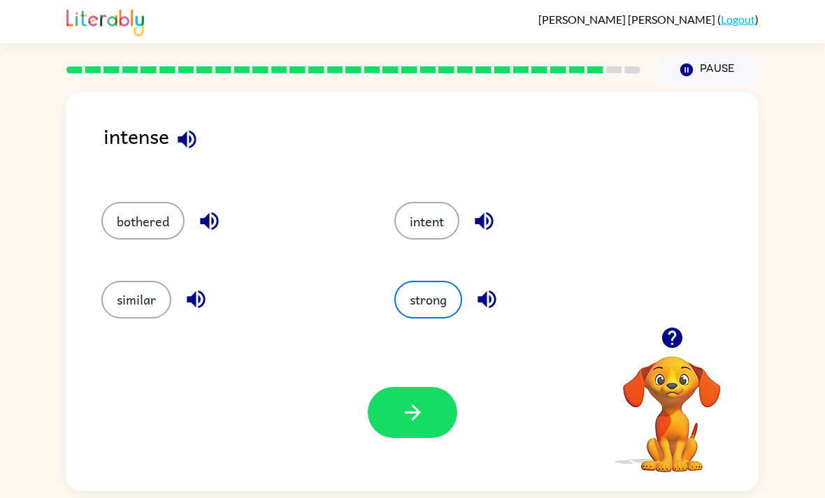
click at [423, 400] on icon "button" at bounding box center [412, 412] width 24 height 24
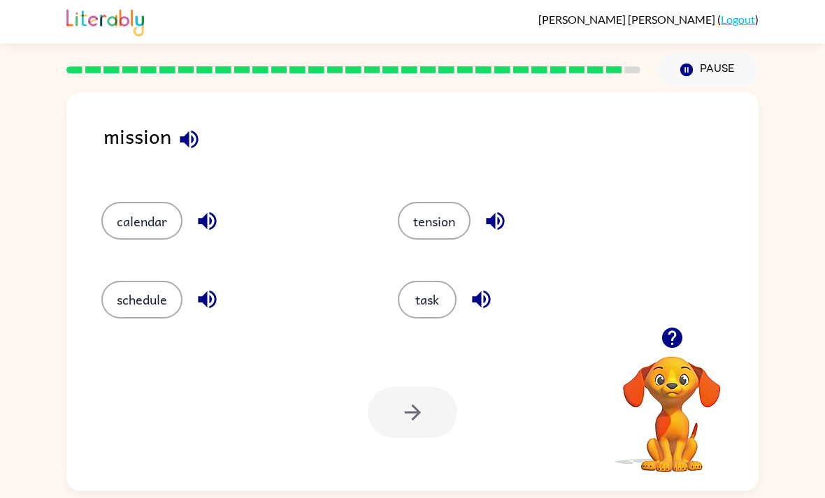
click at [426, 281] on button "task" at bounding box center [427, 300] width 59 height 38
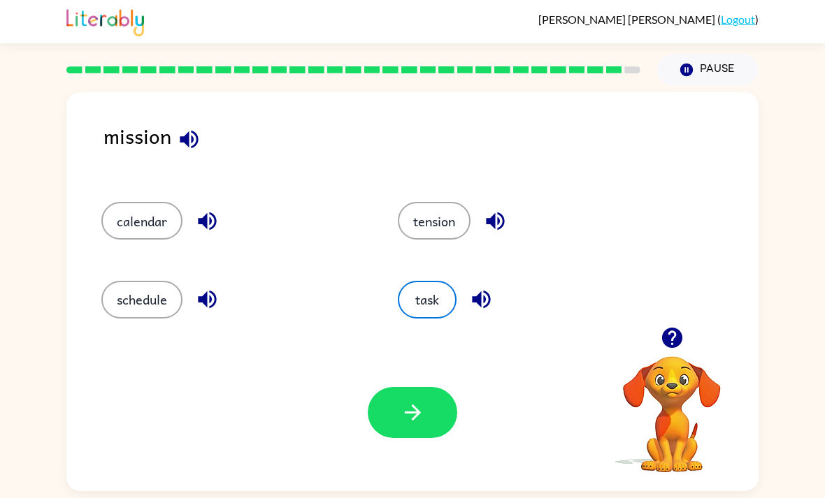
click at [435, 387] on button "button" at bounding box center [412, 412] width 89 height 51
